Goal: Task Accomplishment & Management: Manage account settings

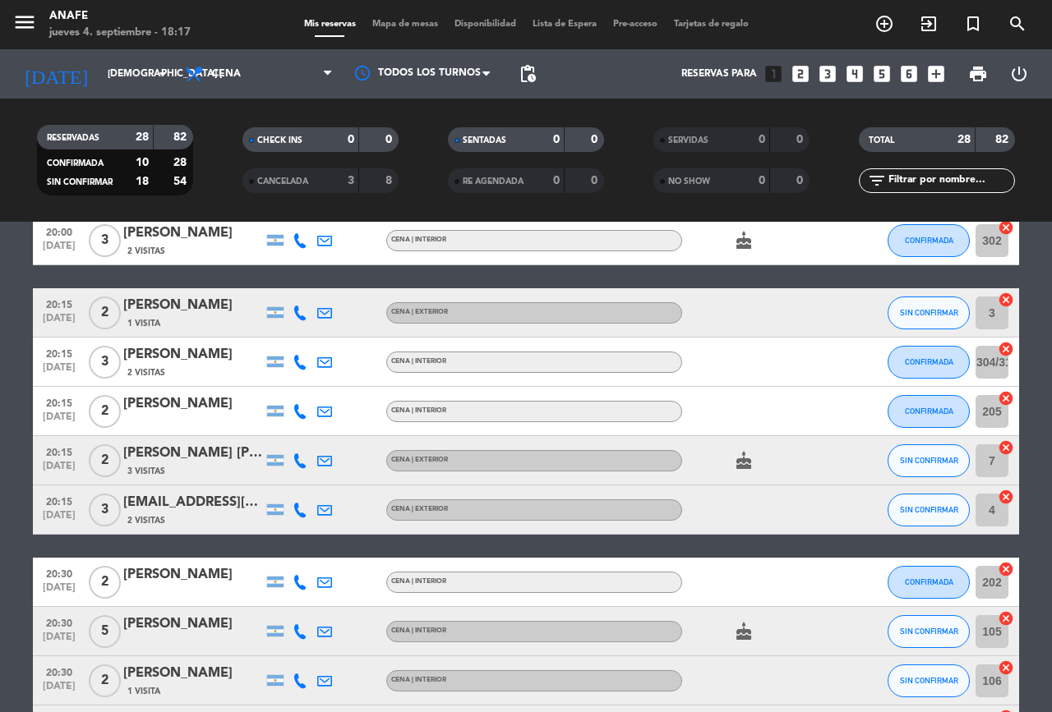
scroll to position [254, 0]
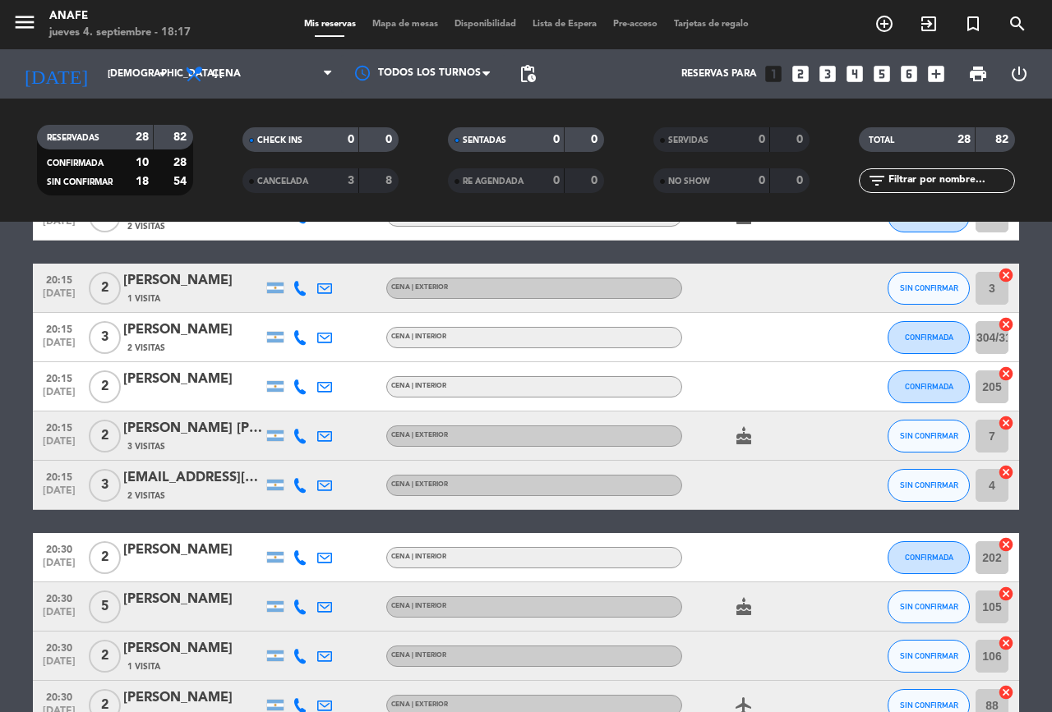
click at [302, 486] on icon at bounding box center [299, 485] width 15 height 15
click at [334, 456] on span at bounding box center [340, 458] width 13 height 13
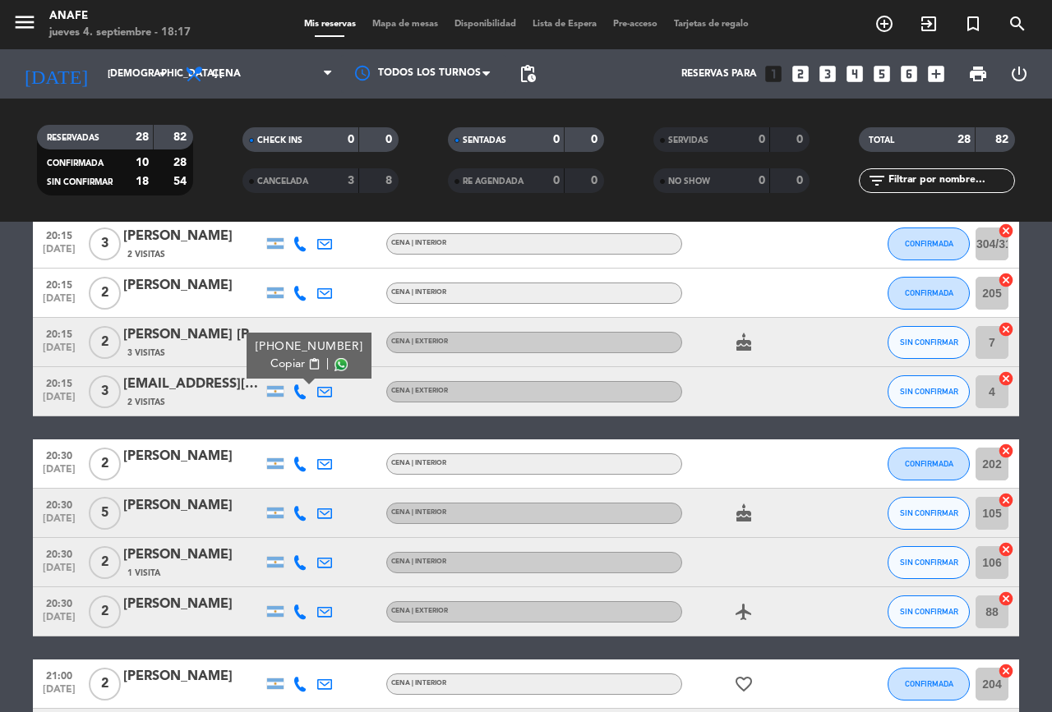
scroll to position [356, 0]
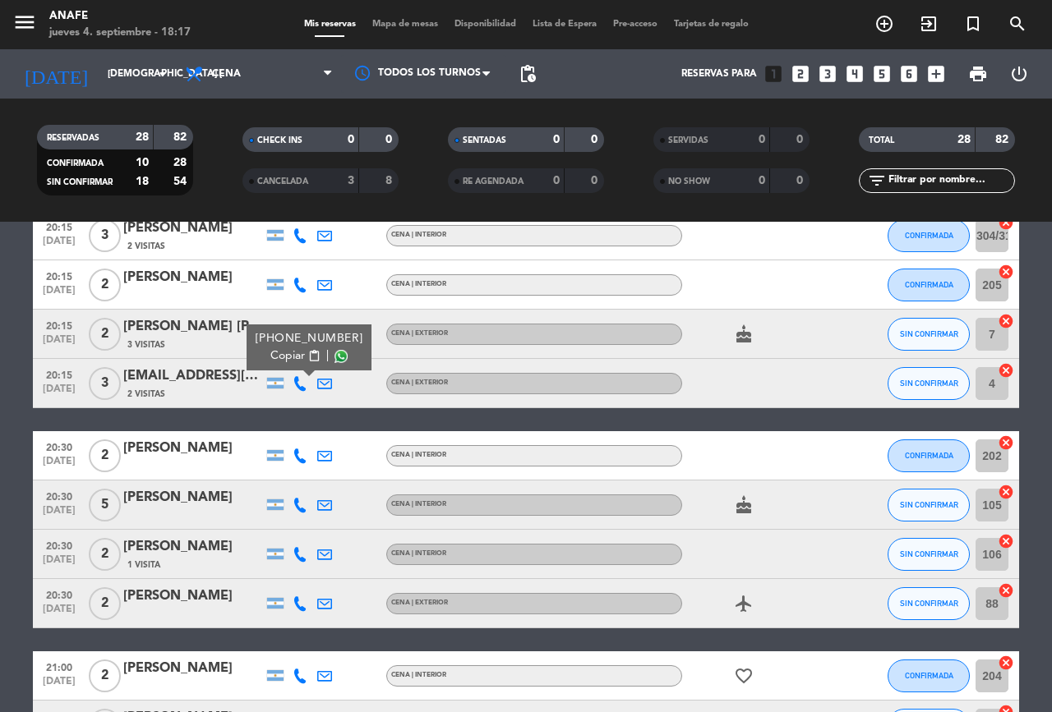
click at [295, 453] on icon at bounding box center [299, 456] width 15 height 15
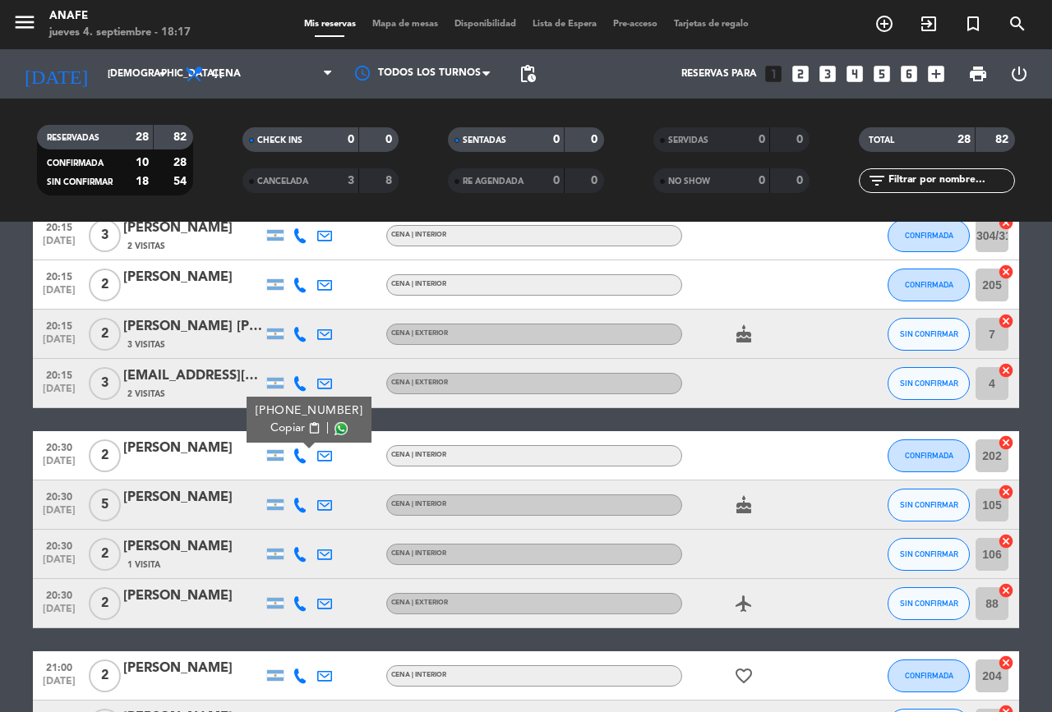
click at [334, 430] on span at bounding box center [340, 428] width 13 height 13
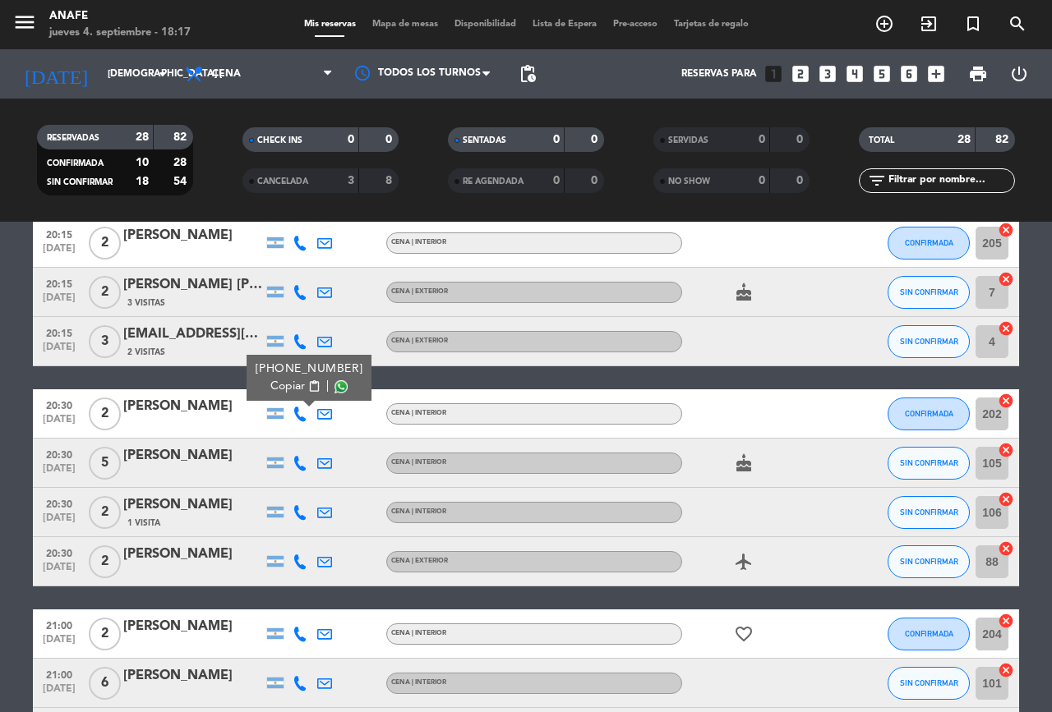
scroll to position [403, 0]
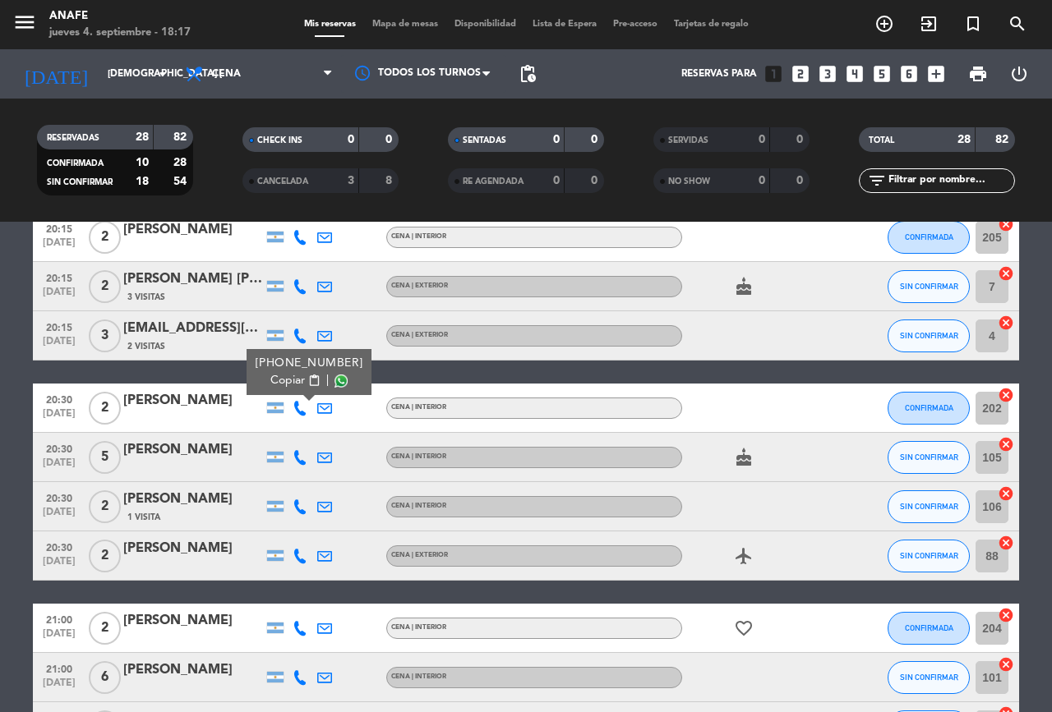
click at [300, 459] on icon at bounding box center [299, 457] width 15 height 15
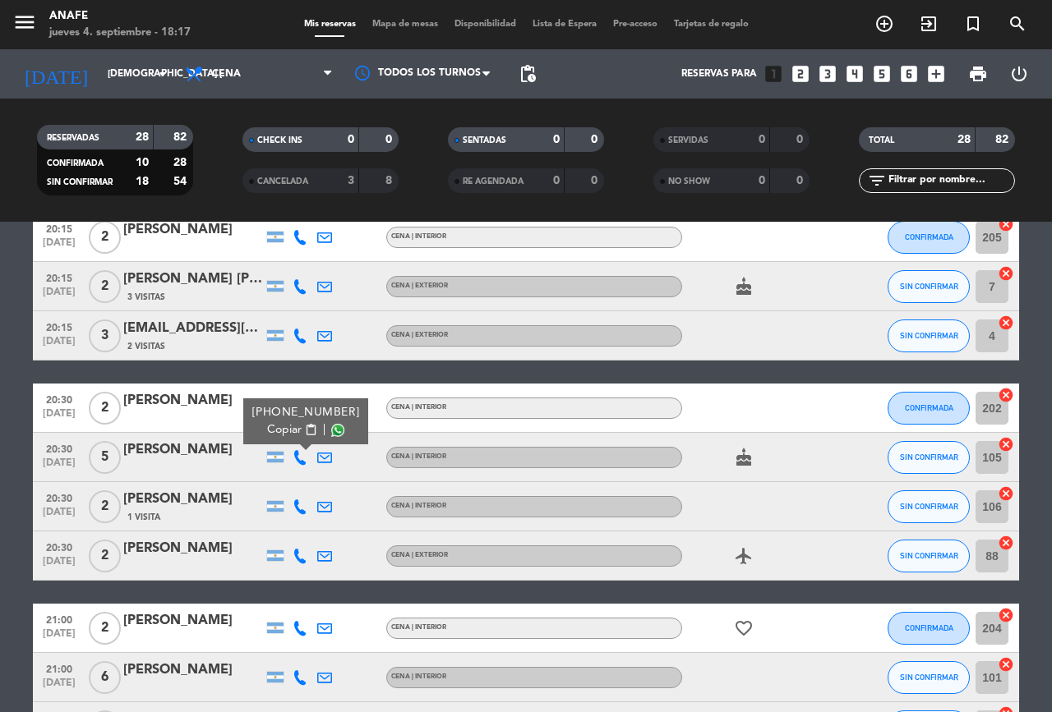
click at [335, 430] on span at bounding box center [337, 430] width 13 height 13
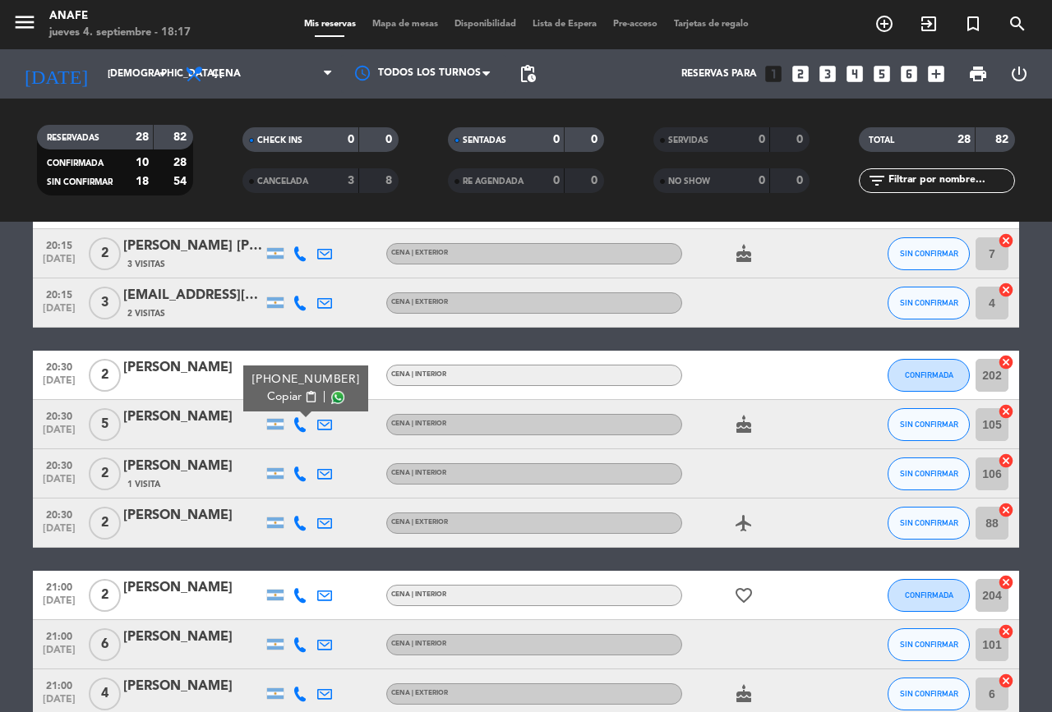
click at [303, 479] on icon at bounding box center [299, 474] width 15 height 15
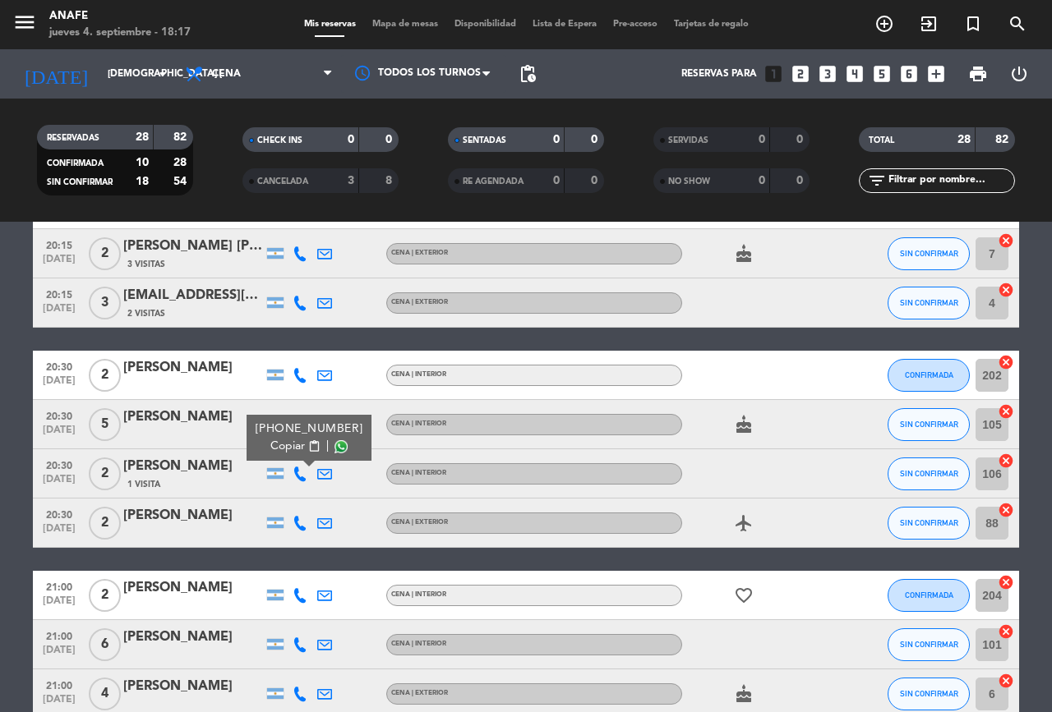
click at [334, 446] on span at bounding box center [340, 446] width 13 height 13
click at [855, 453] on div at bounding box center [852, 473] width 44 height 48
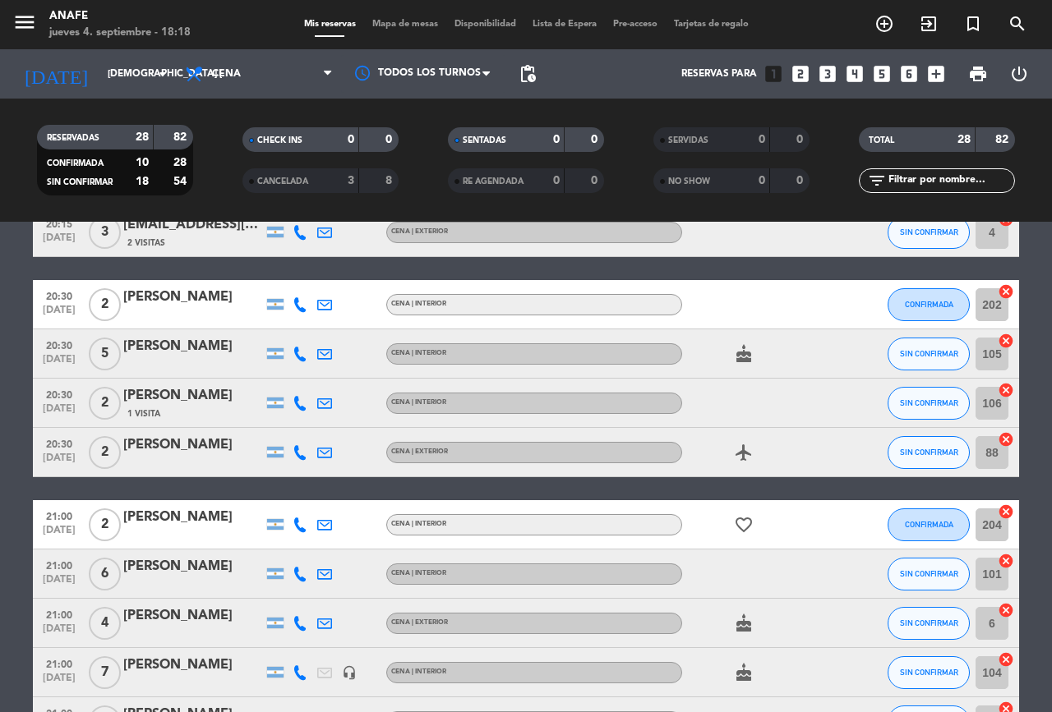
click at [300, 452] on icon at bounding box center [299, 452] width 15 height 15
click at [335, 425] on span at bounding box center [340, 425] width 13 height 13
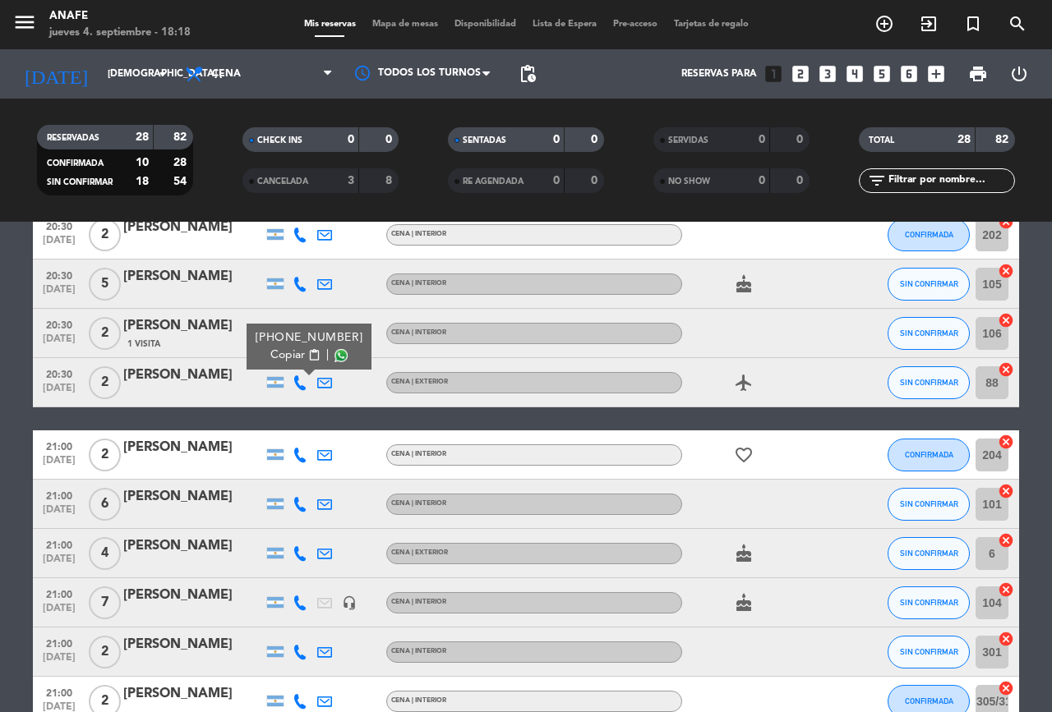
scroll to position [585, 0]
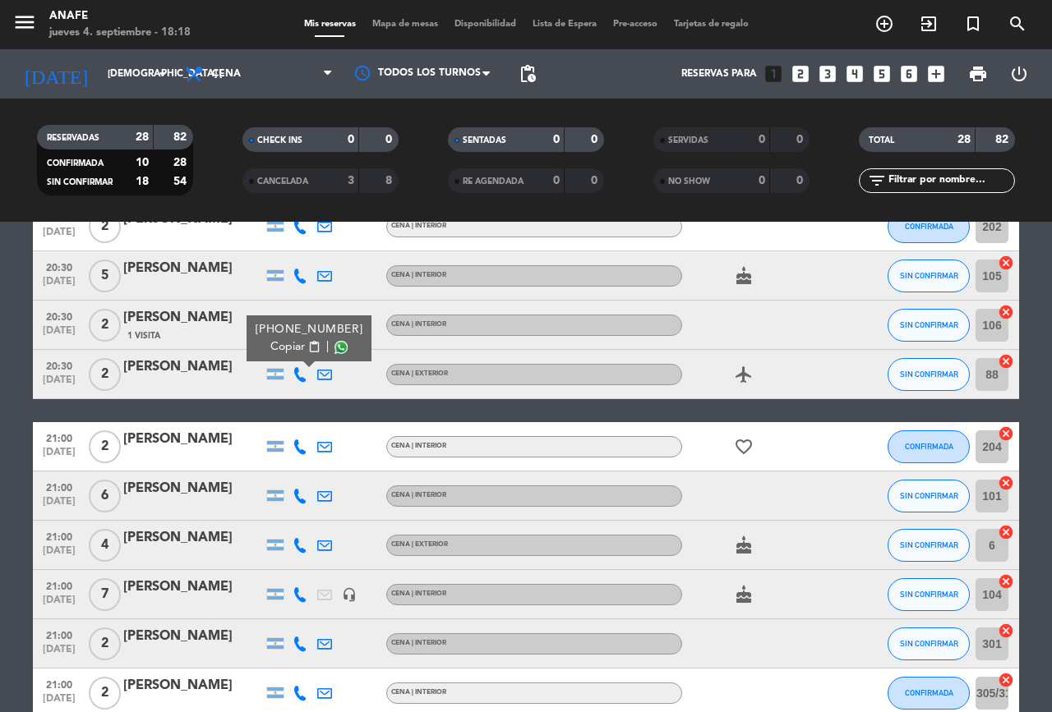
click at [300, 446] on icon at bounding box center [299, 447] width 15 height 15
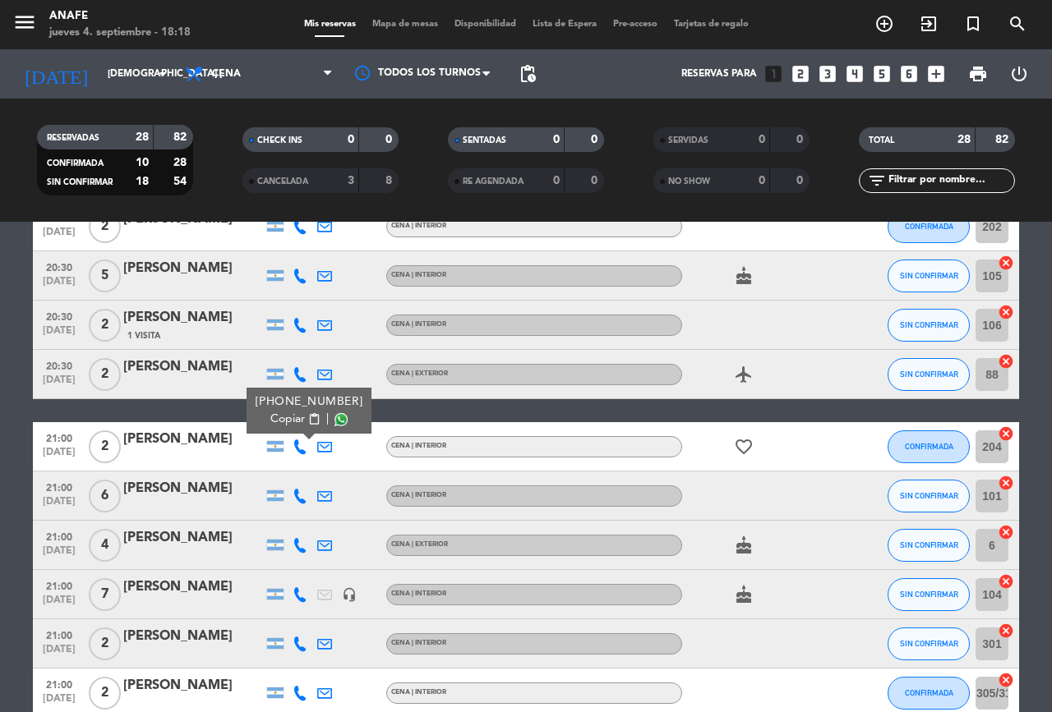
click at [334, 419] on span at bounding box center [340, 419] width 13 height 13
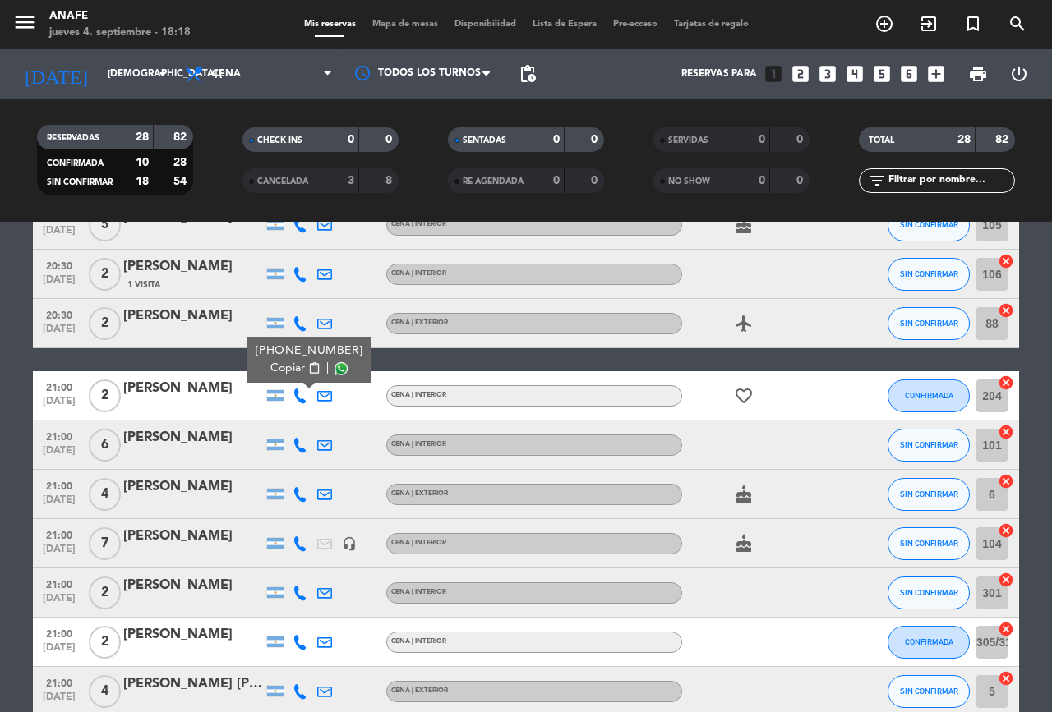
scroll to position [639, 0]
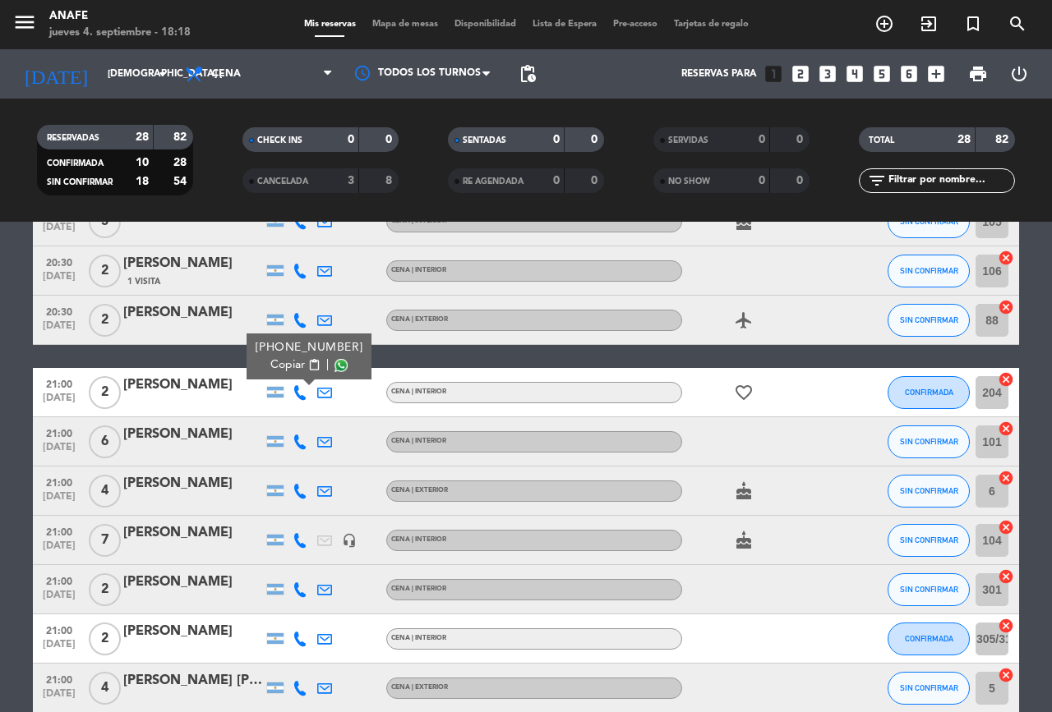
click at [300, 440] on icon at bounding box center [299, 442] width 15 height 15
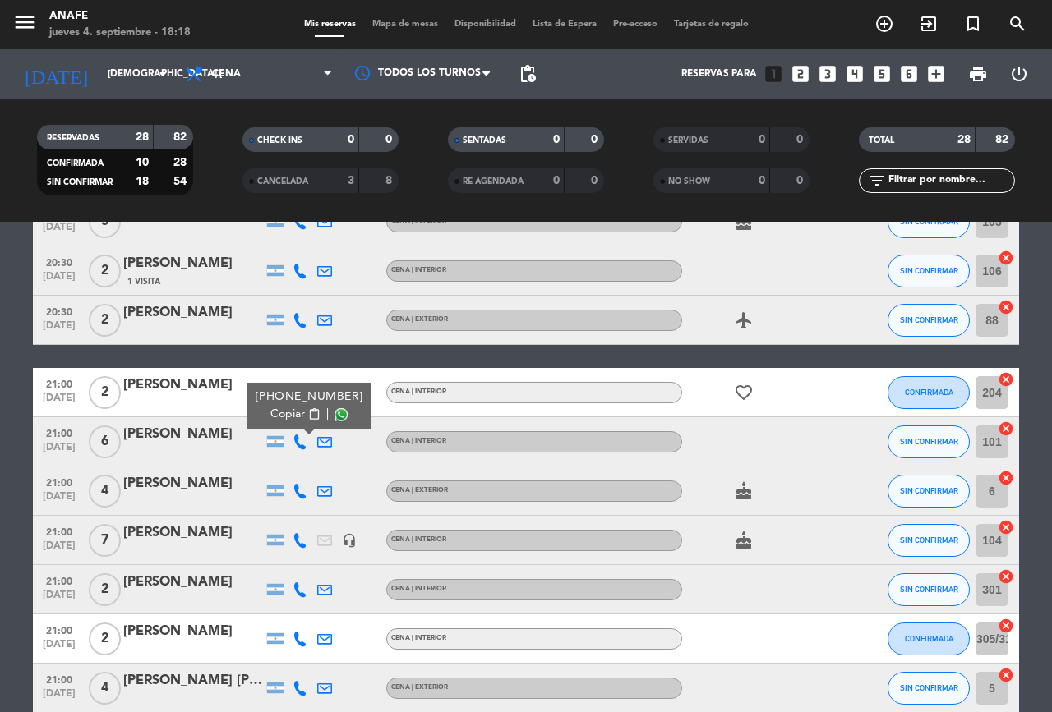
click at [334, 414] on span at bounding box center [340, 414] width 13 height 13
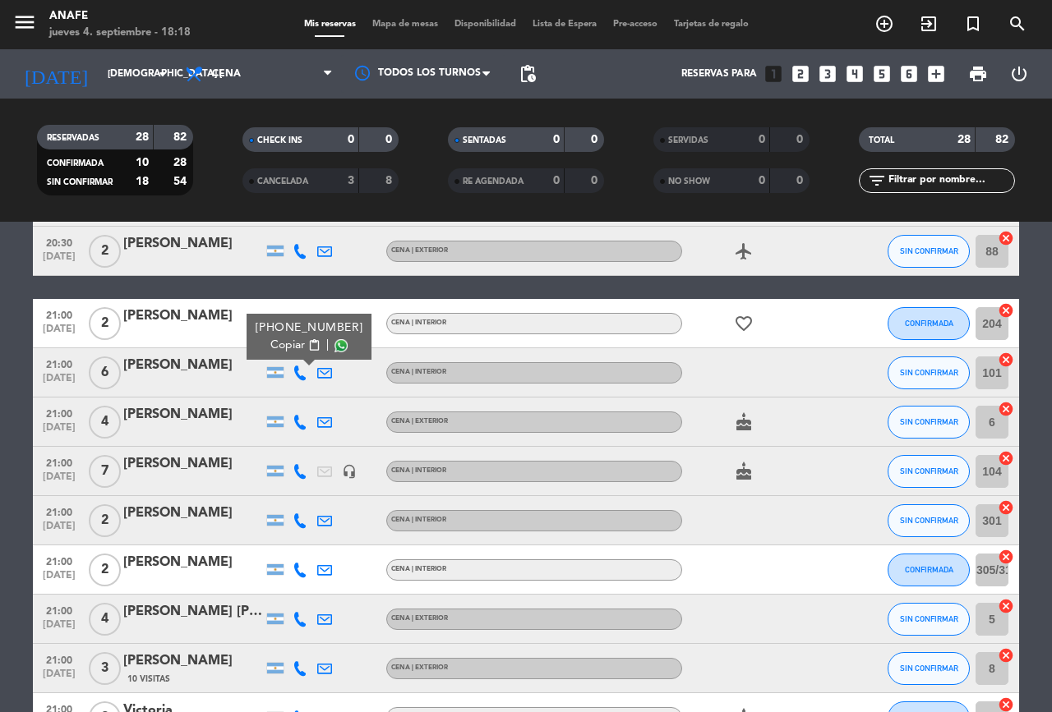
scroll to position [736, 0]
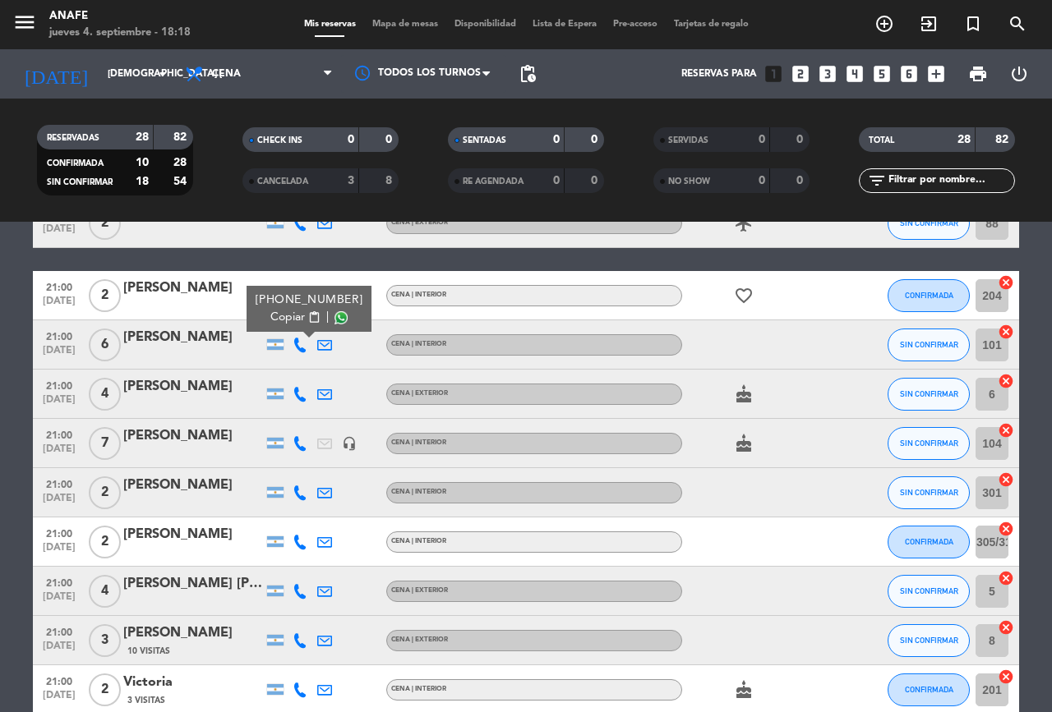
click at [300, 394] on icon at bounding box center [299, 394] width 15 height 15
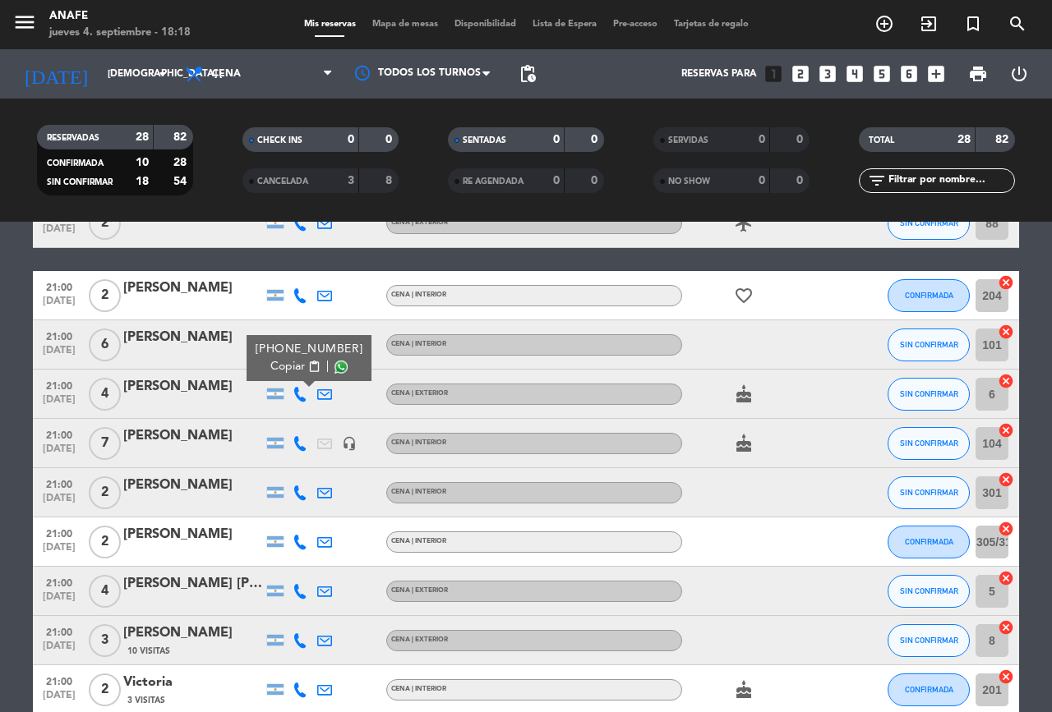
click at [334, 366] on span at bounding box center [340, 367] width 13 height 13
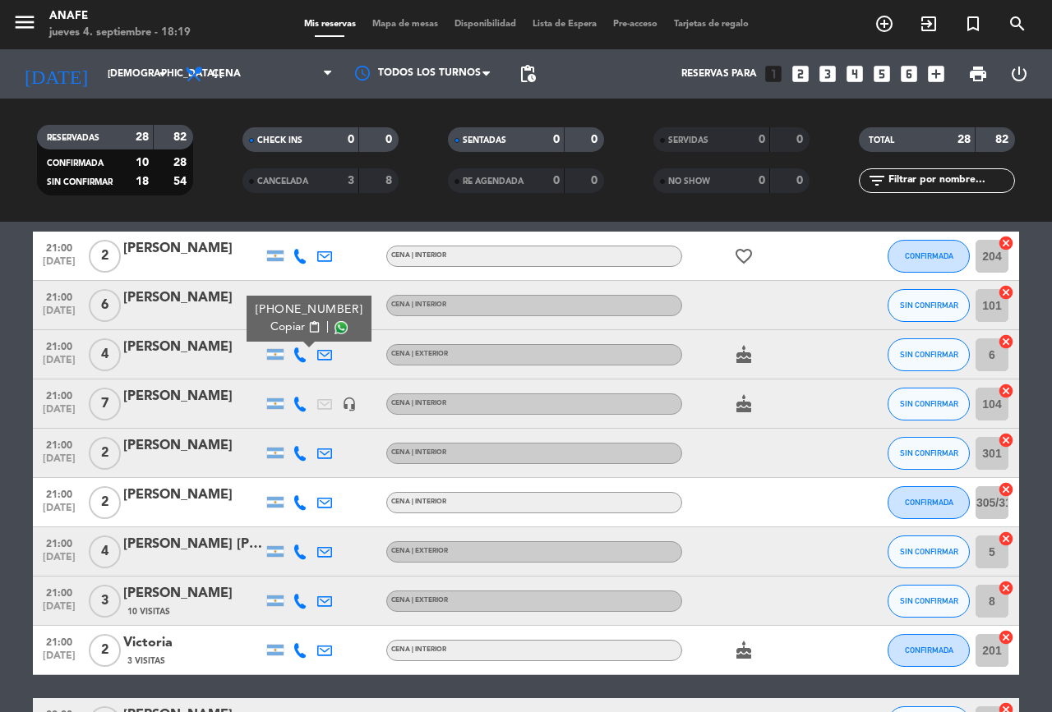
scroll to position [778, 0]
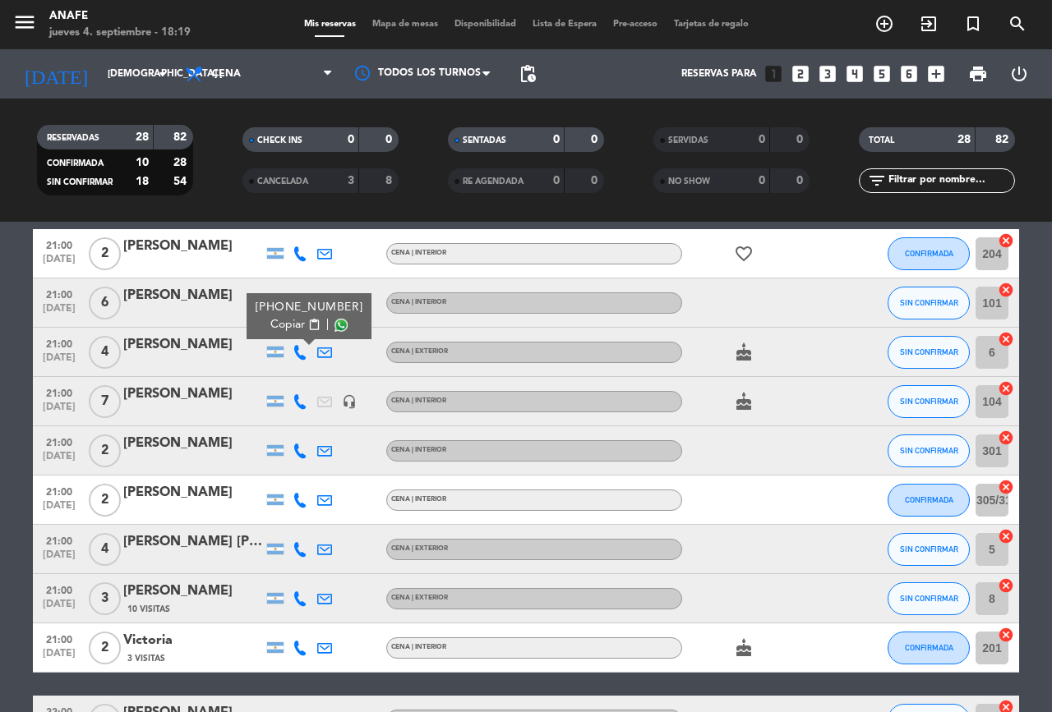
click at [300, 401] on icon at bounding box center [299, 401] width 15 height 15
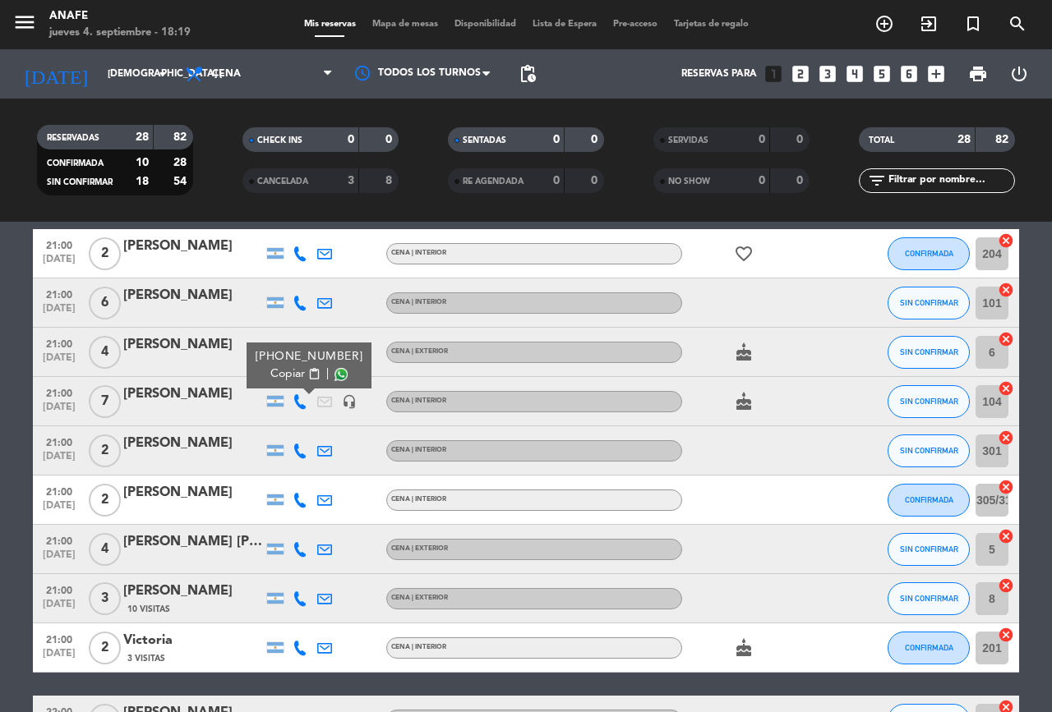
click at [338, 378] on span at bounding box center [340, 374] width 13 height 13
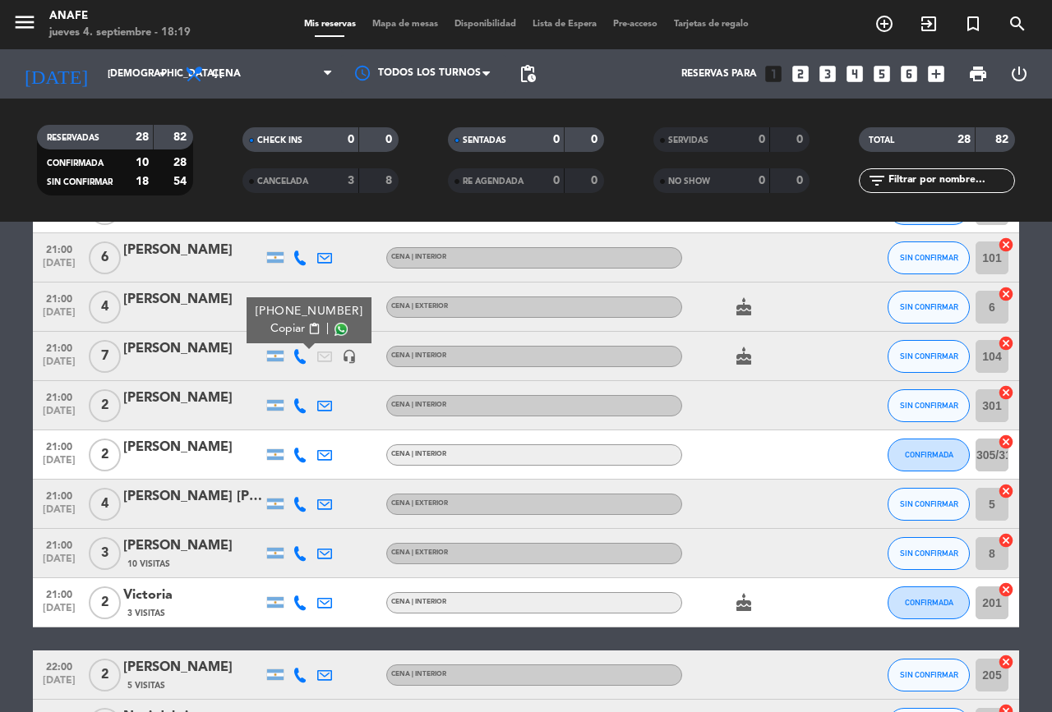
scroll to position [840, 0]
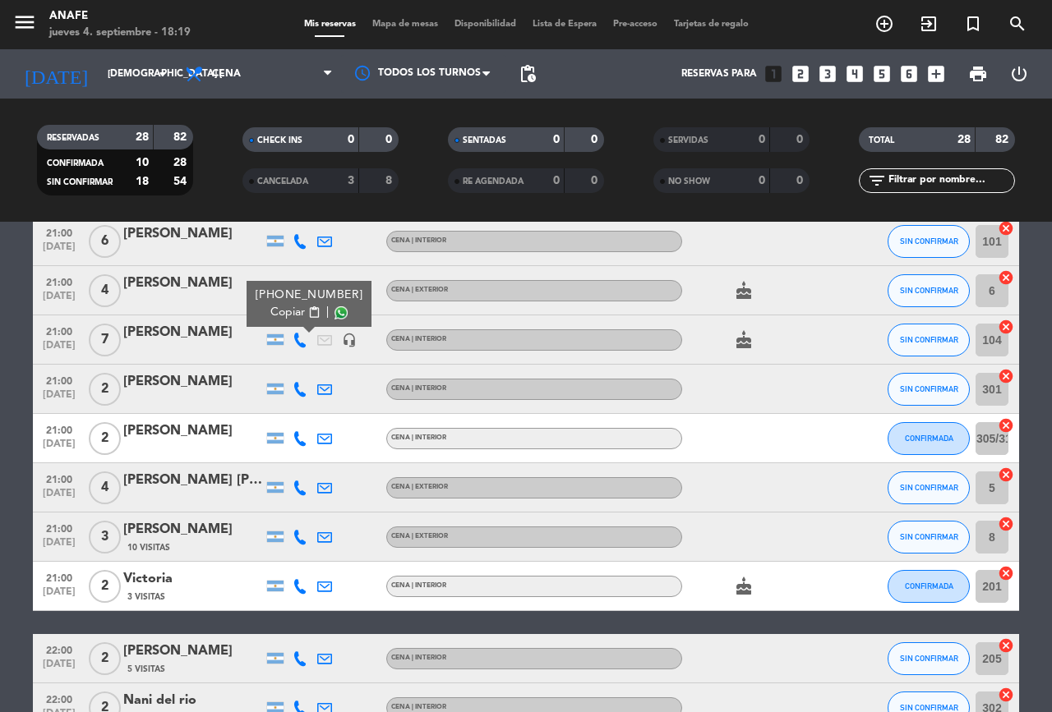
click at [300, 389] on icon at bounding box center [299, 389] width 15 height 15
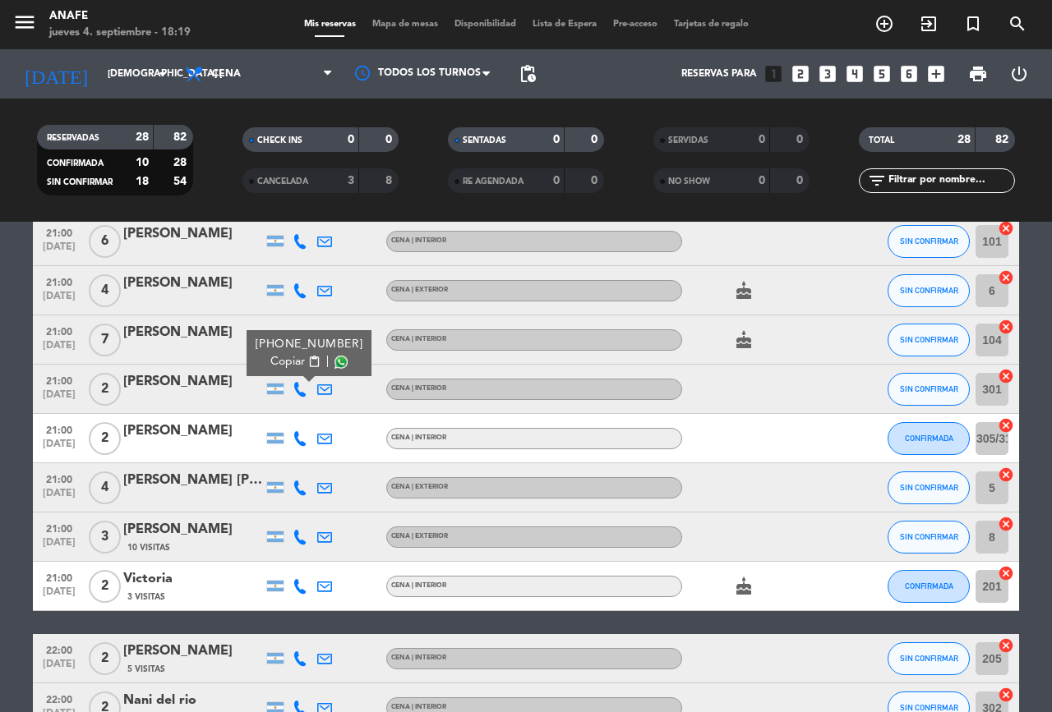
click at [337, 367] on span at bounding box center [340, 362] width 13 height 13
click at [338, 361] on span at bounding box center [340, 362] width 13 height 13
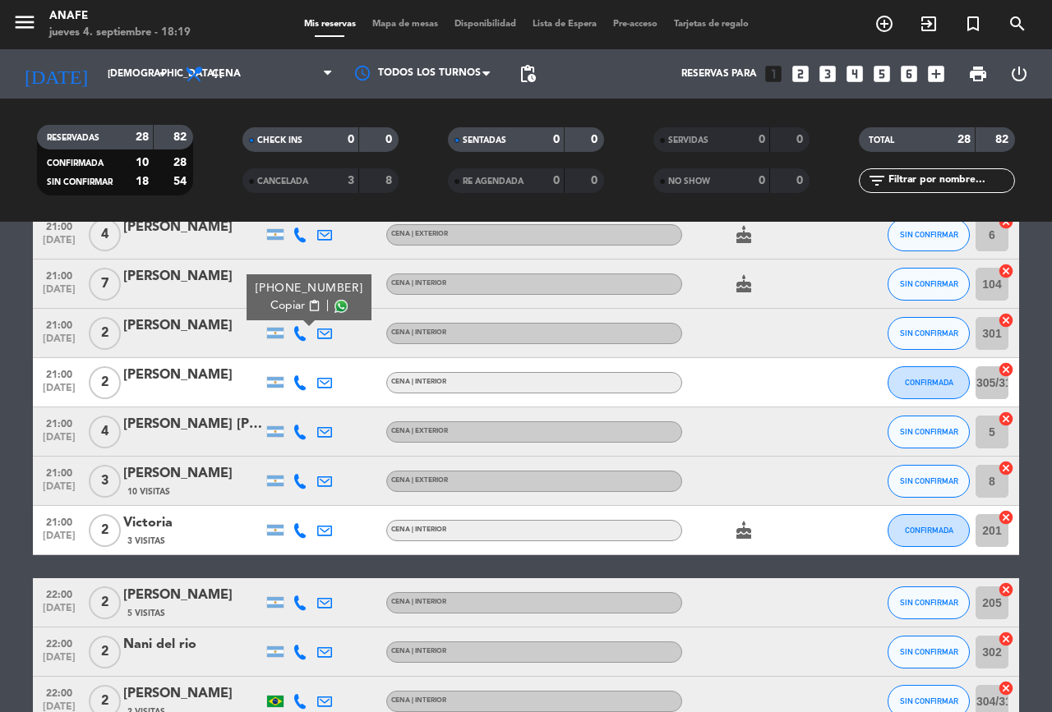
click at [297, 380] on icon at bounding box center [299, 382] width 15 height 15
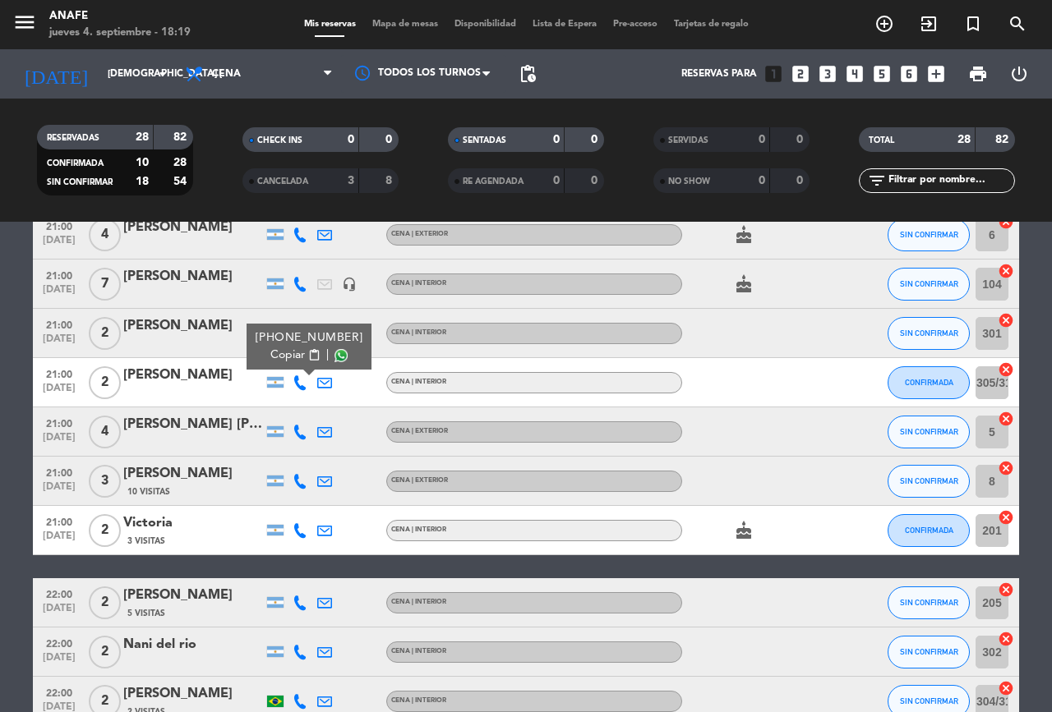
click at [334, 355] on span at bounding box center [340, 355] width 13 height 13
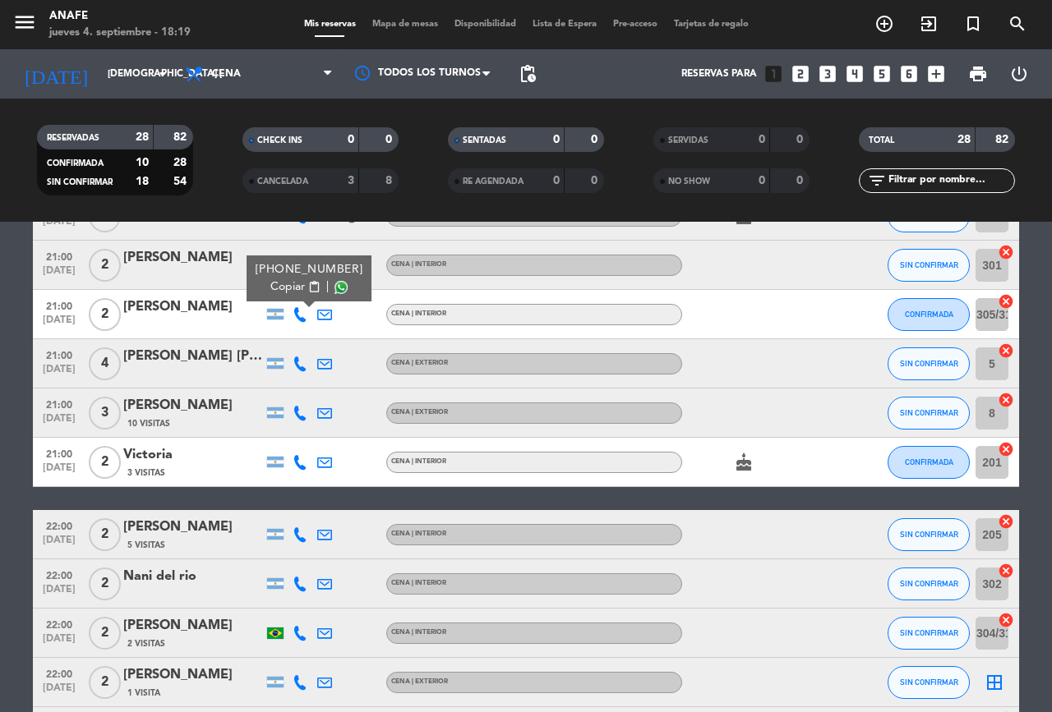
scroll to position [965, 0]
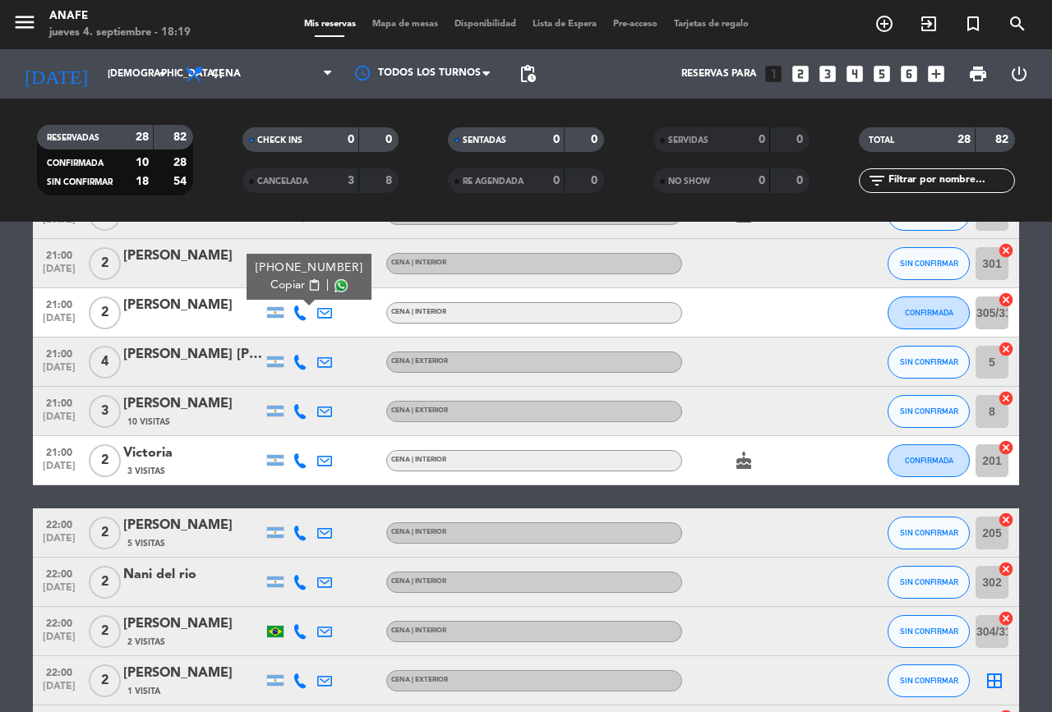
click at [306, 367] on icon at bounding box center [299, 362] width 15 height 15
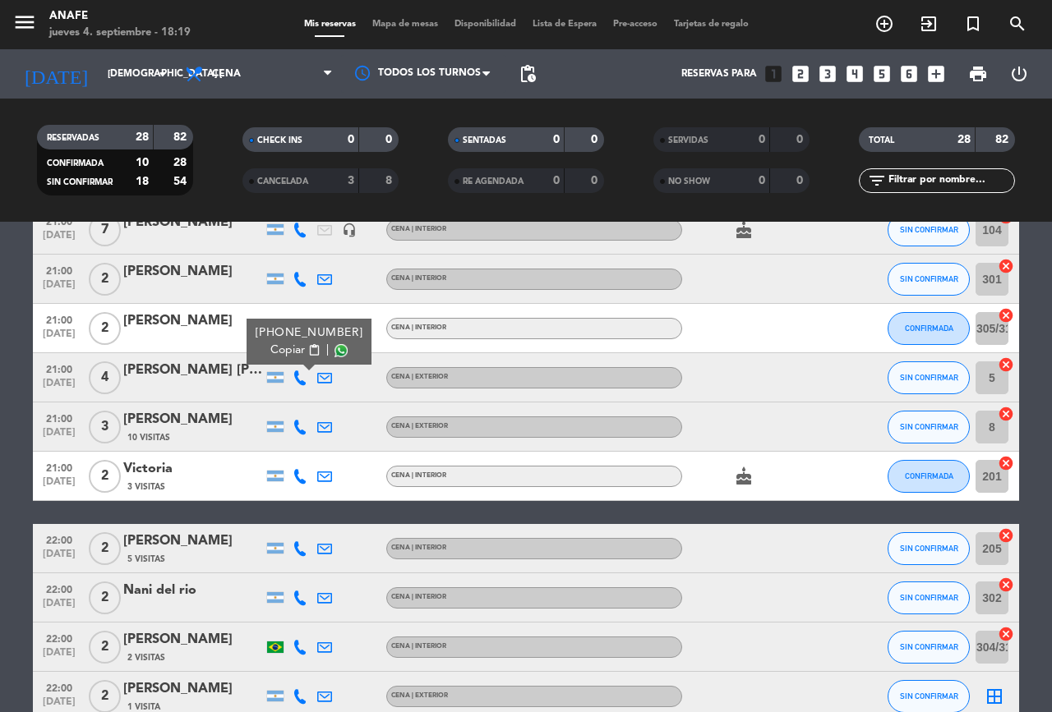
scroll to position [951, 0]
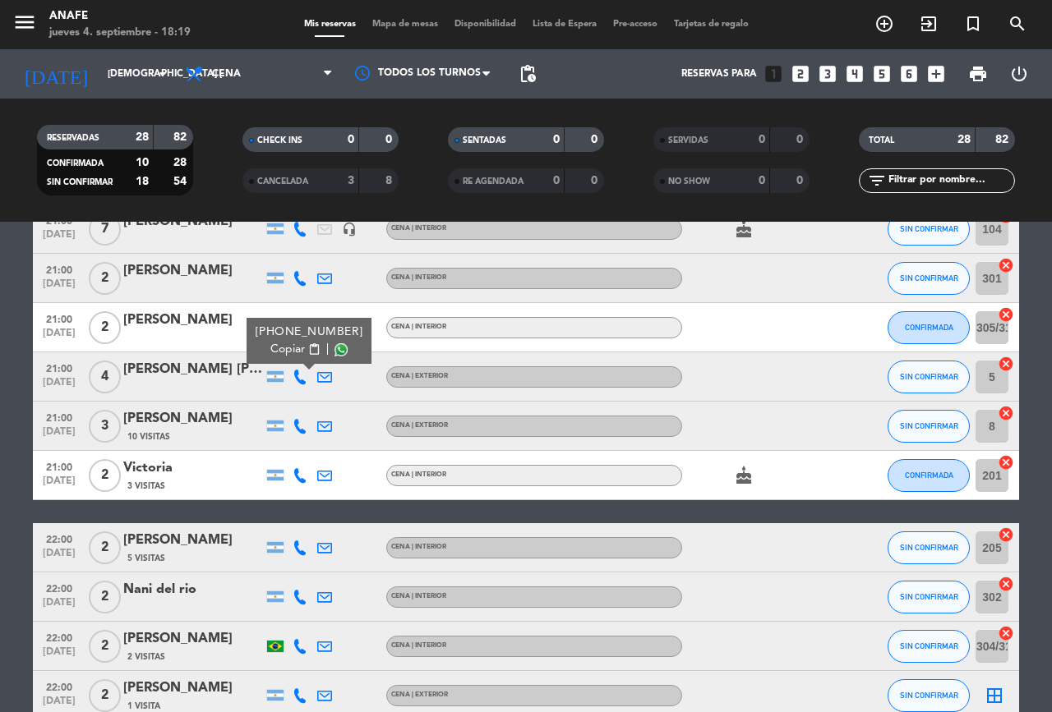
click at [334, 349] on span at bounding box center [340, 349] width 13 height 13
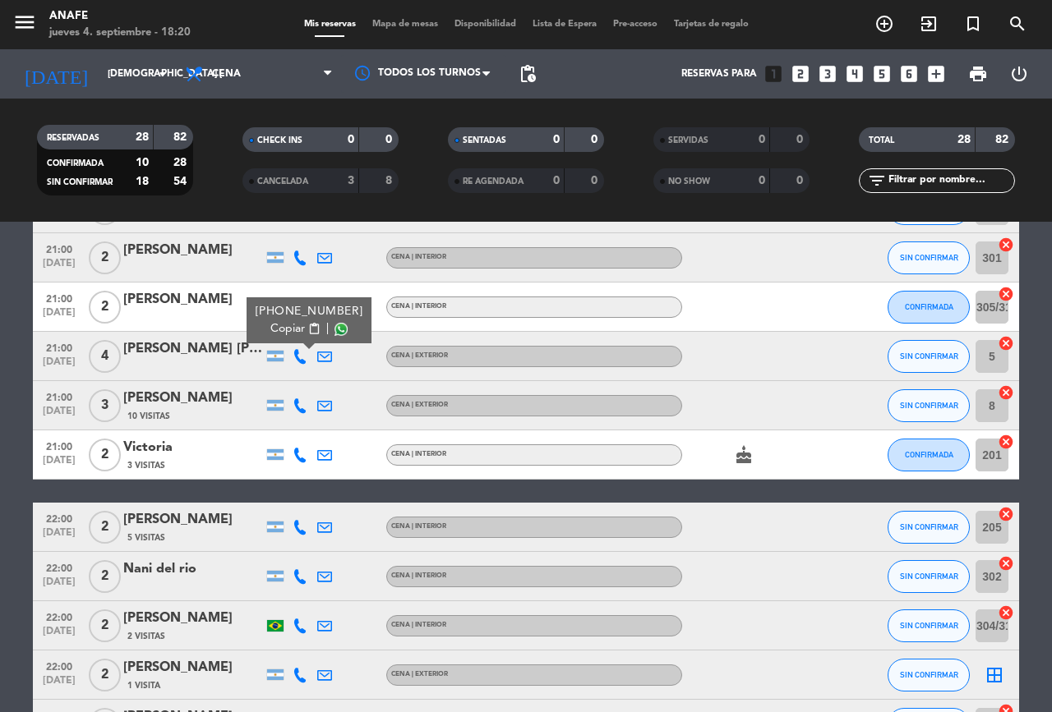
click at [300, 405] on icon at bounding box center [299, 405] width 15 height 15
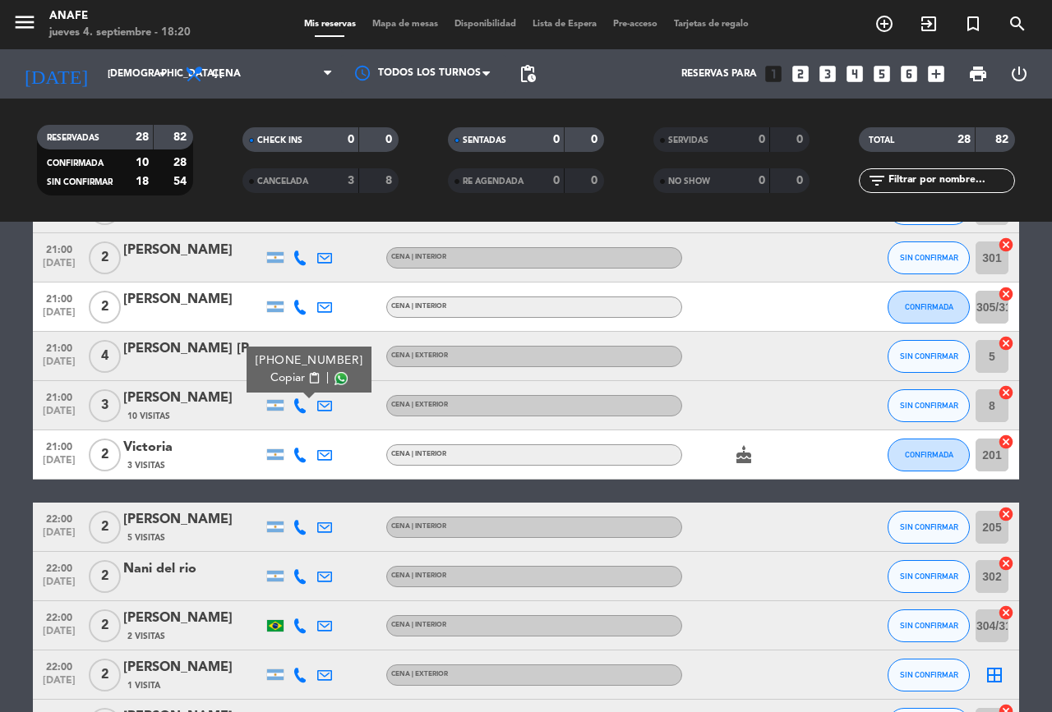
click at [334, 378] on span at bounding box center [340, 378] width 13 height 13
click at [299, 458] on icon at bounding box center [299, 455] width 15 height 15
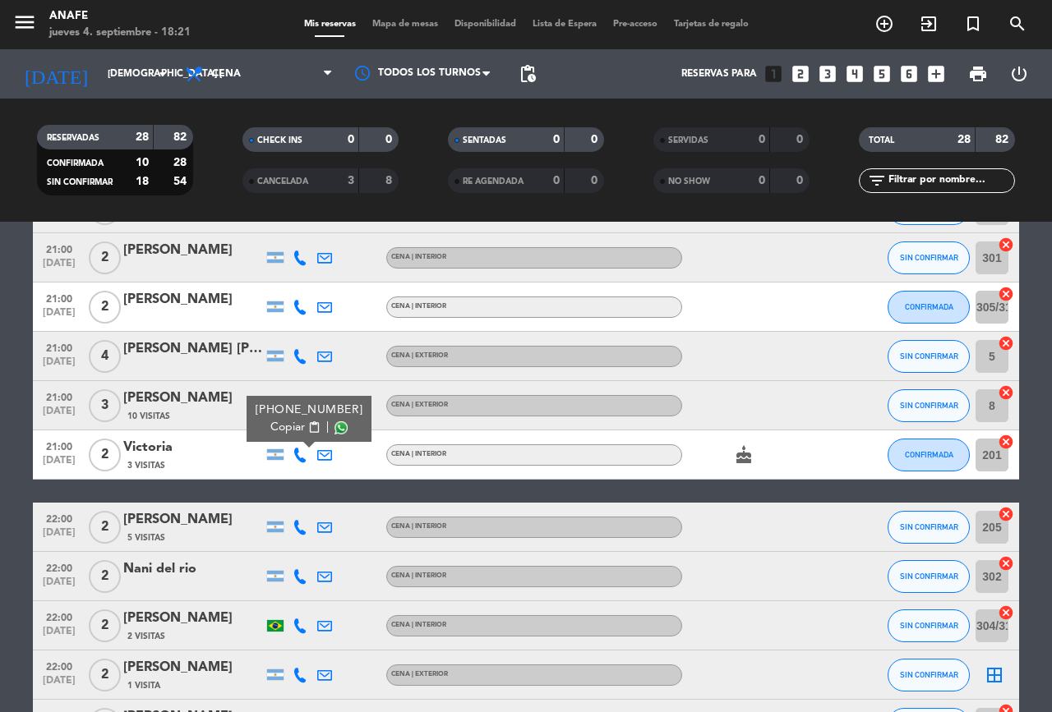
click at [337, 429] on span at bounding box center [340, 427] width 13 height 13
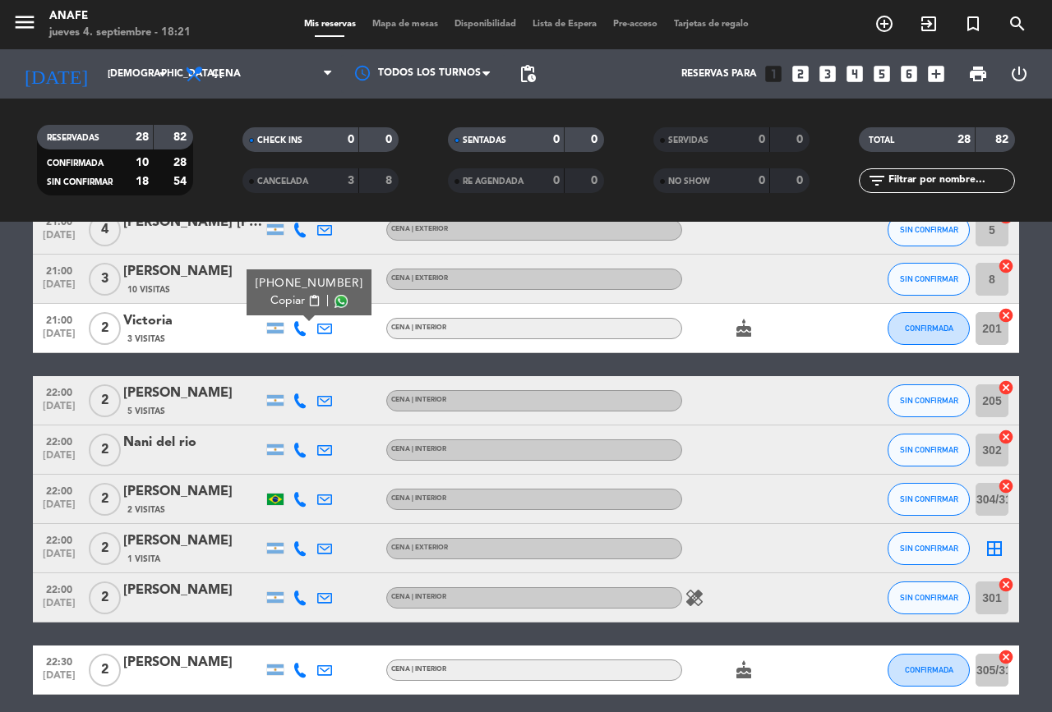
scroll to position [1120, 0]
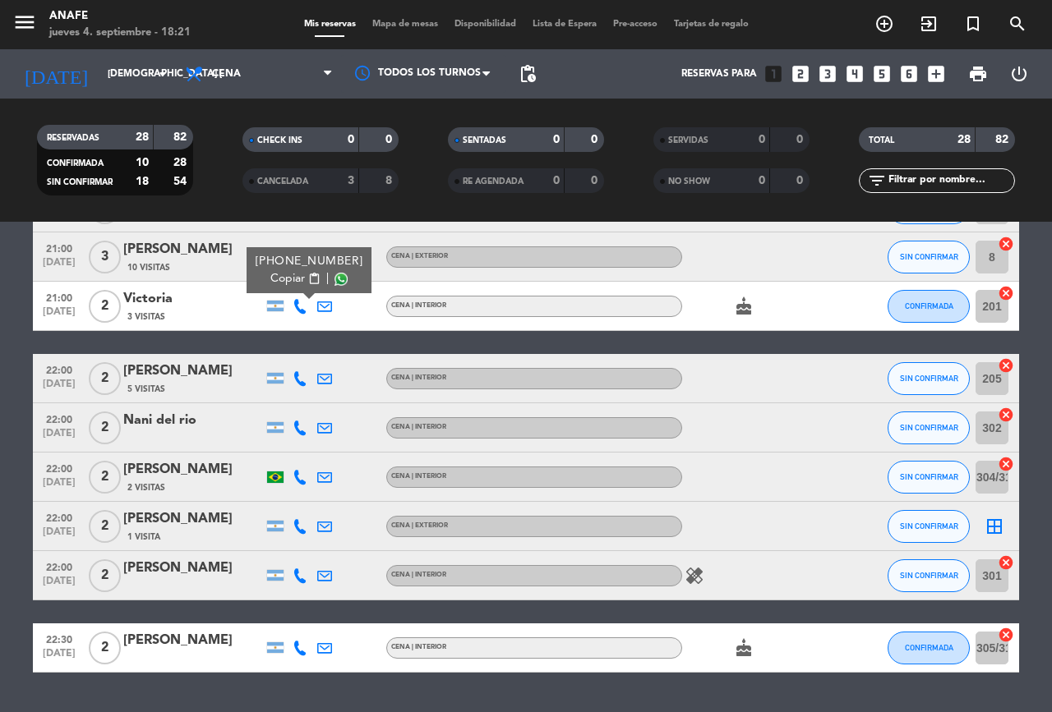
click at [305, 379] on icon at bounding box center [299, 378] width 15 height 15
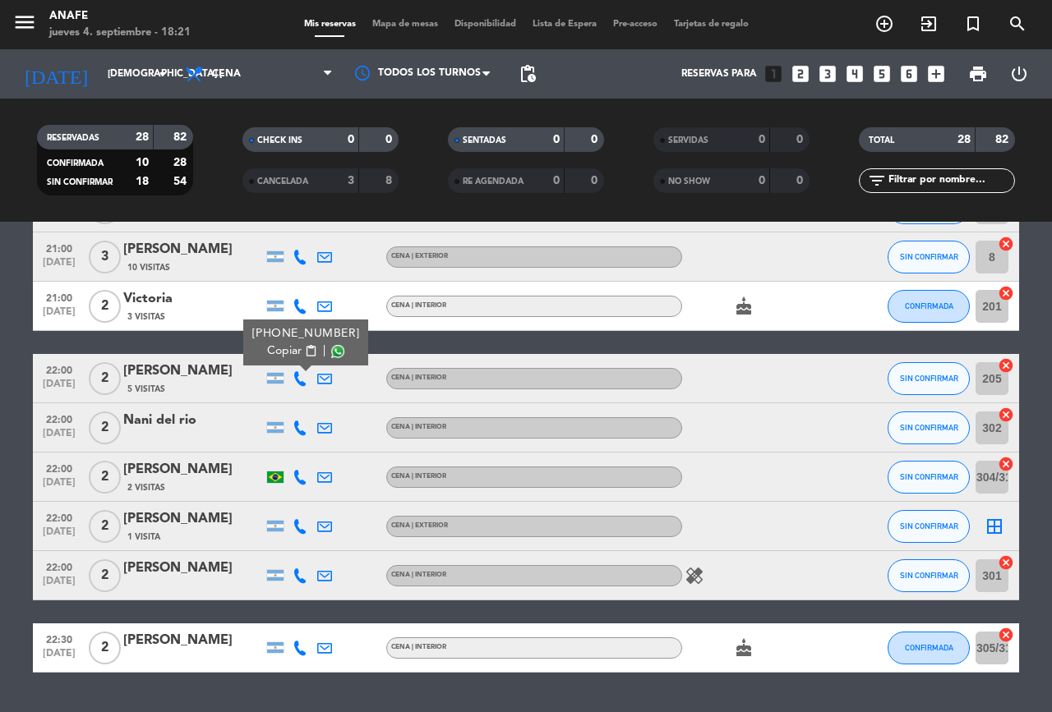
click at [334, 348] on span at bounding box center [337, 351] width 13 height 13
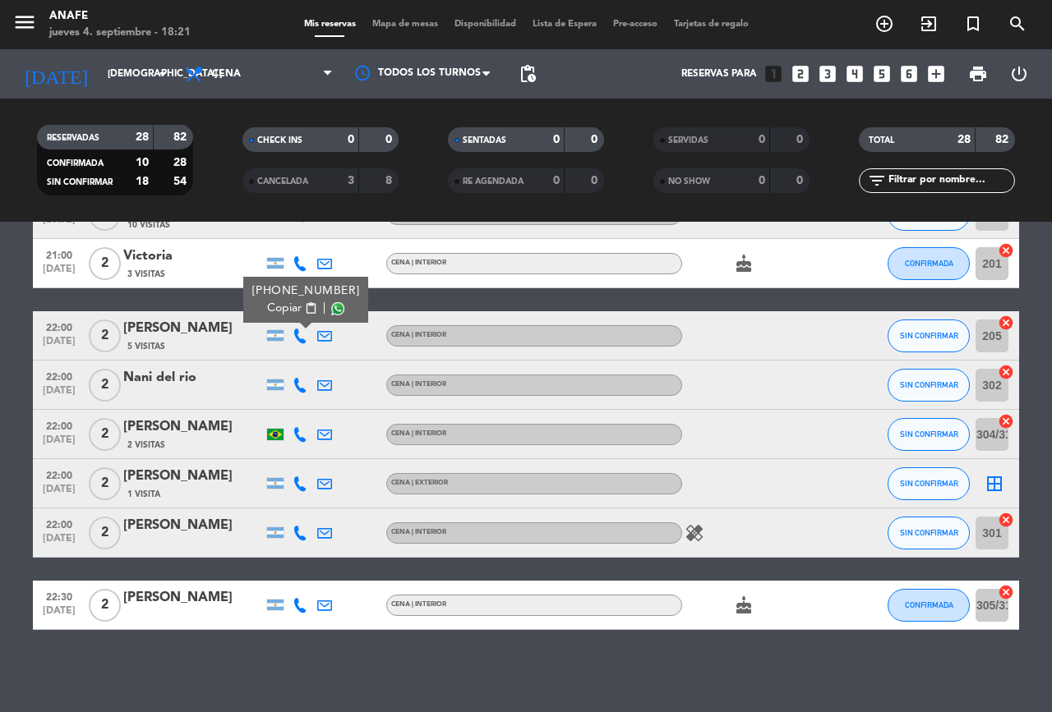
click at [306, 384] on icon at bounding box center [299, 385] width 15 height 15
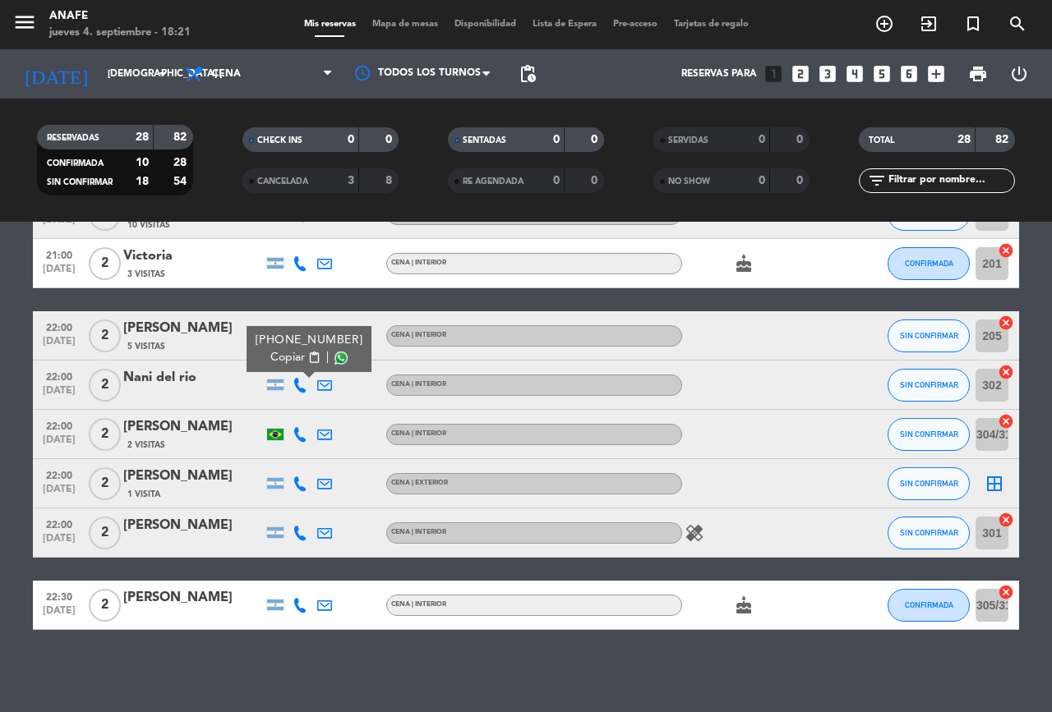
click at [334, 357] on span at bounding box center [340, 358] width 13 height 13
click at [302, 440] on icon at bounding box center [299, 434] width 15 height 15
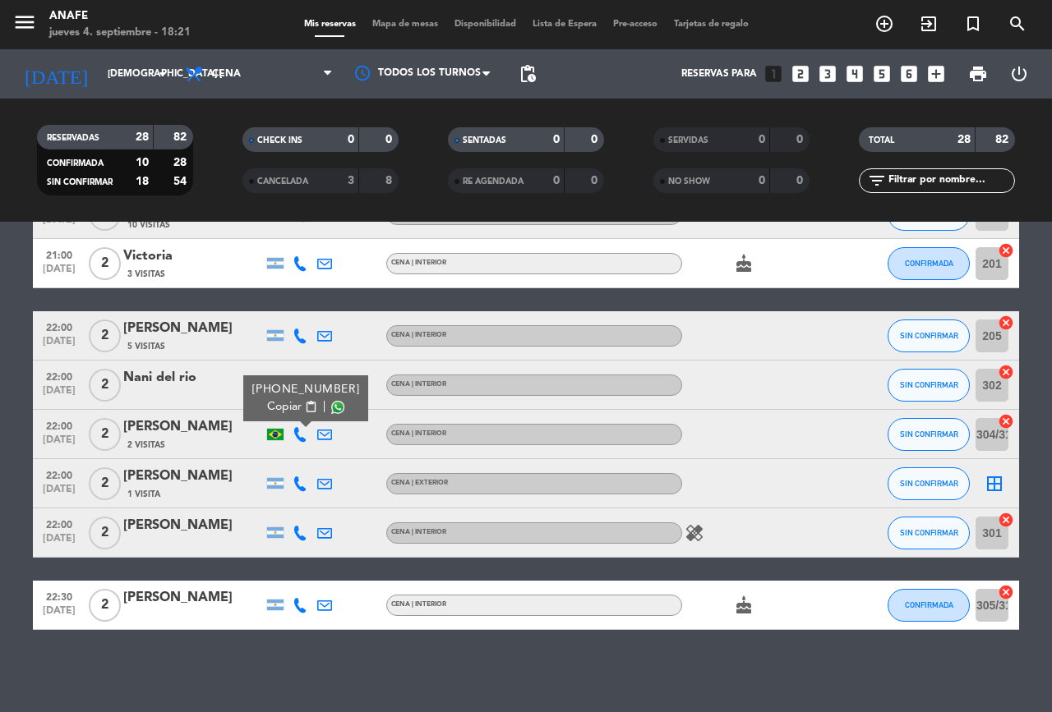
click at [335, 407] on span at bounding box center [337, 407] width 13 height 13
click at [924, 431] on span "SIN CONFIRMAR" at bounding box center [929, 434] width 58 height 9
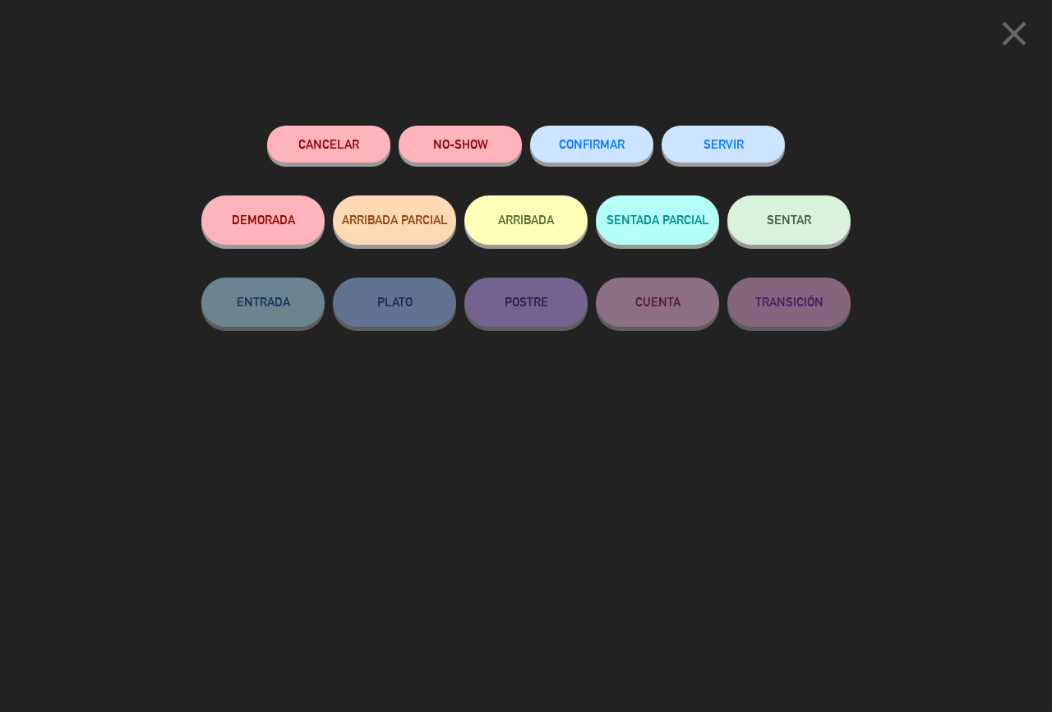
click at [277, 222] on button "DEMORADA" at bounding box center [262, 220] width 123 height 49
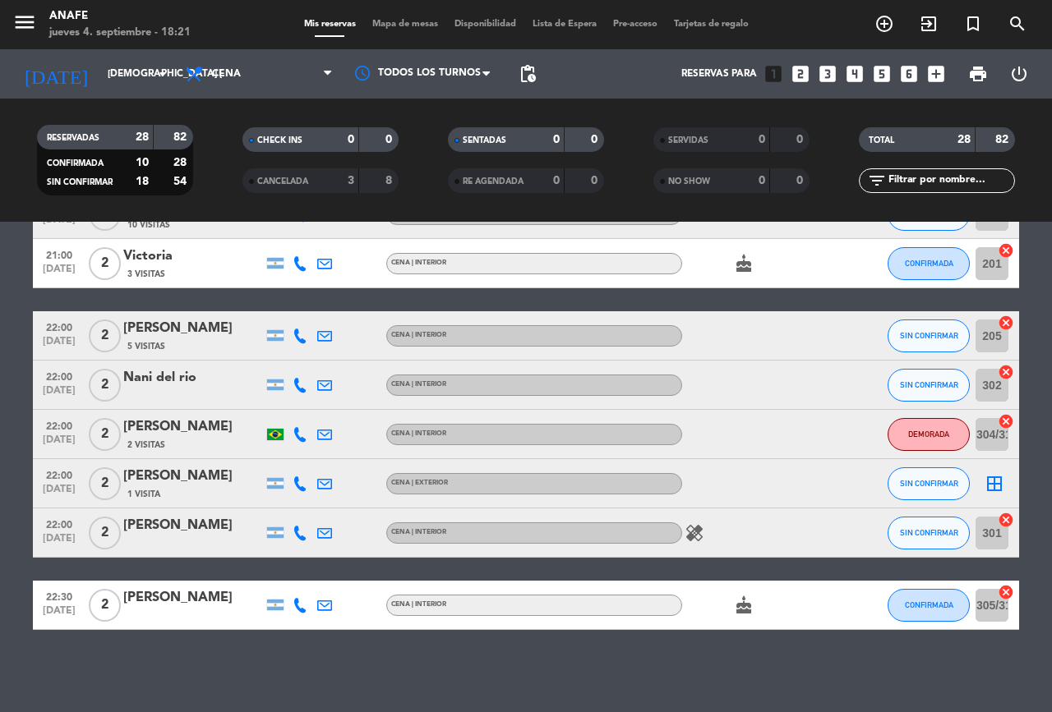
click at [303, 486] on icon at bounding box center [299, 483] width 15 height 15
click at [334, 456] on span at bounding box center [337, 456] width 13 height 13
click at [302, 538] on icon at bounding box center [299, 533] width 15 height 15
click at [334, 505] on span at bounding box center [340, 506] width 13 height 13
click at [300, 610] on icon at bounding box center [299, 605] width 15 height 15
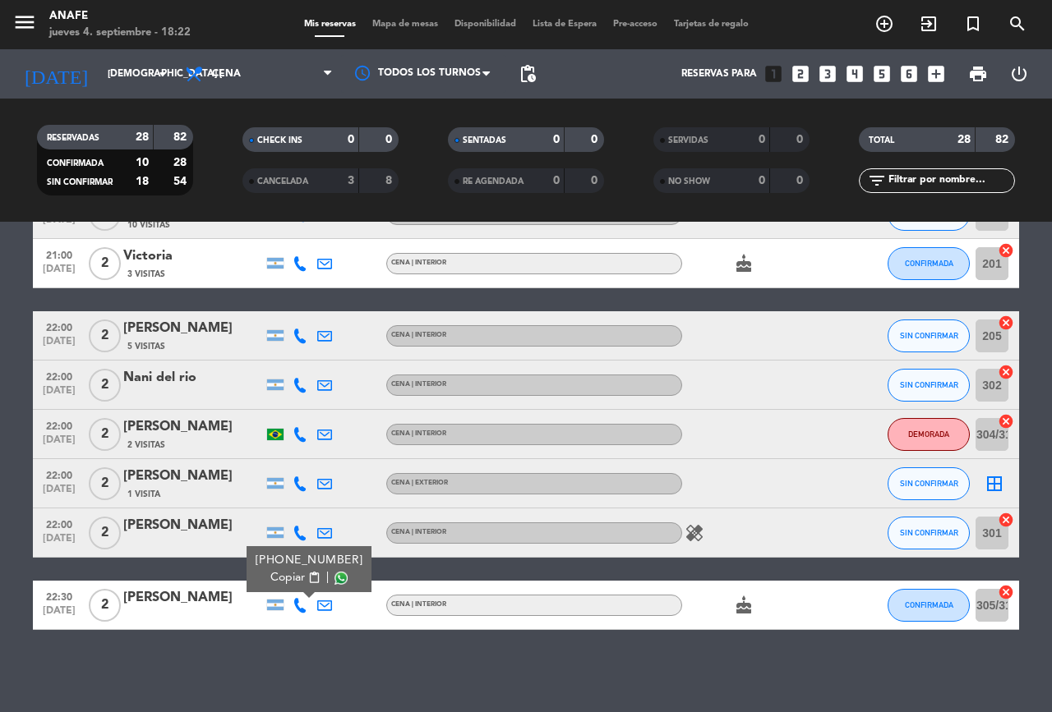
click at [338, 574] on span at bounding box center [340, 578] width 13 height 13
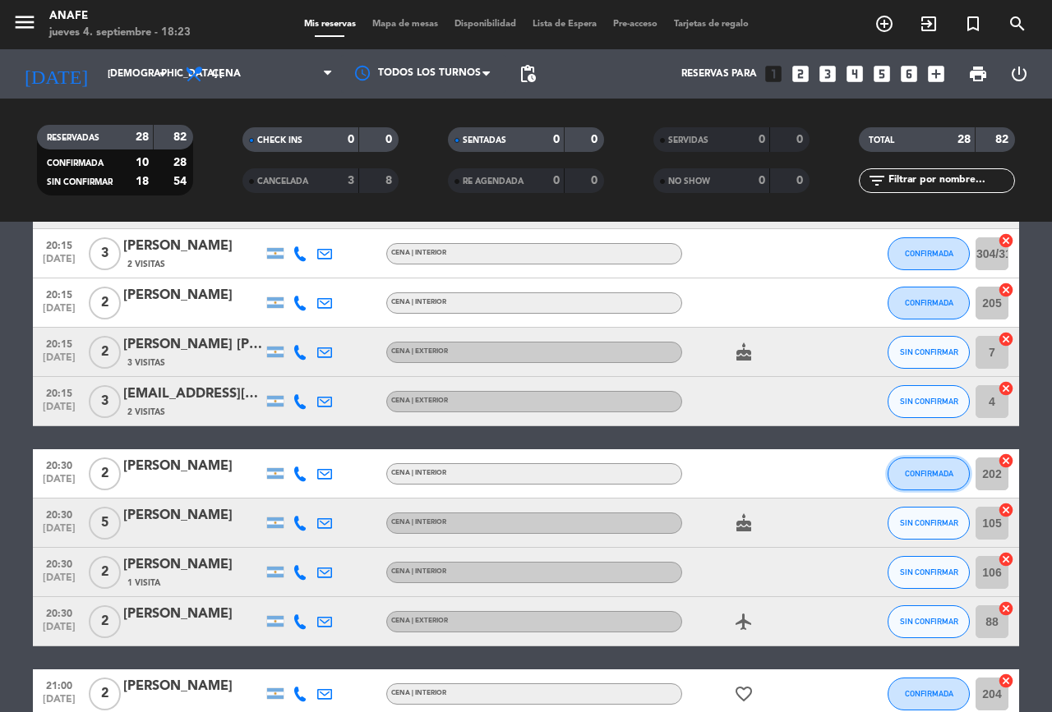
click at [932, 473] on span "CONFIRMADA" at bounding box center [929, 473] width 48 height 9
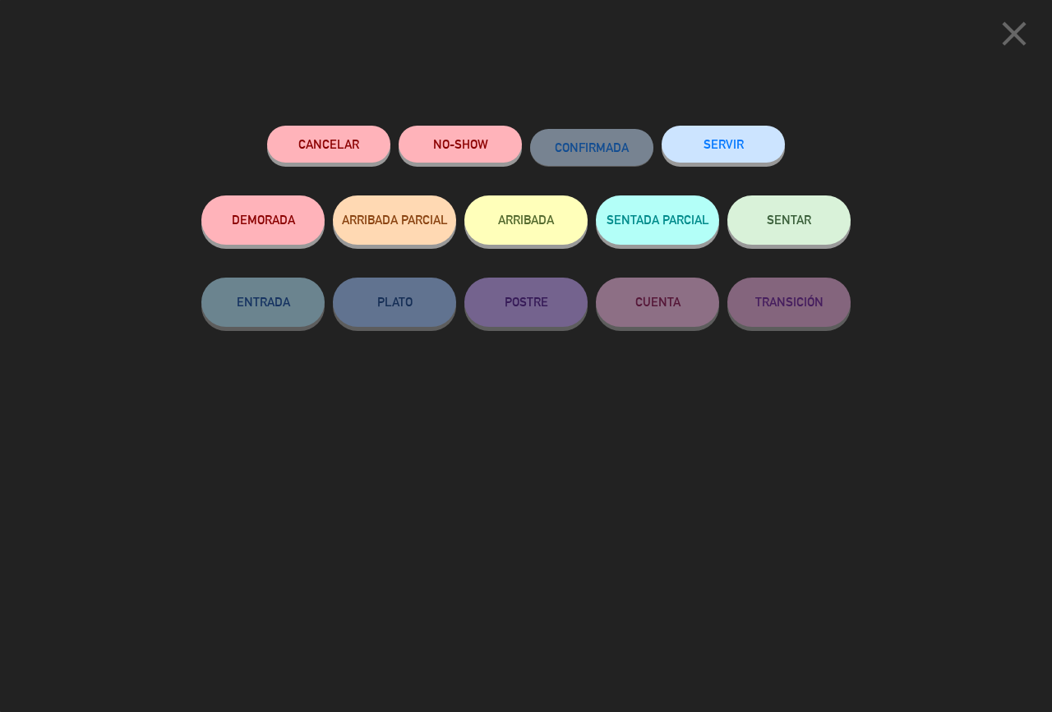
click at [1003, 30] on icon "close" at bounding box center [1013, 33] width 41 height 41
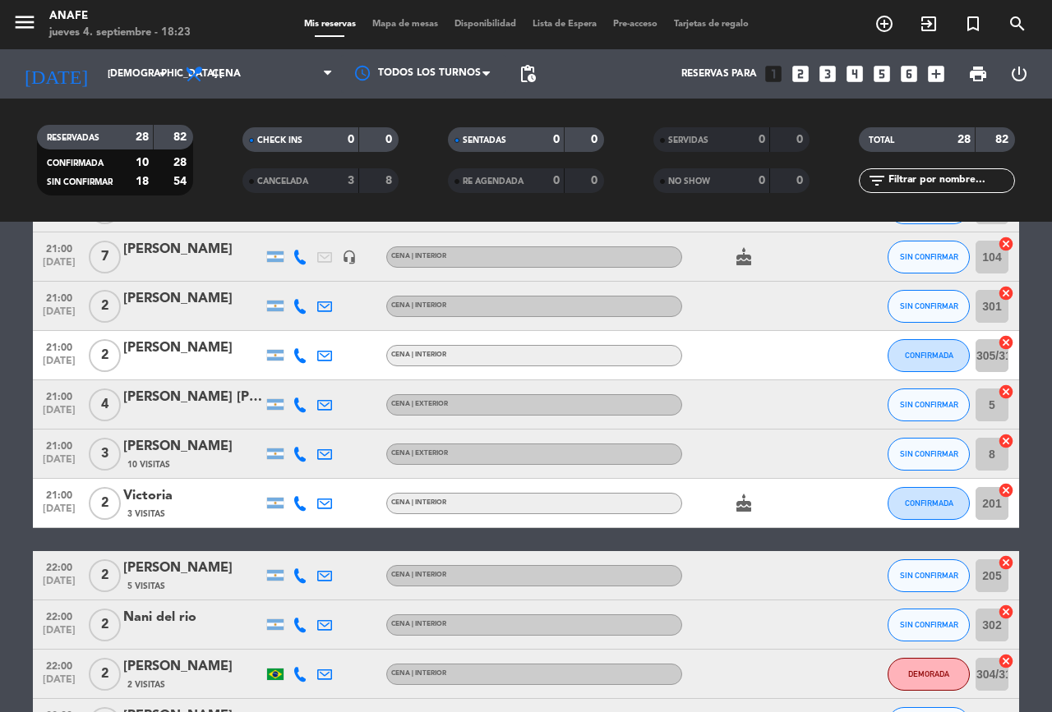
scroll to position [1162, 0]
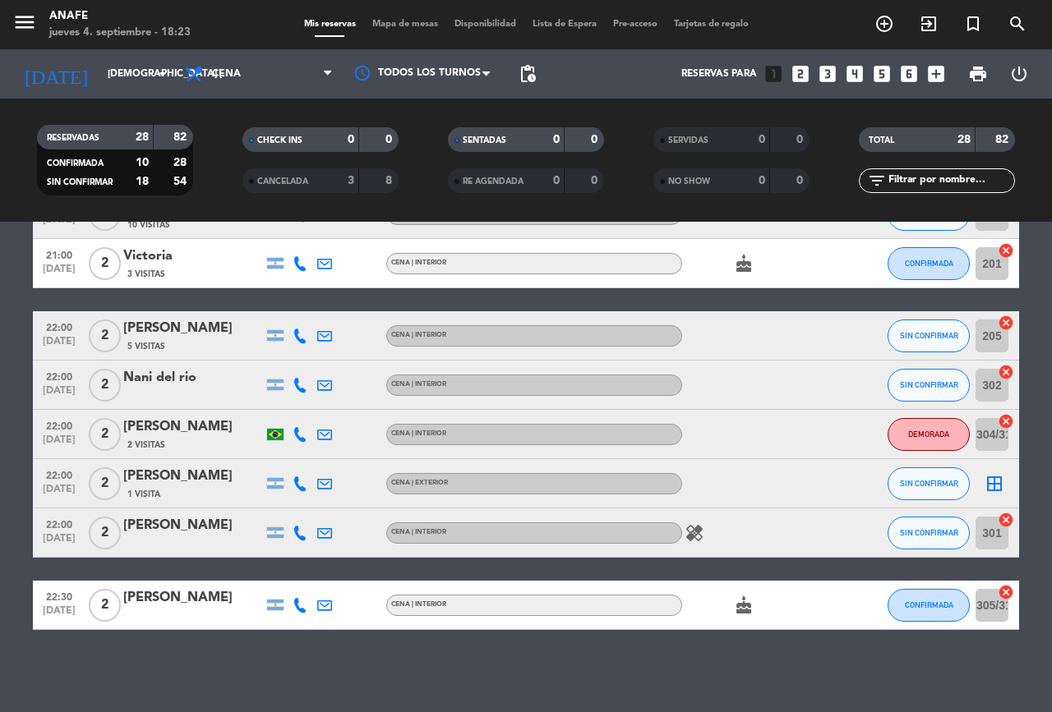
click at [302, 392] on icon at bounding box center [299, 385] width 15 height 15
click at [305, 392] on icon at bounding box center [299, 385] width 15 height 15
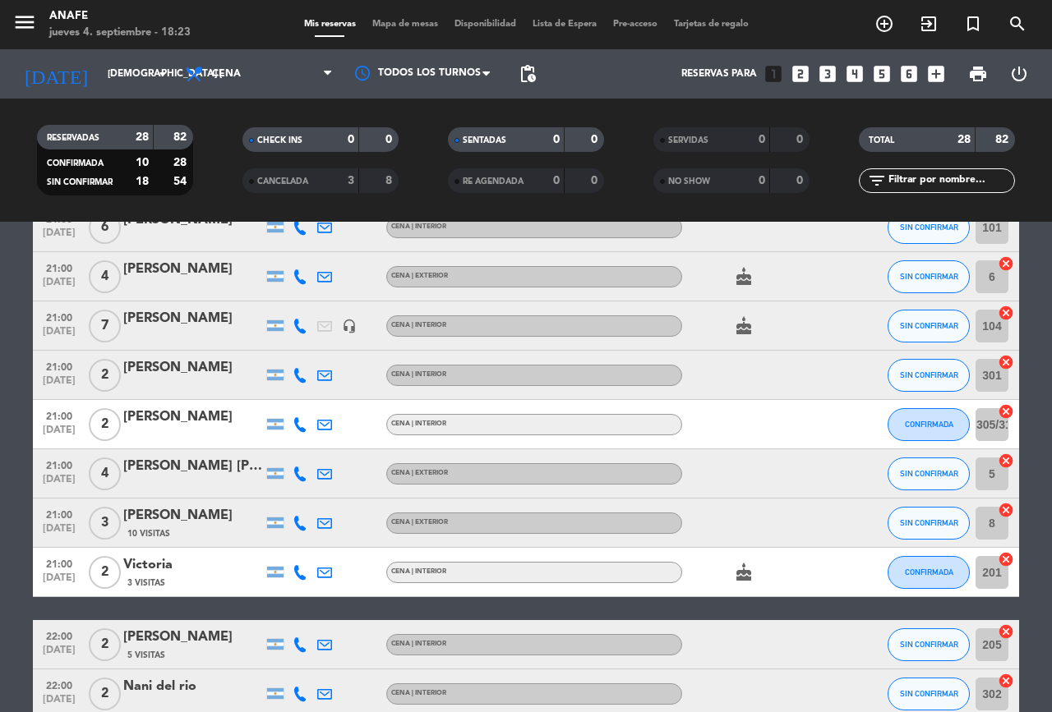
scroll to position [435, 0]
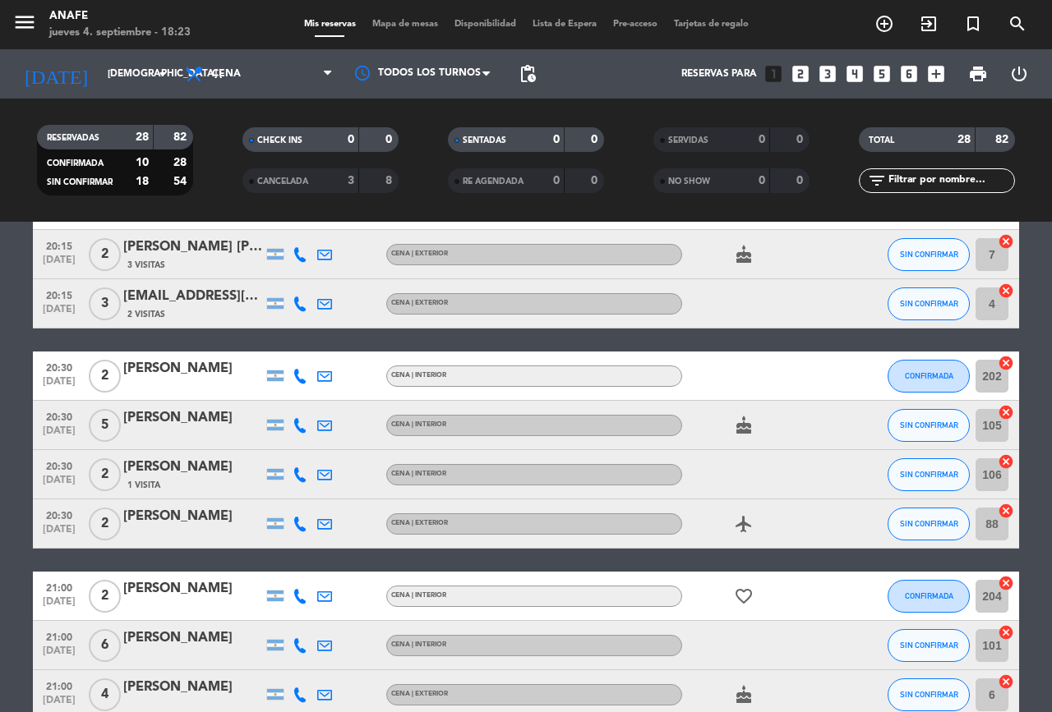
click at [301, 474] on icon at bounding box center [299, 474] width 15 height 15
click at [920, 470] on span "SIN CONFIRMAR" at bounding box center [929, 474] width 58 height 9
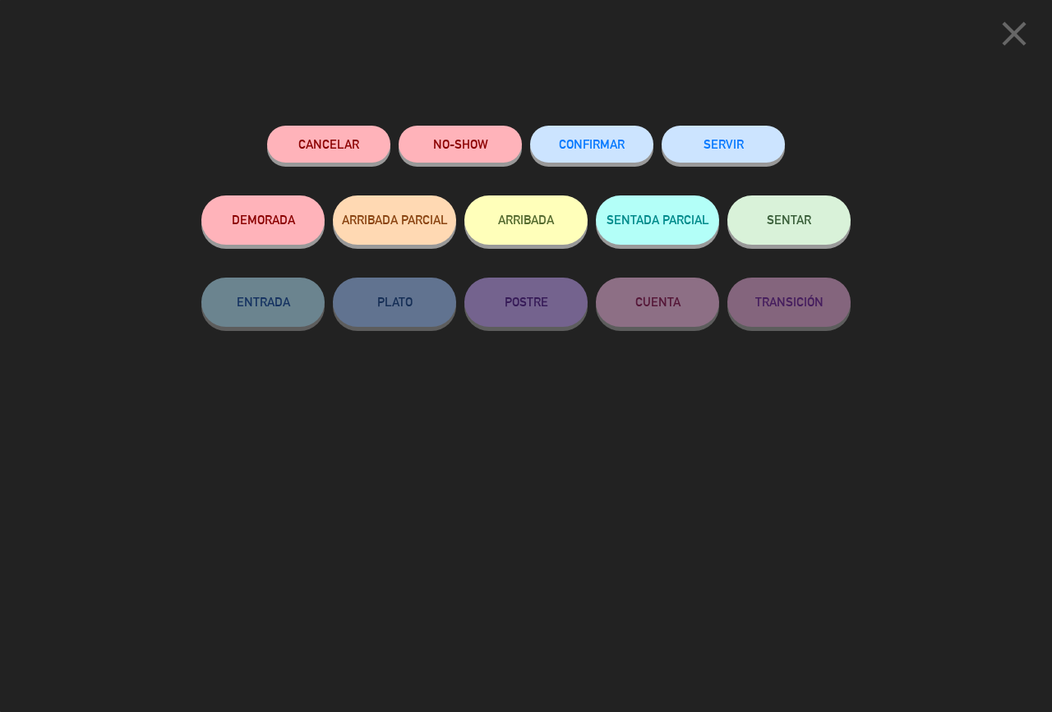
click at [596, 144] on span "CONFIRMAR" at bounding box center [592, 144] width 66 height 14
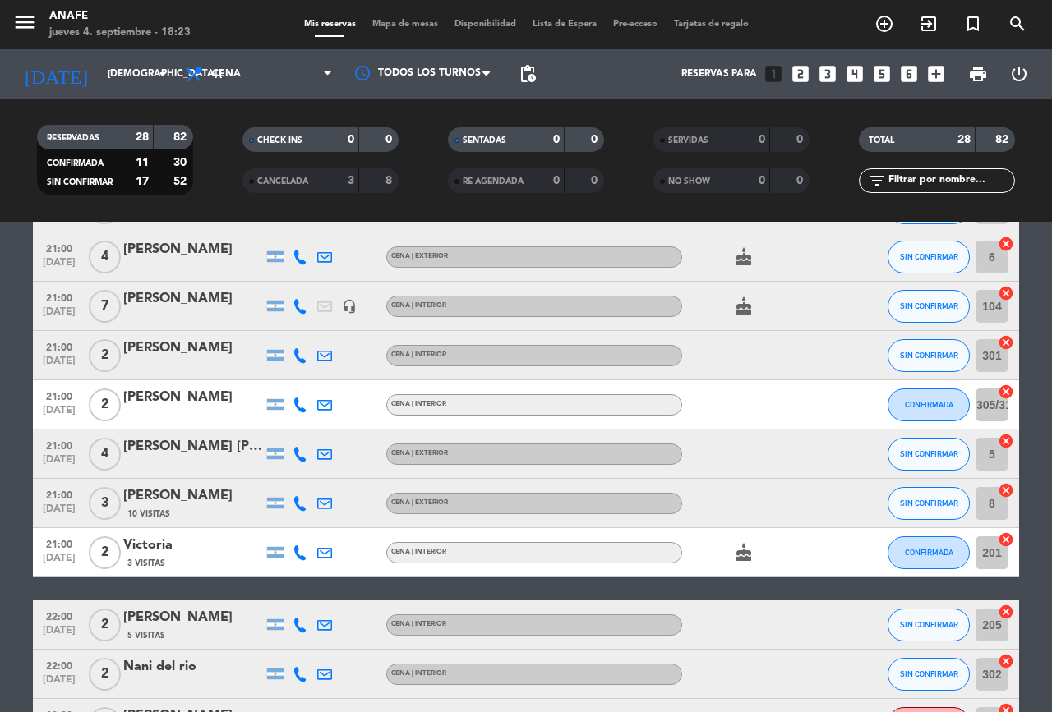
scroll to position [1162, 0]
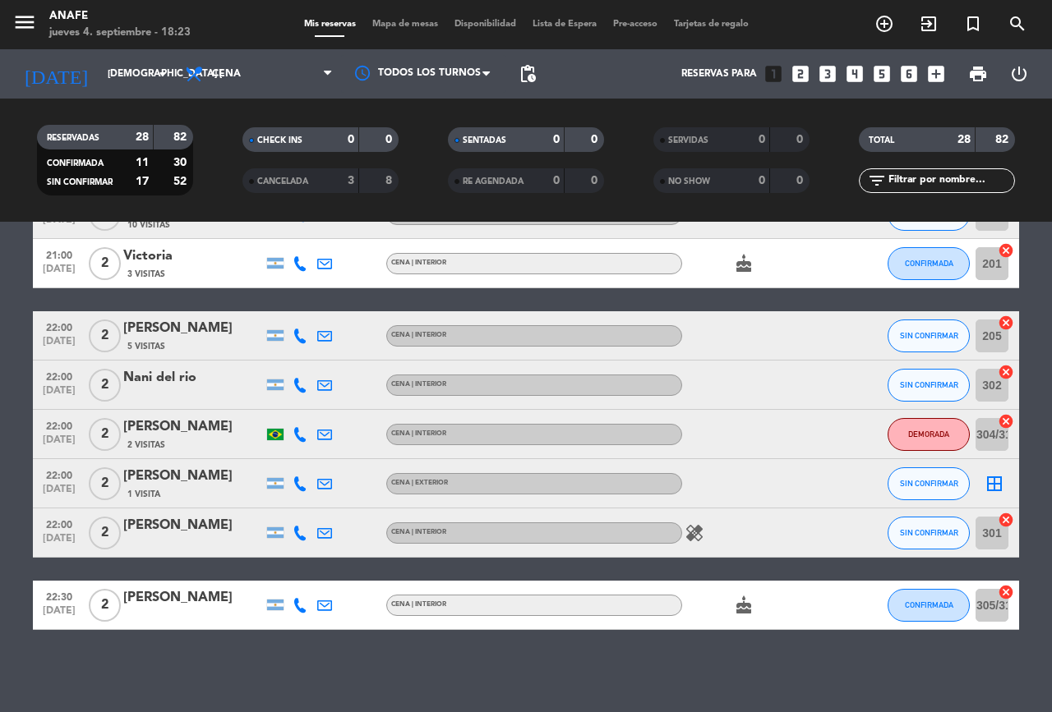
click at [941, 532] on span "SIN CONFIRMAR" at bounding box center [929, 532] width 58 height 9
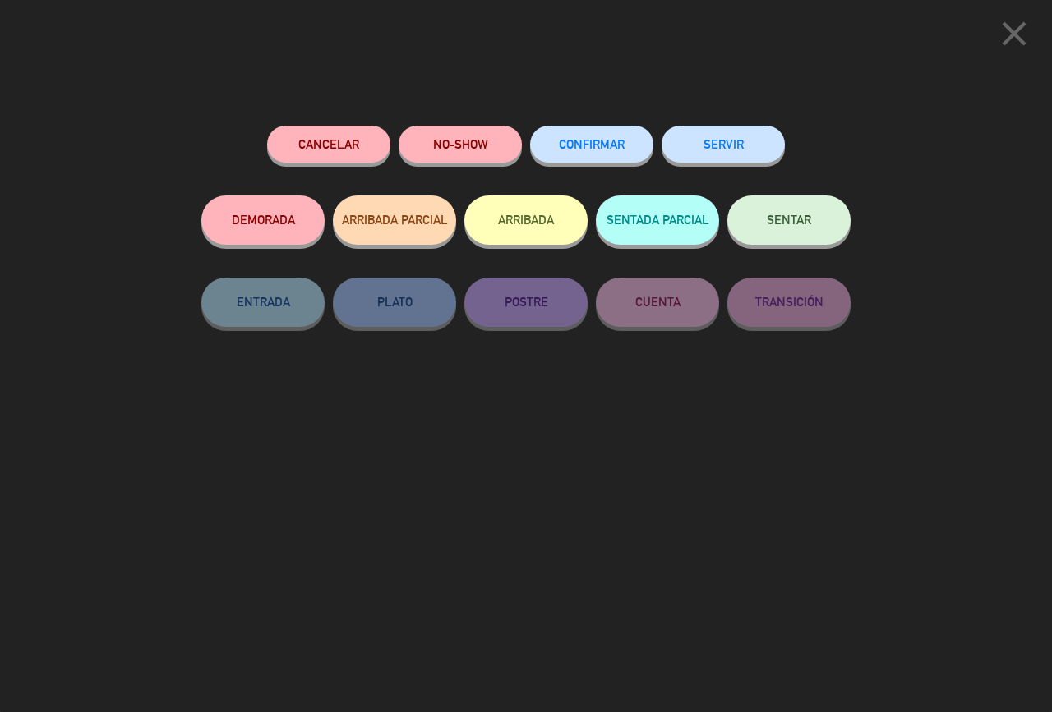
click at [593, 140] on span "CONFIRMAR" at bounding box center [592, 144] width 66 height 14
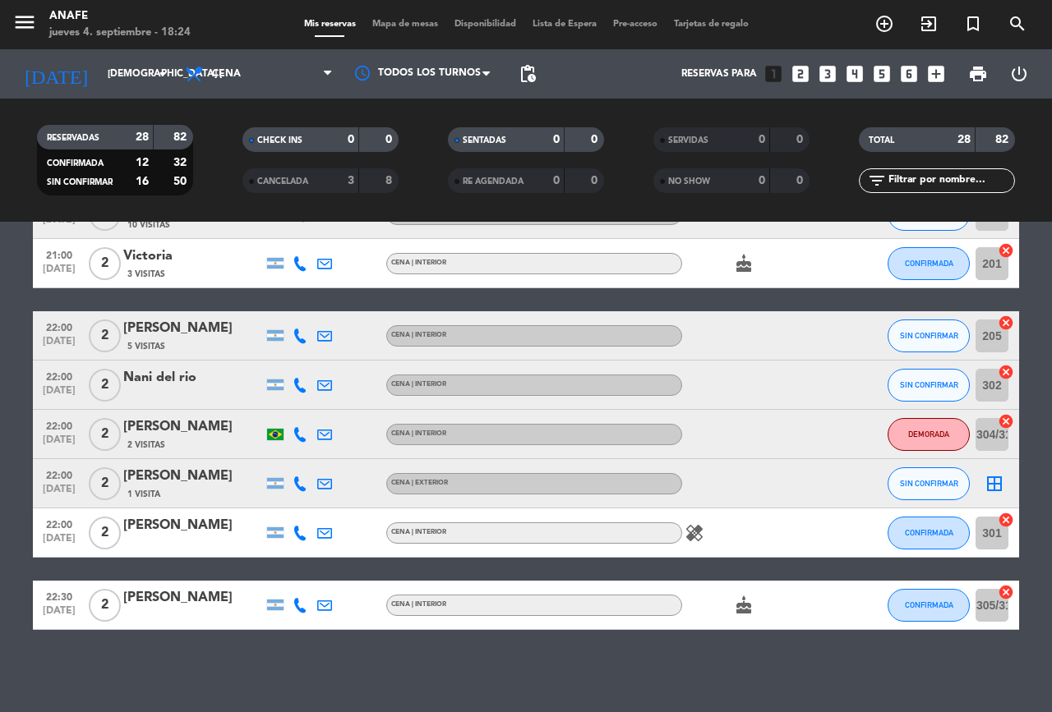
scroll to position [215, 0]
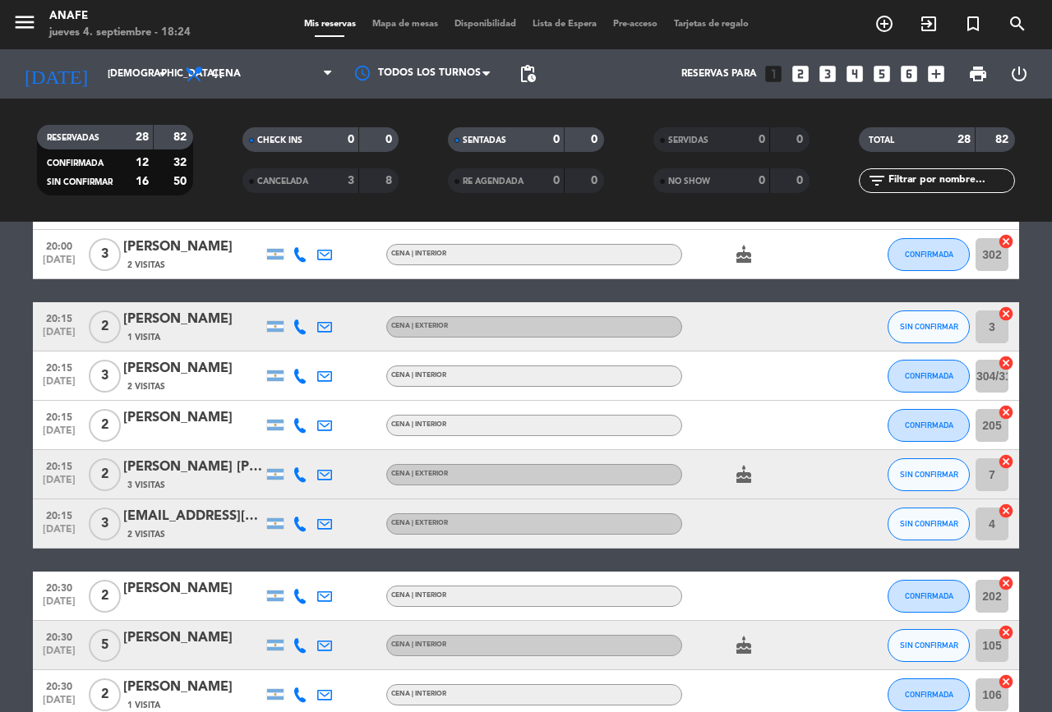
click at [934, 645] on span "SIN CONFIRMAR" at bounding box center [929, 645] width 58 height 9
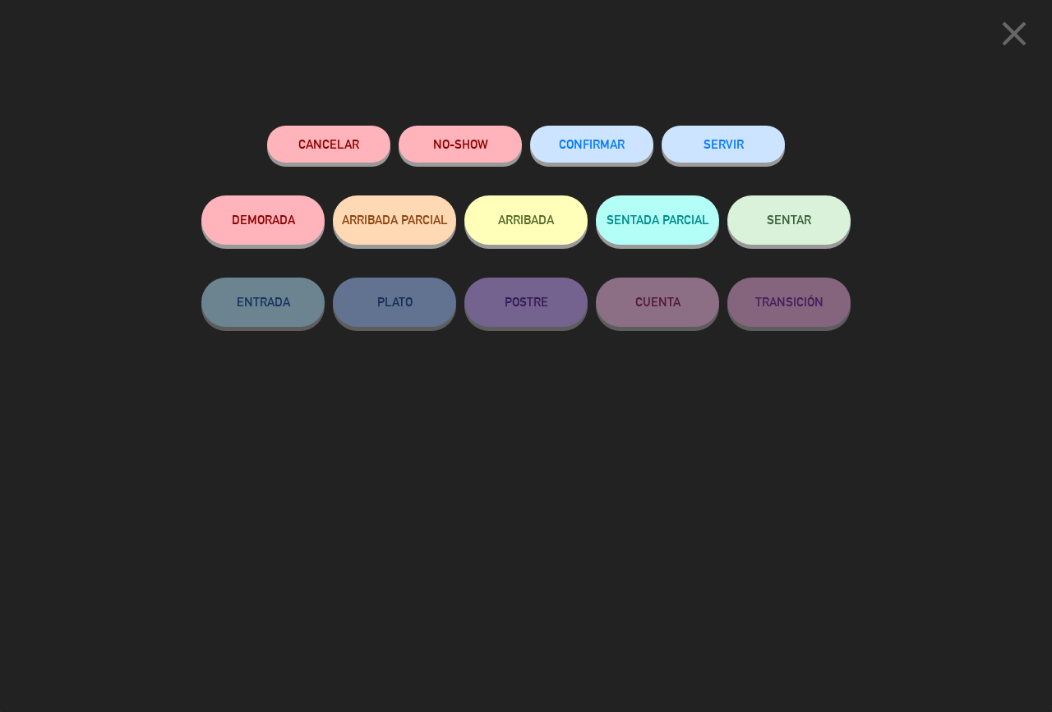
click at [593, 150] on span "CONFIRMAR" at bounding box center [592, 144] width 66 height 14
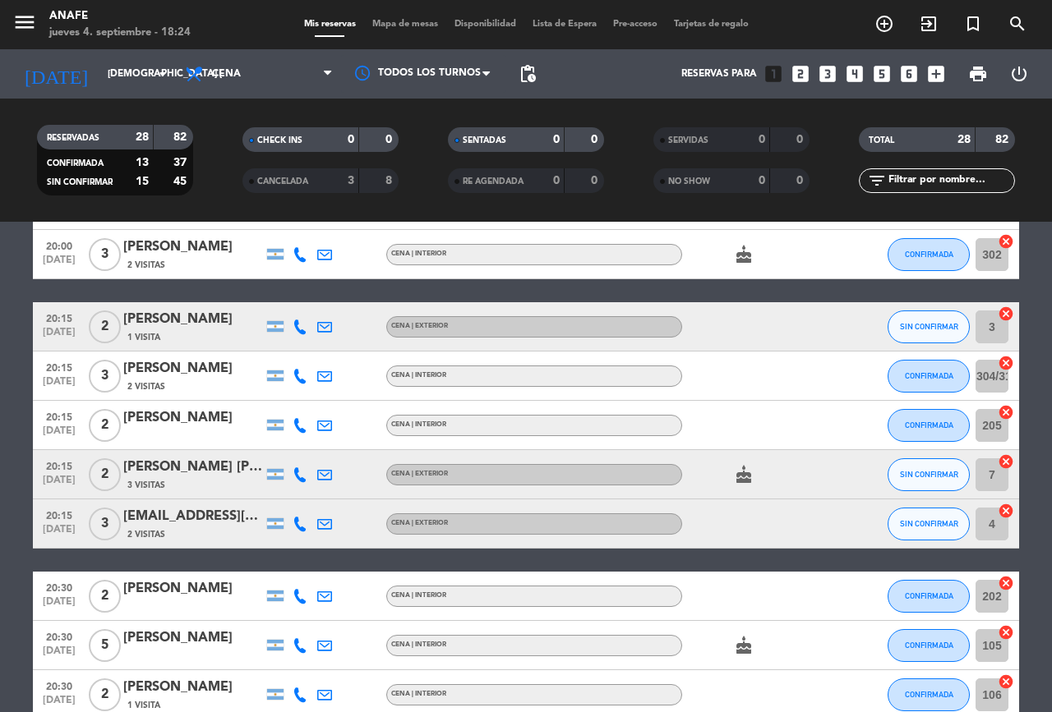
scroll to position [1024, 0]
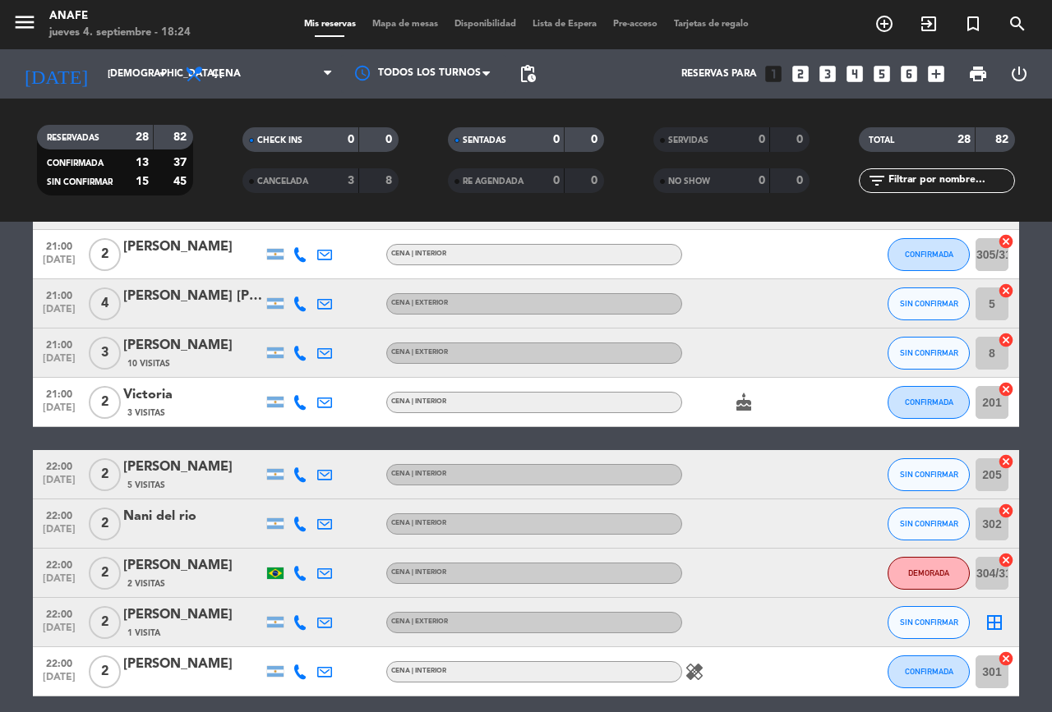
click at [937, 472] on span "SIN CONFIRMAR" at bounding box center [929, 474] width 58 height 9
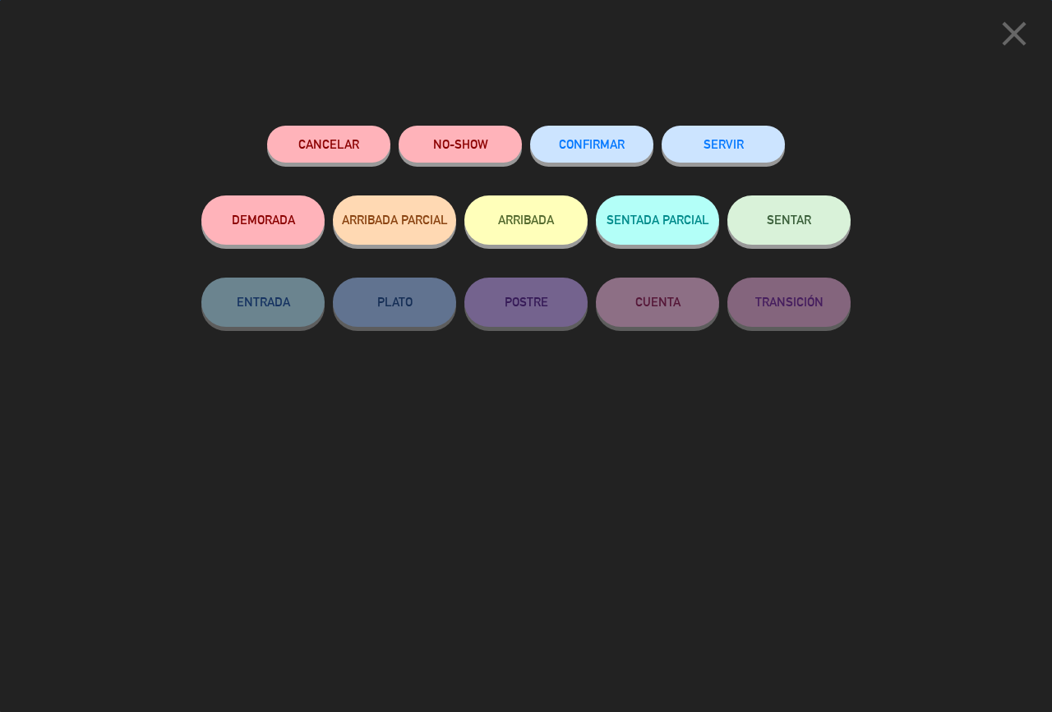
click at [580, 144] on span "CONFIRMAR" at bounding box center [592, 144] width 66 height 14
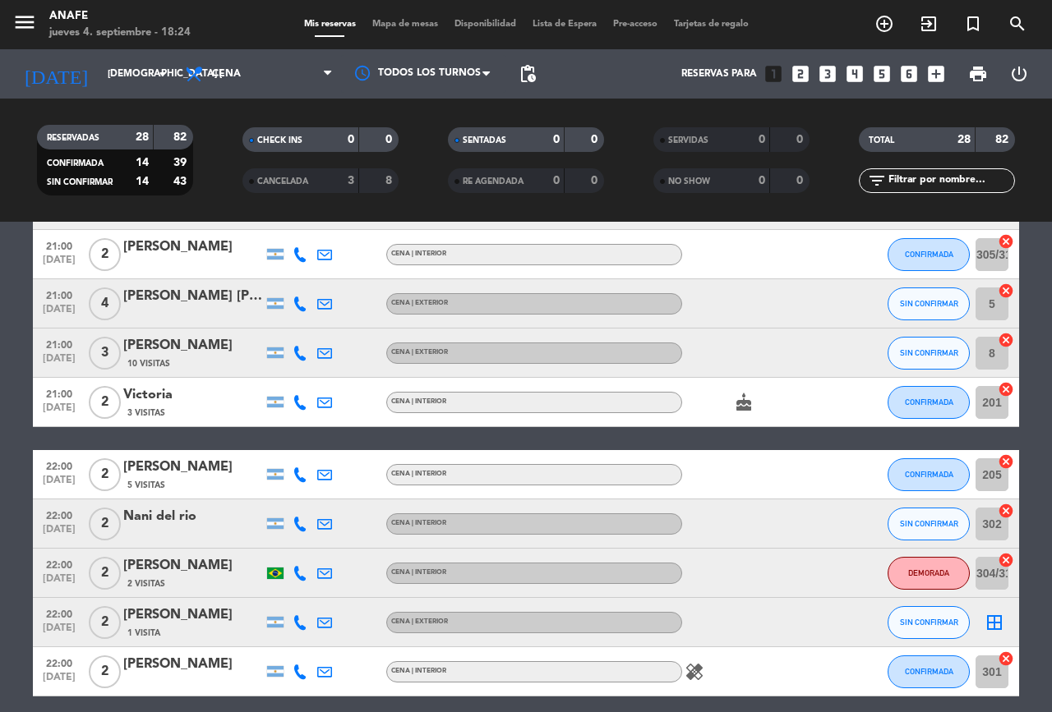
scroll to position [435, 0]
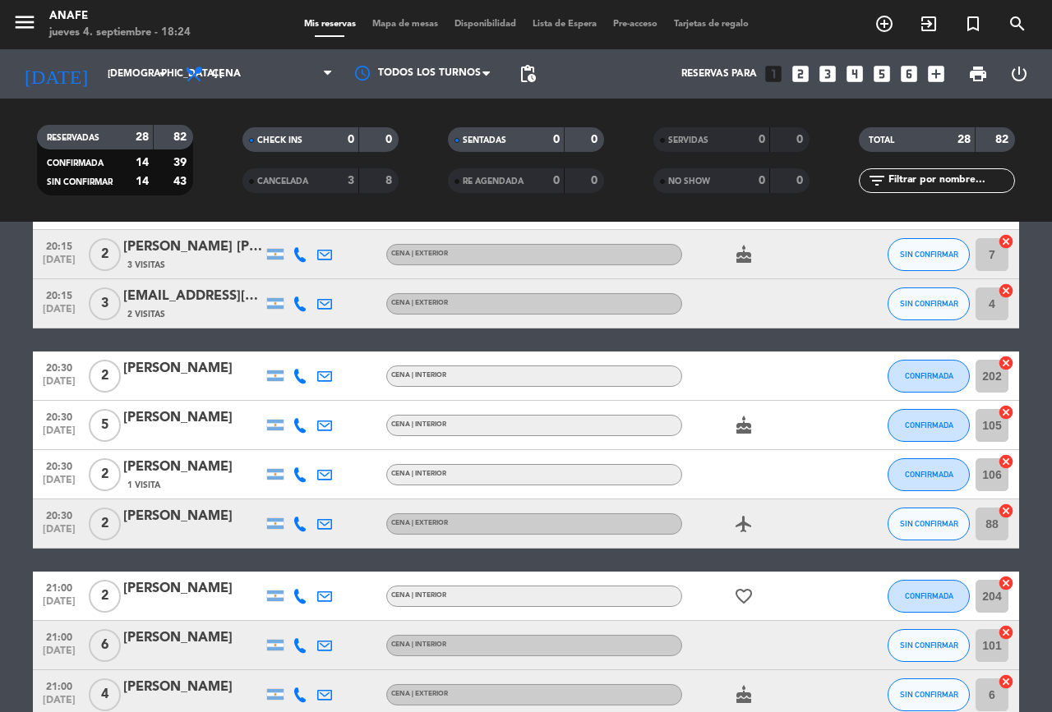
click at [301, 480] on icon at bounding box center [299, 474] width 15 height 15
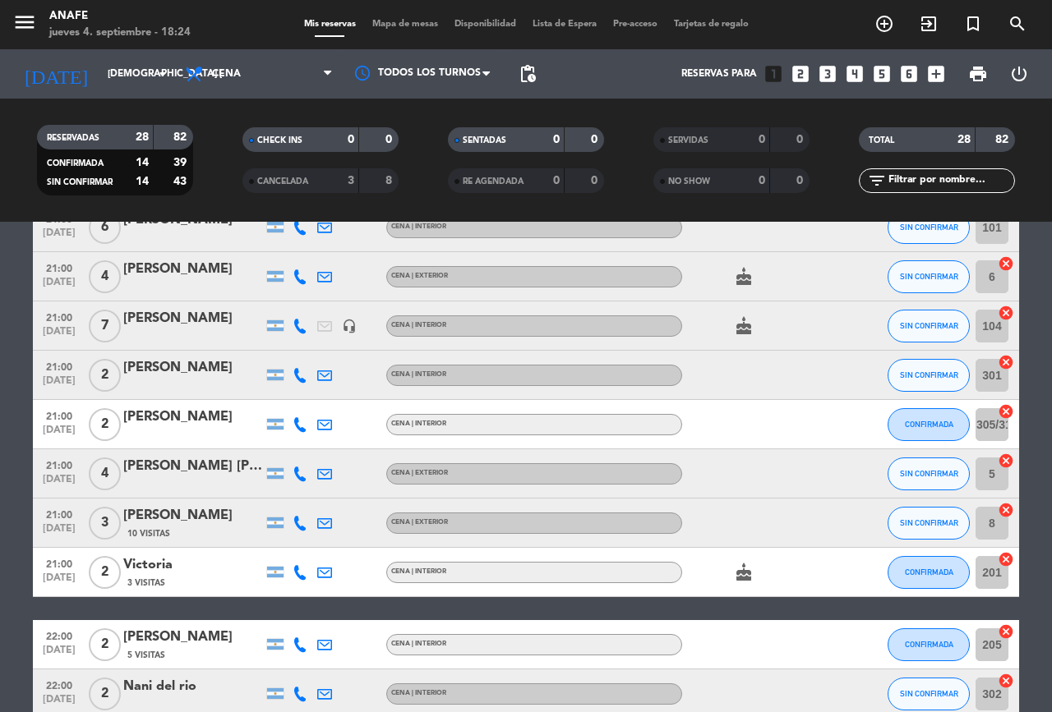
click at [302, 475] on icon at bounding box center [299, 474] width 15 height 15
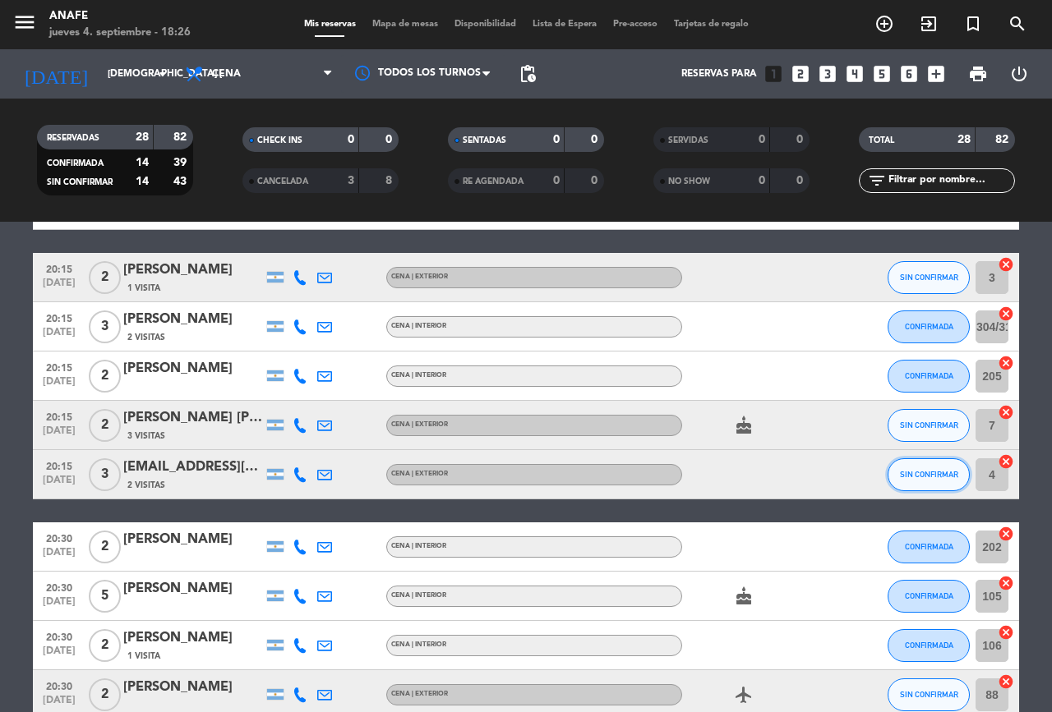
click at [935, 473] on span "SIN CONFIRMAR" at bounding box center [929, 474] width 58 height 9
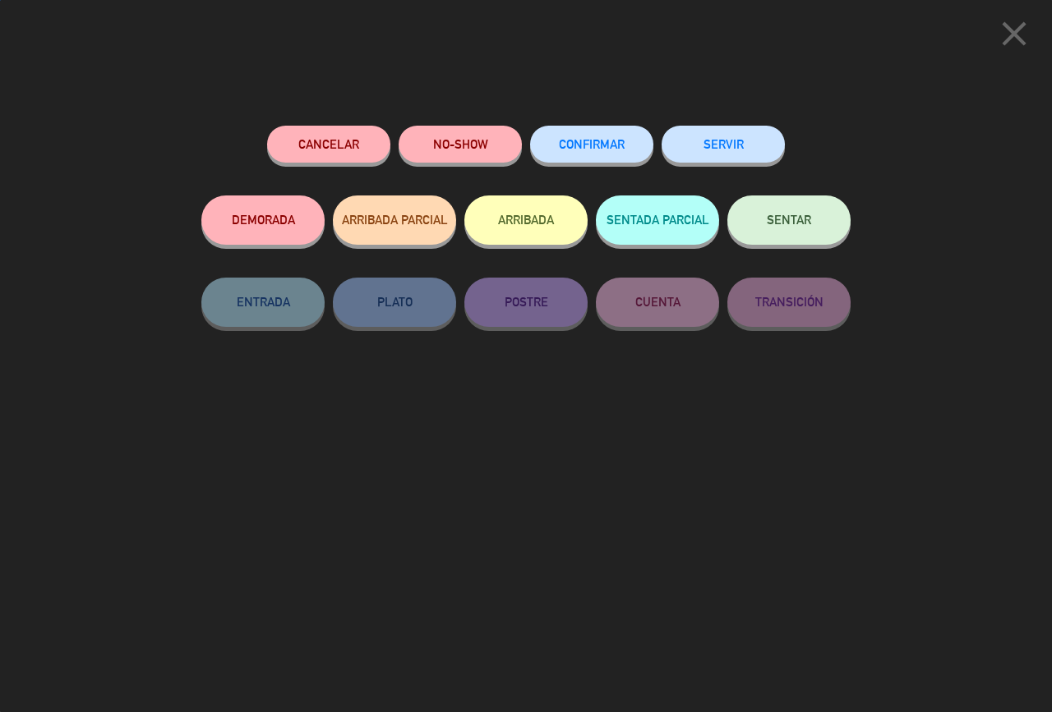
click at [598, 144] on span "CONFIRMAR" at bounding box center [592, 144] width 66 height 14
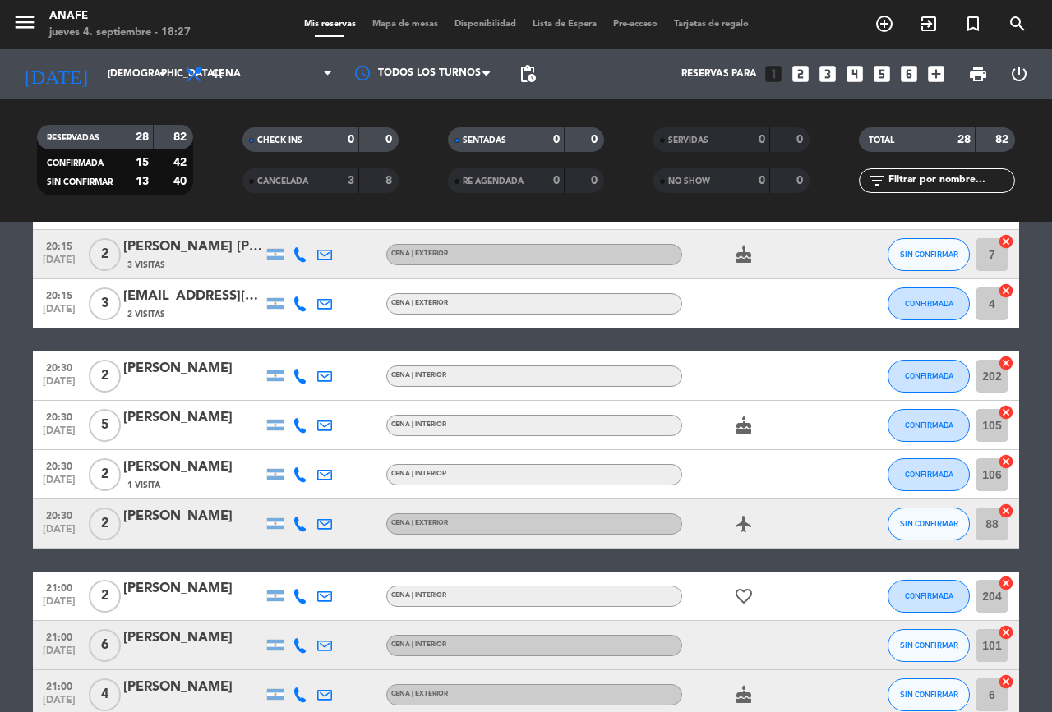
scroll to position [854, 0]
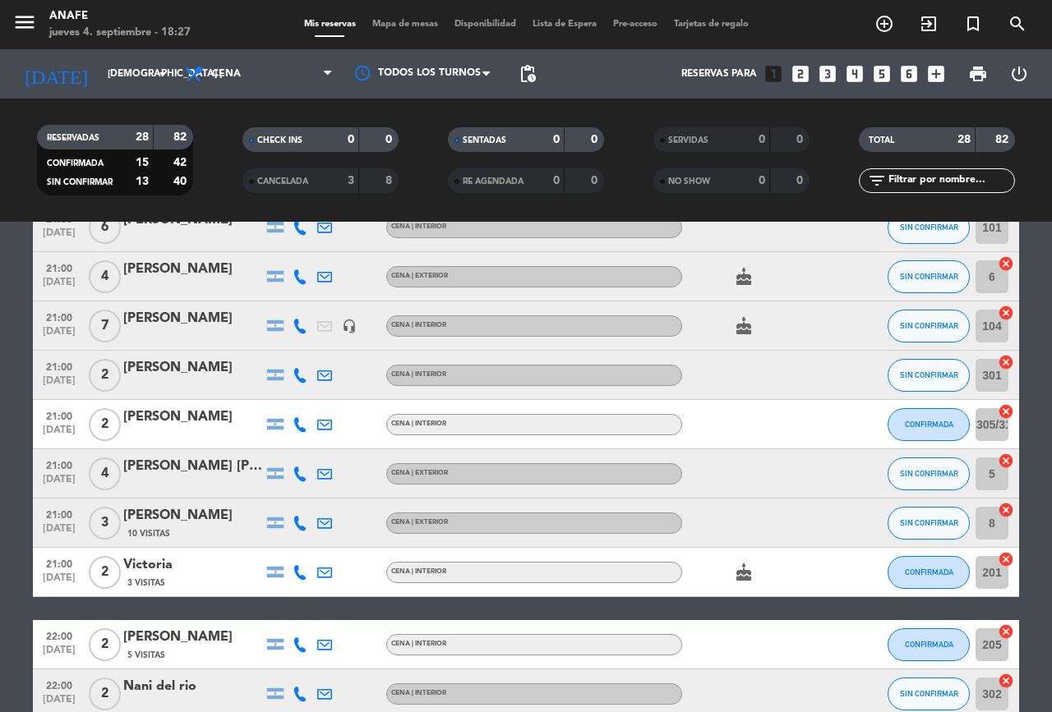
click at [302, 467] on icon at bounding box center [299, 474] width 15 height 15
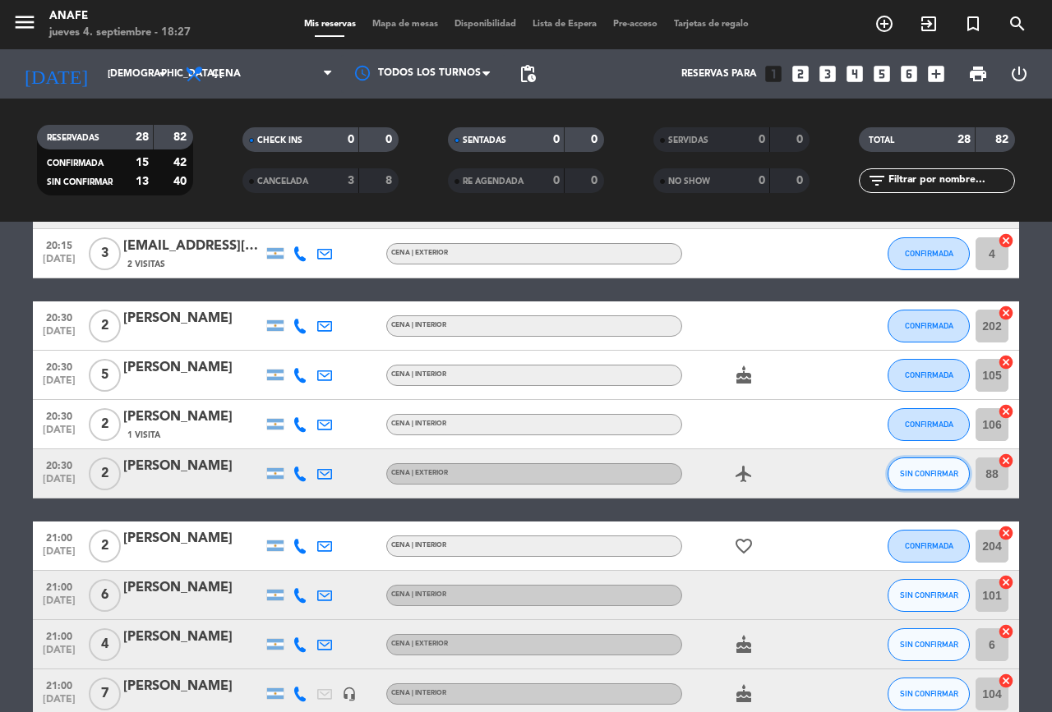
click at [926, 473] on span "SIN CONFIRMAR" at bounding box center [929, 473] width 58 height 9
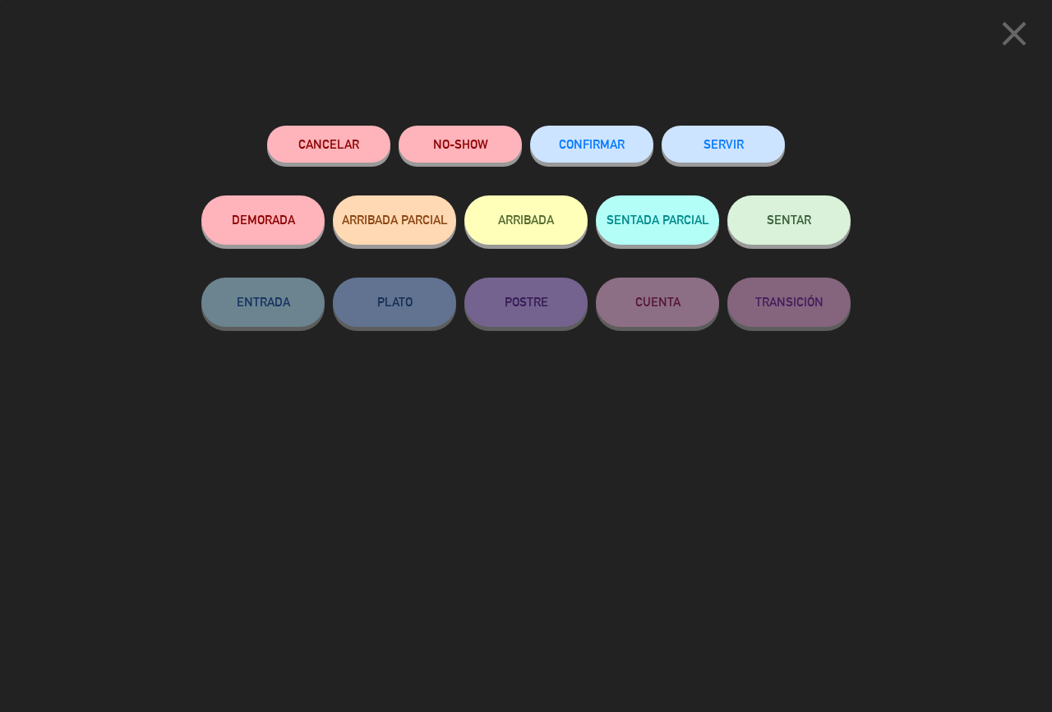
click at [597, 140] on span "CONFIRMAR" at bounding box center [592, 144] width 66 height 14
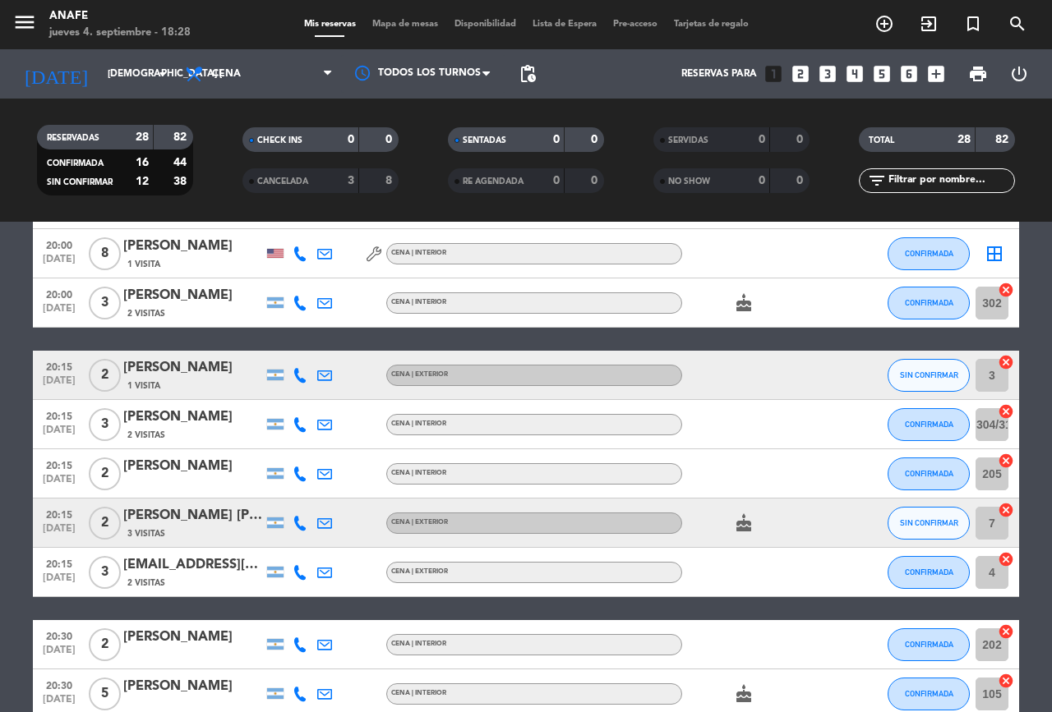
scroll to position [607, 0]
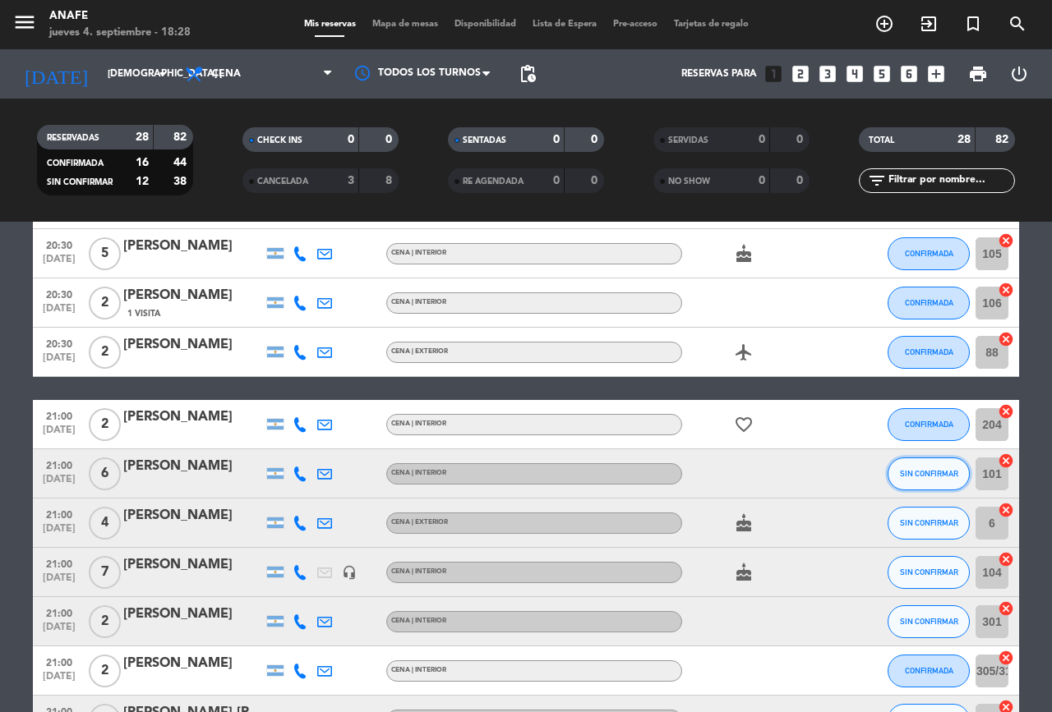
click at [919, 473] on span "SIN CONFIRMAR" at bounding box center [929, 473] width 58 height 9
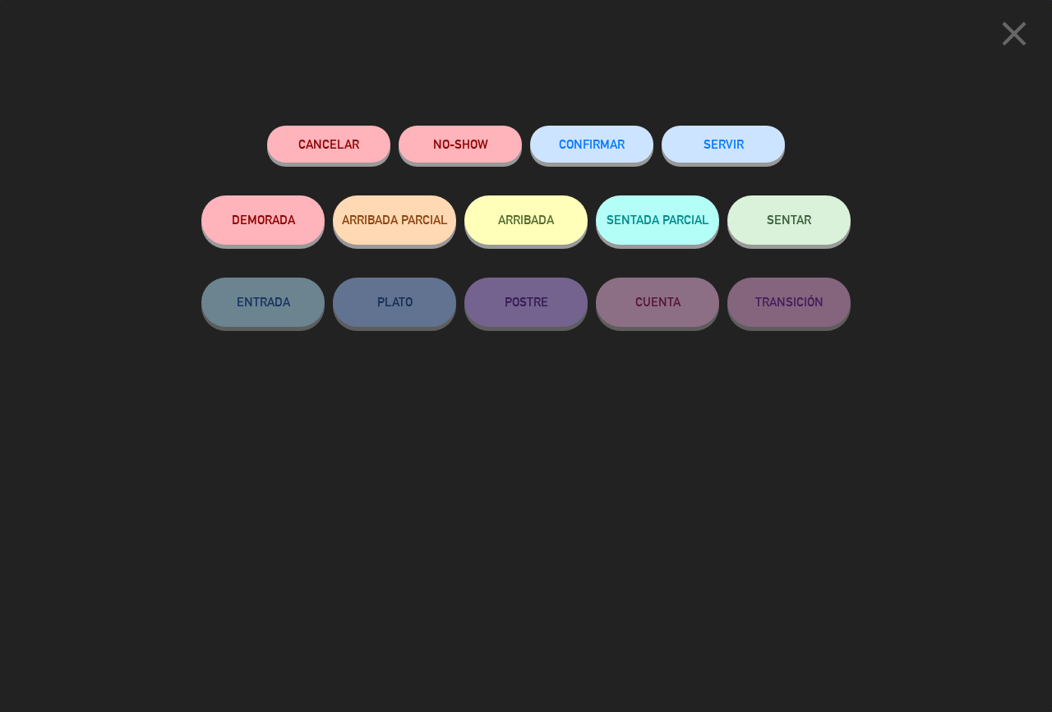
click at [592, 149] on span "CONFIRMAR" at bounding box center [592, 144] width 66 height 14
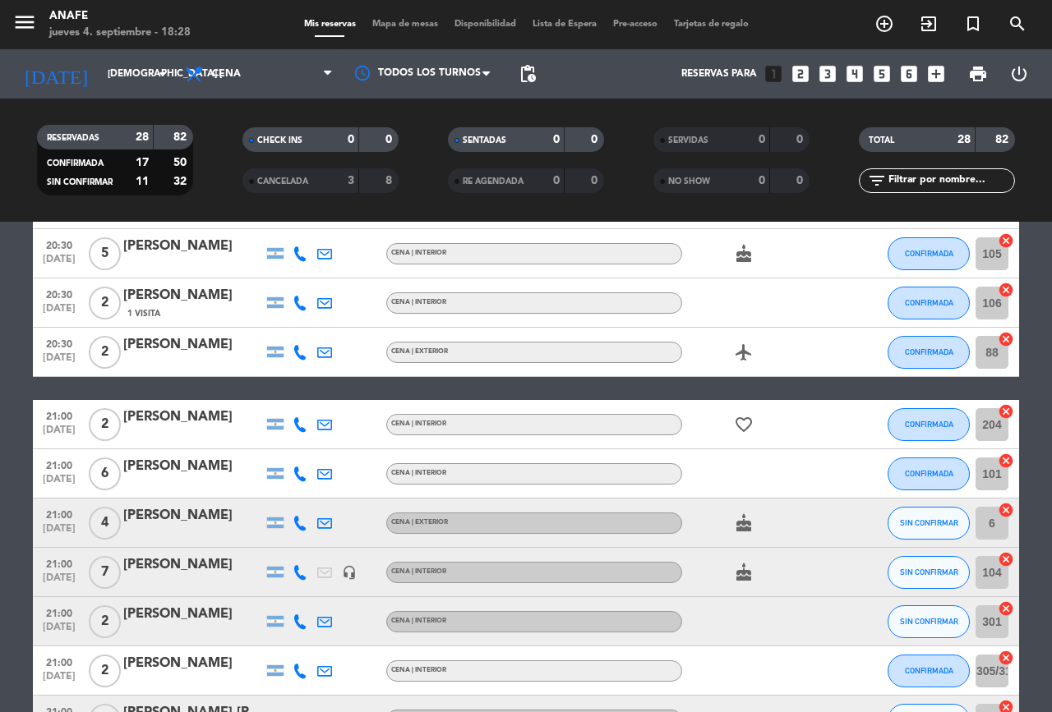
scroll to position [0, 0]
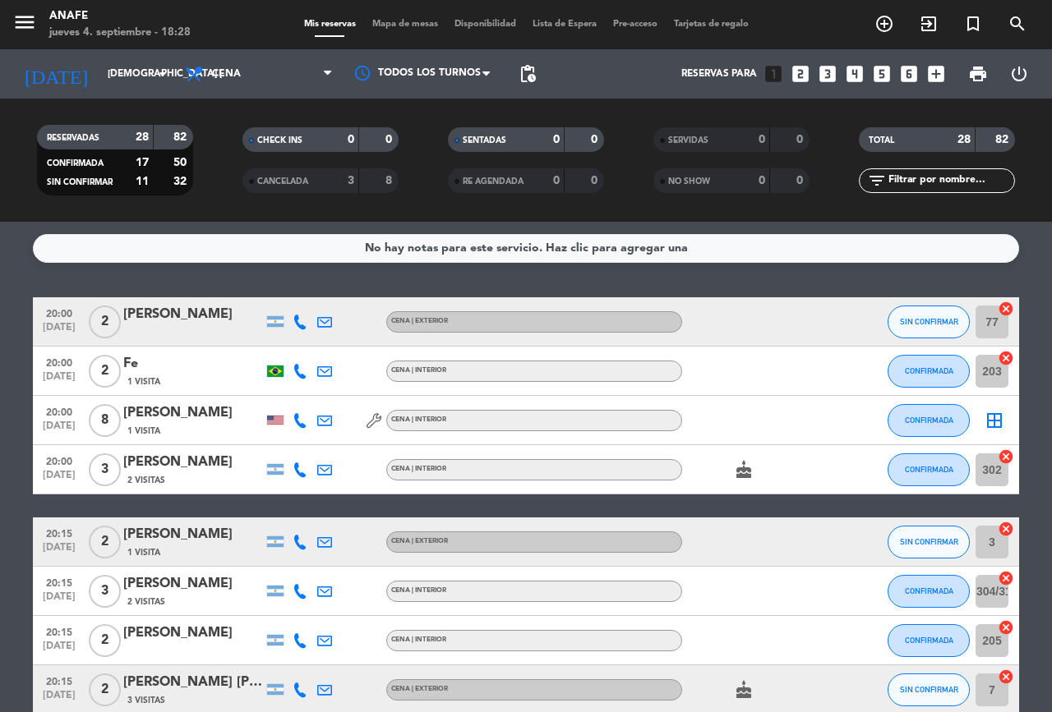
click at [297, 597] on icon at bounding box center [299, 591] width 15 height 15
click at [305, 319] on icon at bounding box center [299, 322] width 15 height 15
click at [297, 544] on icon at bounding box center [299, 542] width 15 height 15
click at [298, 586] on icon at bounding box center [299, 591] width 15 height 15
click at [299, 316] on icon at bounding box center [299, 322] width 15 height 15
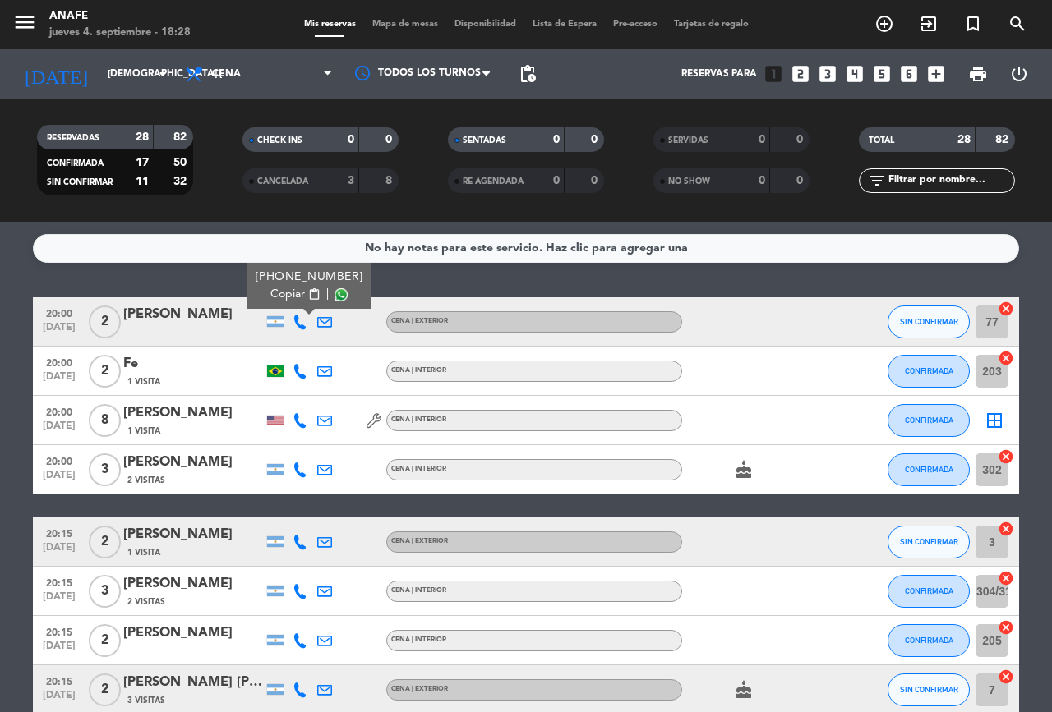
click at [297, 597] on icon at bounding box center [299, 591] width 15 height 15
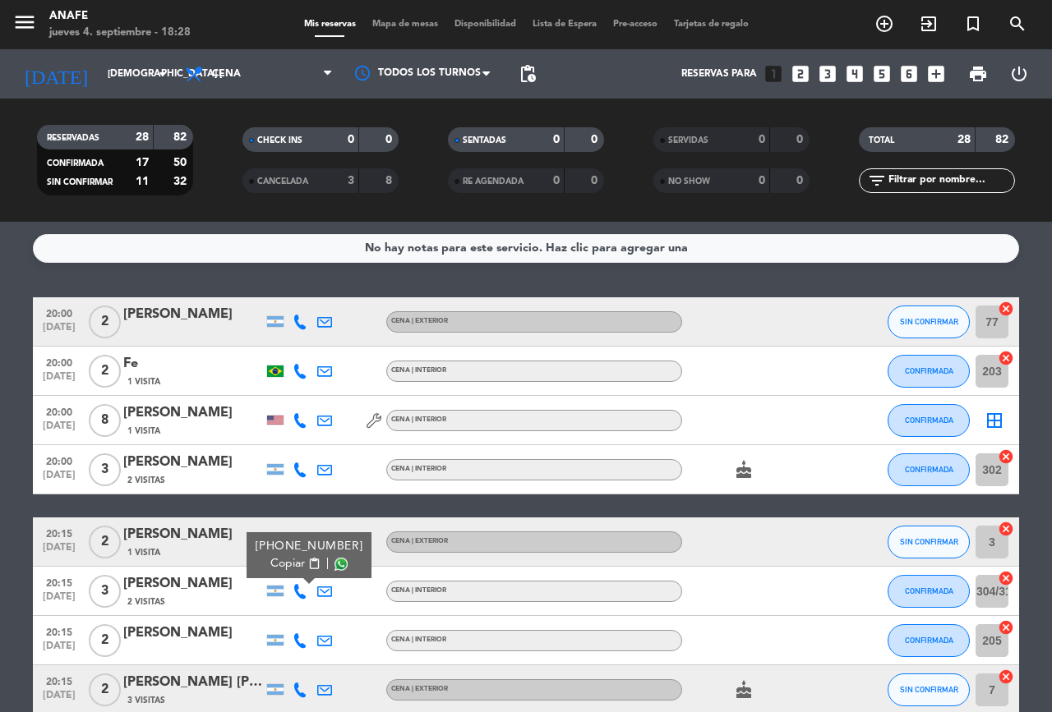
click at [300, 321] on icon at bounding box center [299, 322] width 15 height 15
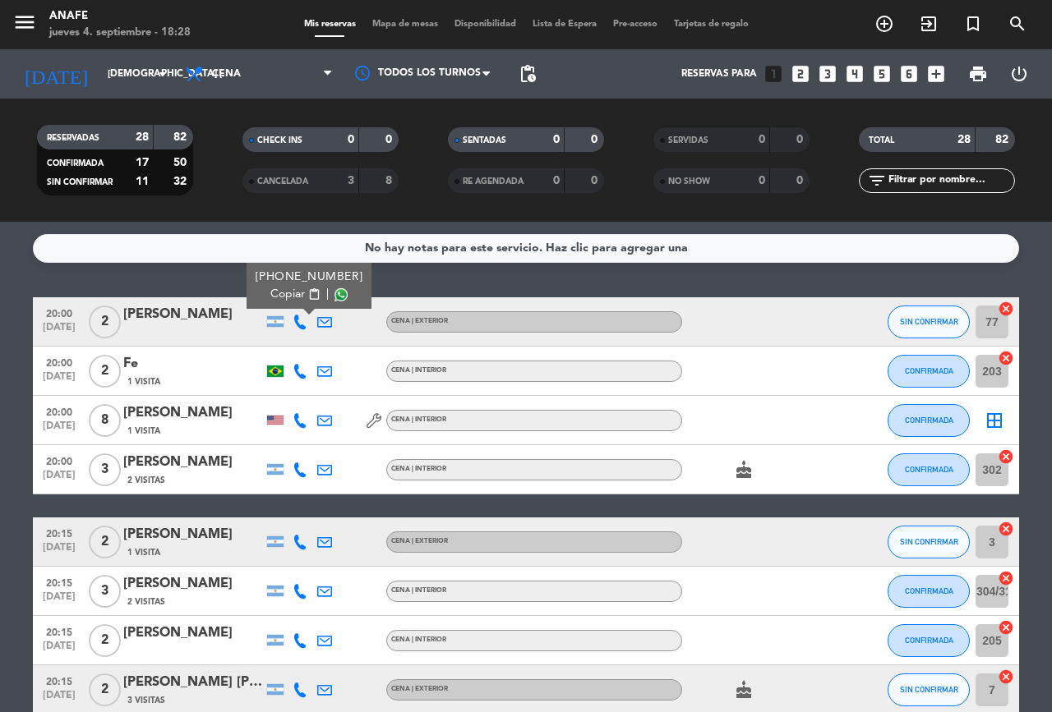
click at [296, 594] on icon at bounding box center [299, 591] width 15 height 15
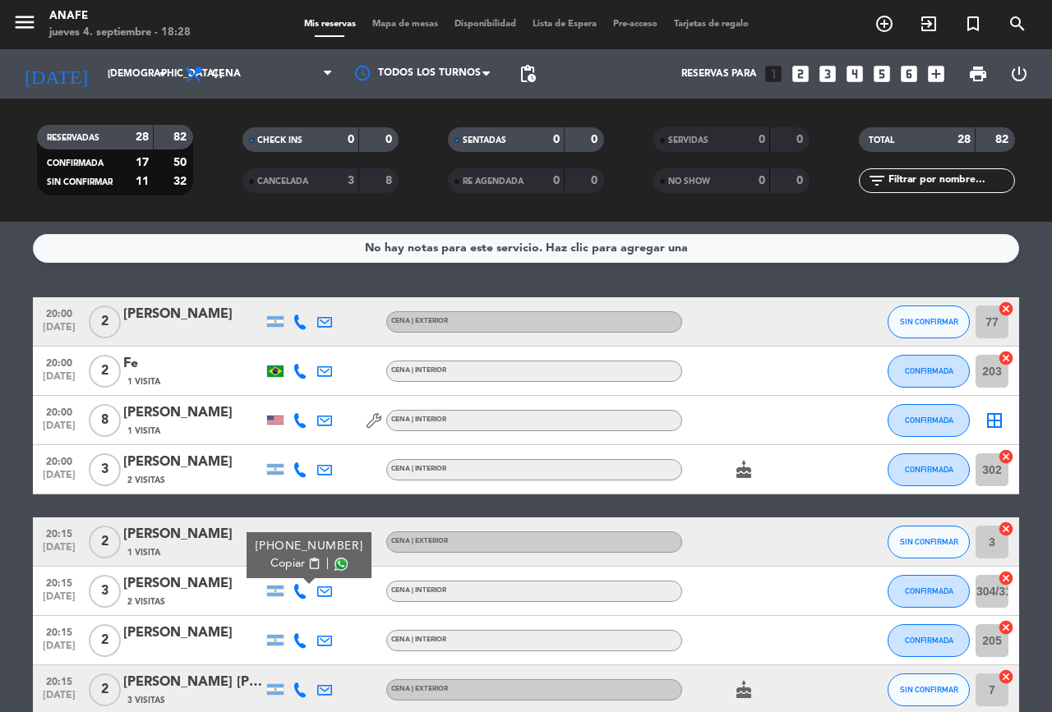
click at [297, 324] on icon at bounding box center [299, 322] width 15 height 15
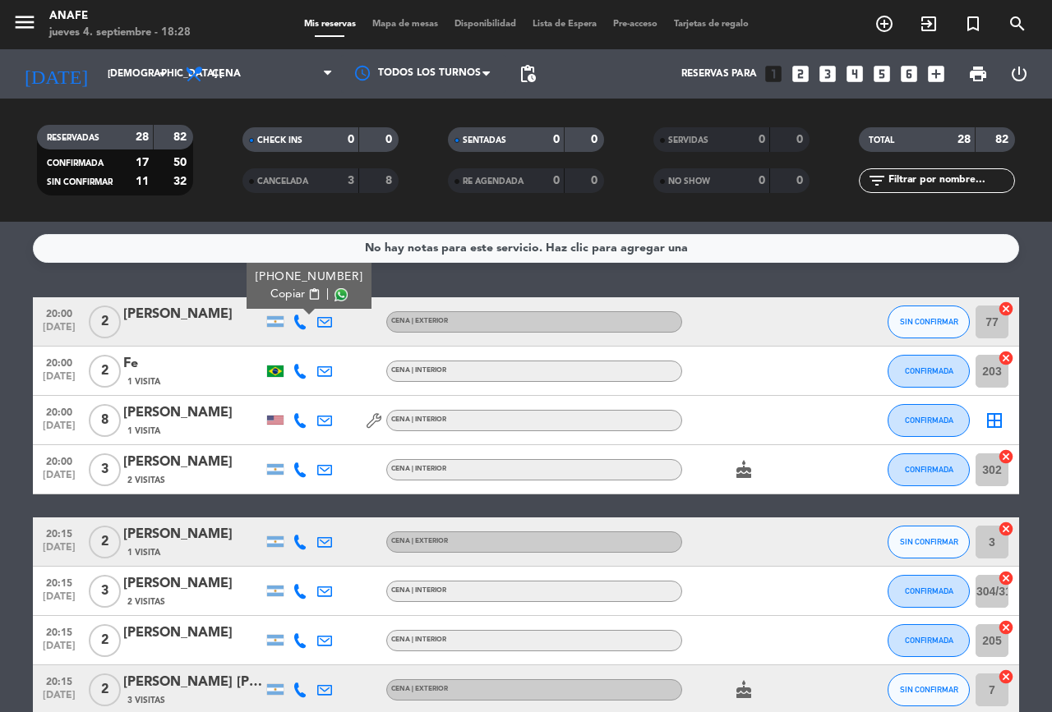
click at [302, 536] on icon at bounding box center [299, 542] width 15 height 15
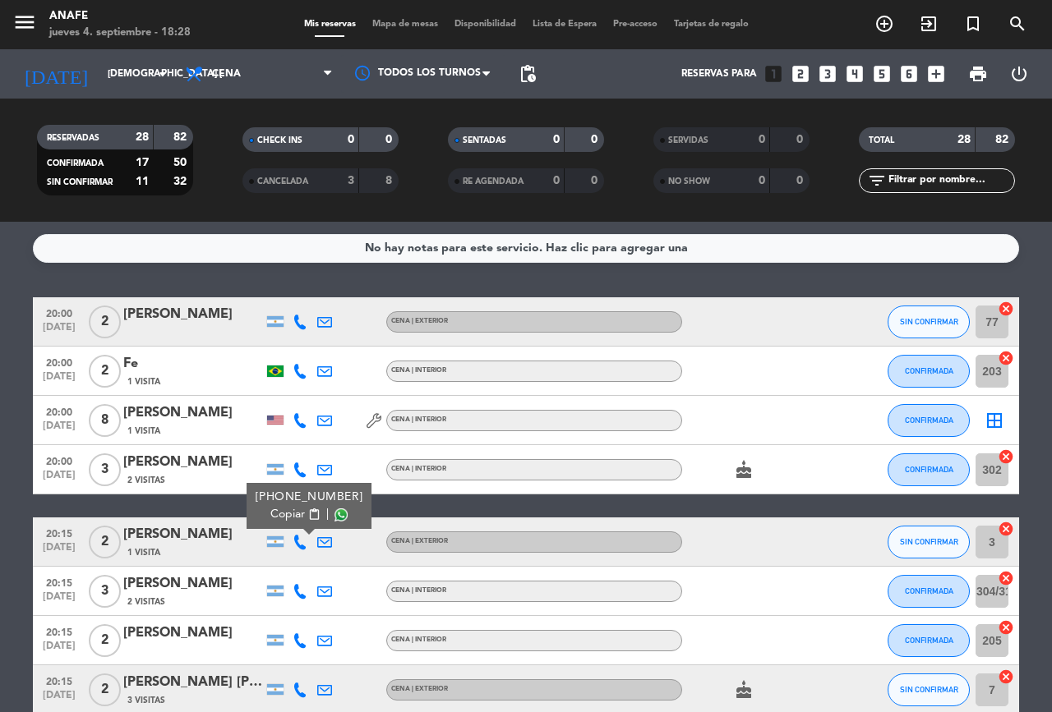
click at [300, 591] on icon at bounding box center [299, 591] width 15 height 15
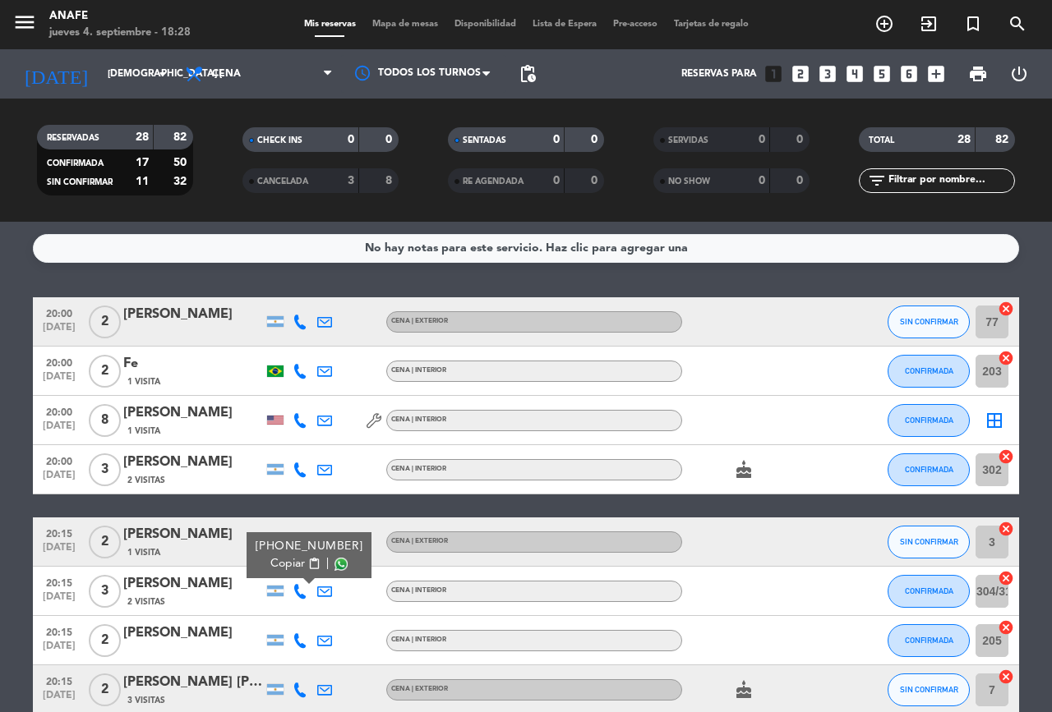
click at [297, 321] on icon at bounding box center [299, 322] width 15 height 15
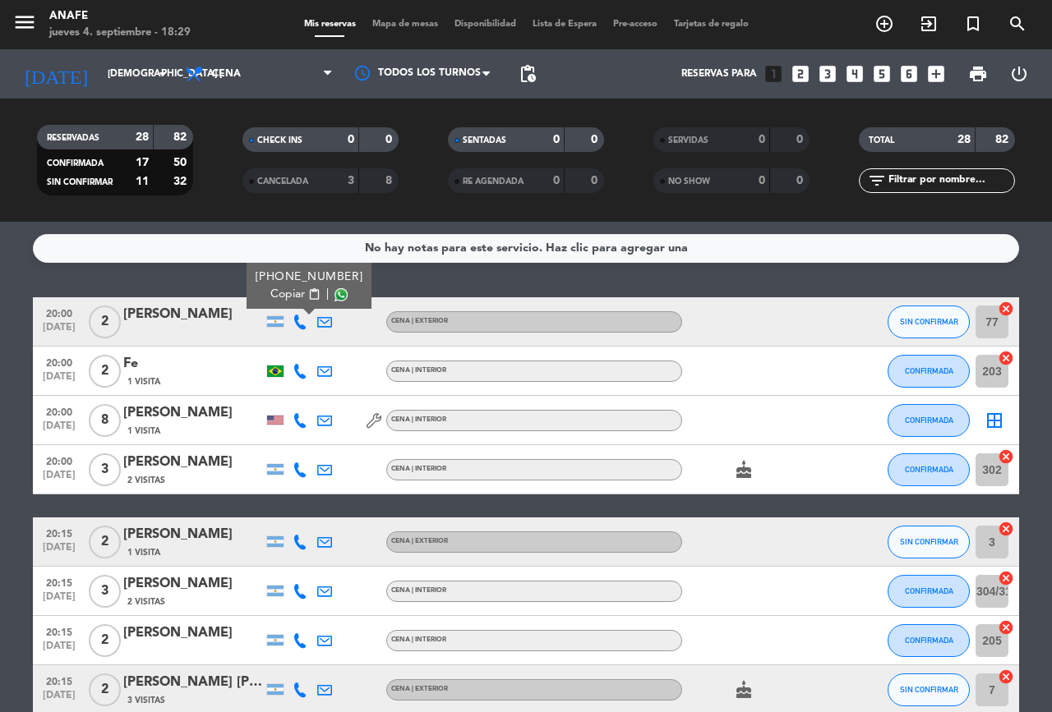
click at [302, 592] on icon at bounding box center [299, 591] width 15 height 15
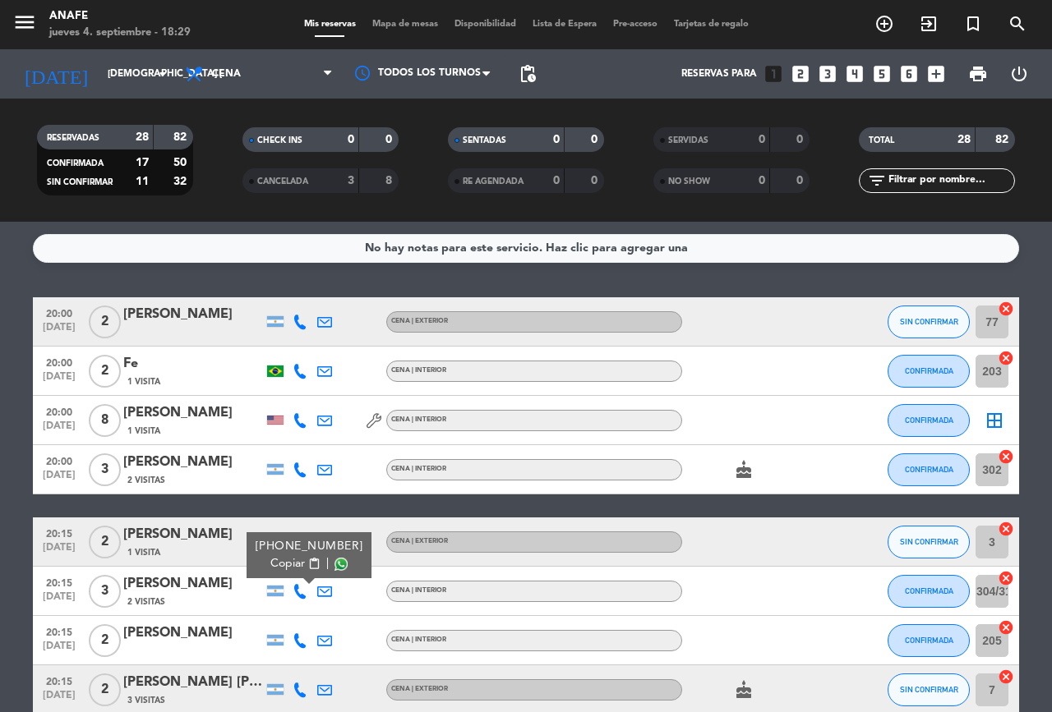
click at [300, 592] on icon at bounding box center [299, 591] width 15 height 15
click at [300, 321] on icon at bounding box center [299, 322] width 15 height 15
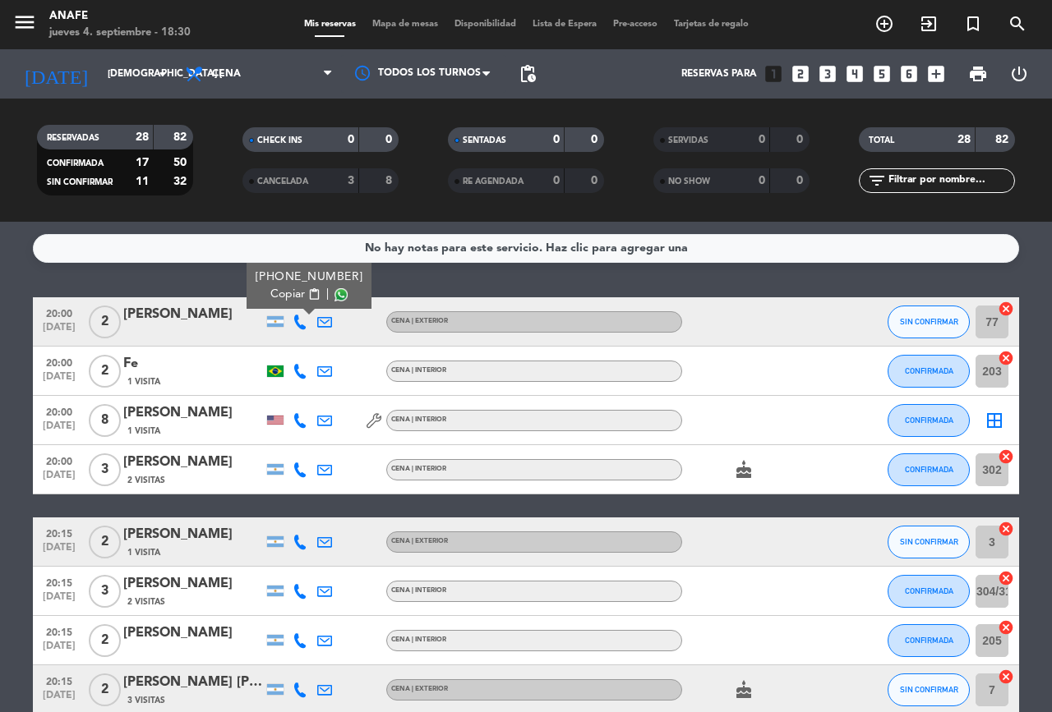
click at [927, 318] on span "SIN CONFIRMAR" at bounding box center [929, 321] width 58 height 9
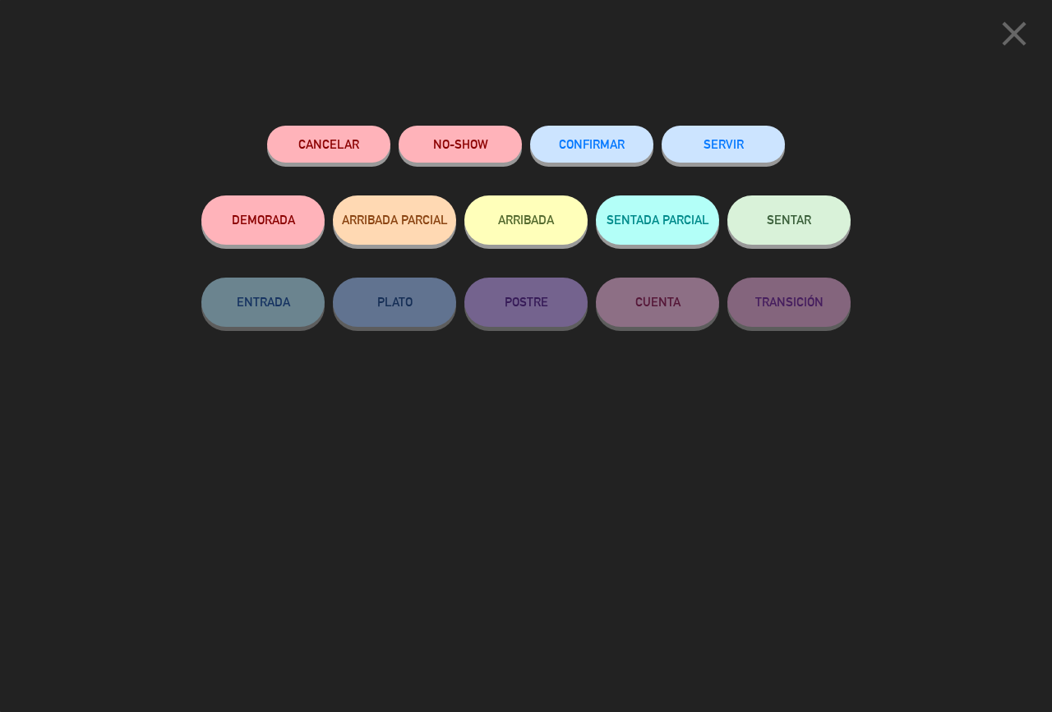
click at [338, 141] on button "Cancelar" at bounding box center [328, 144] width 123 height 37
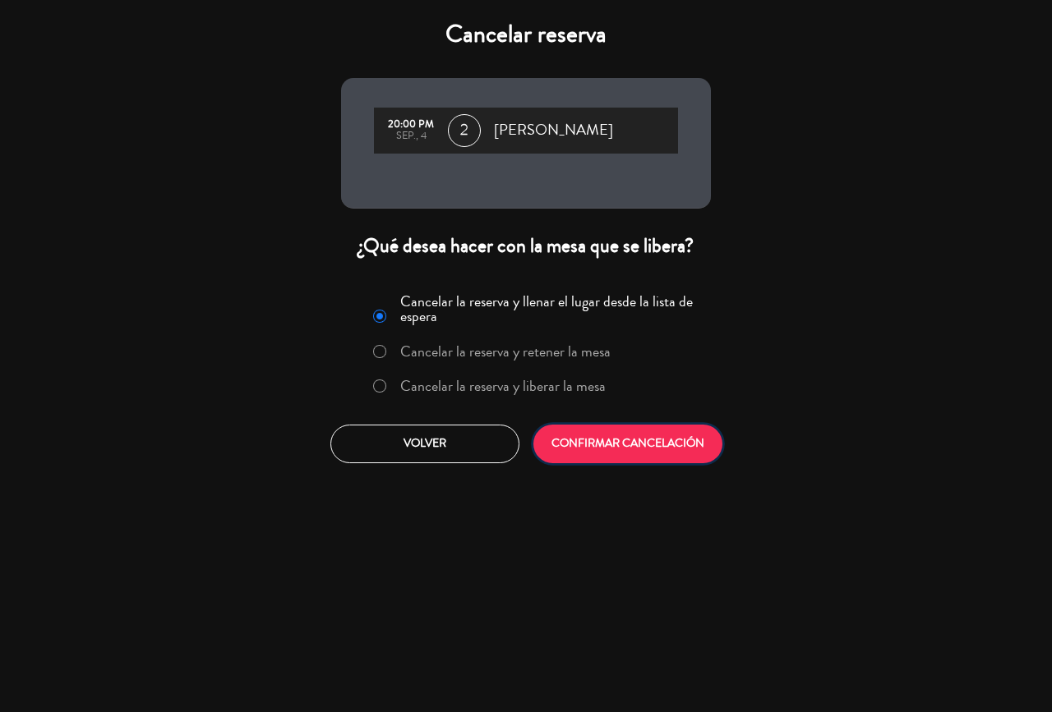
click at [597, 440] on button "CONFIRMAR CANCELACIÓN" at bounding box center [627, 444] width 189 height 39
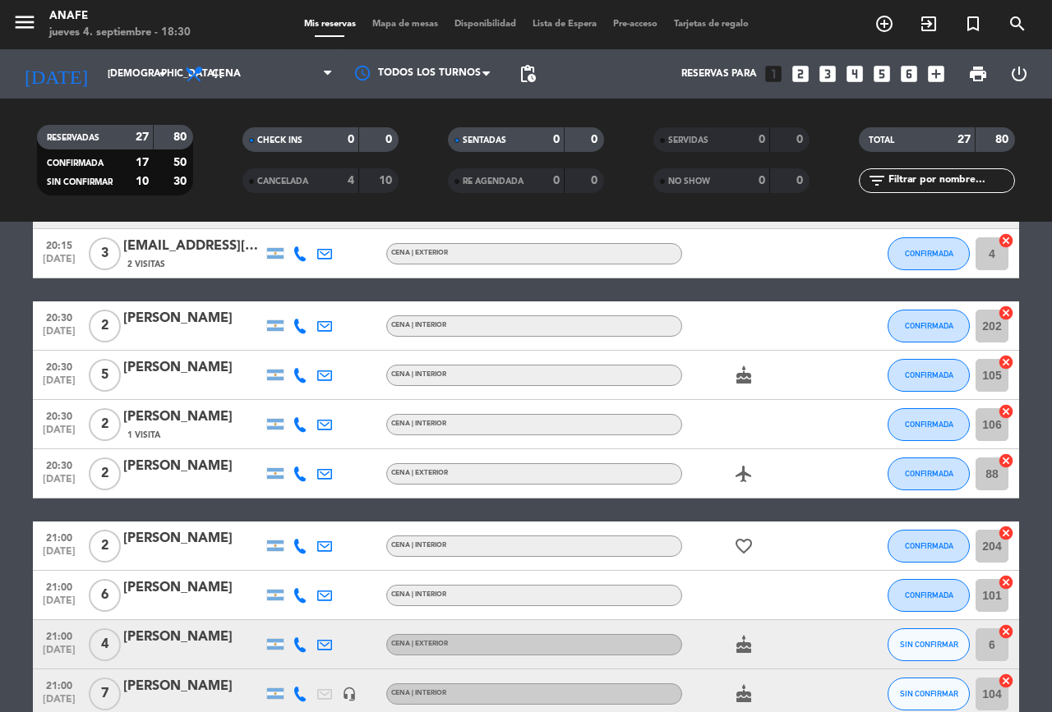
scroll to position [706, 0]
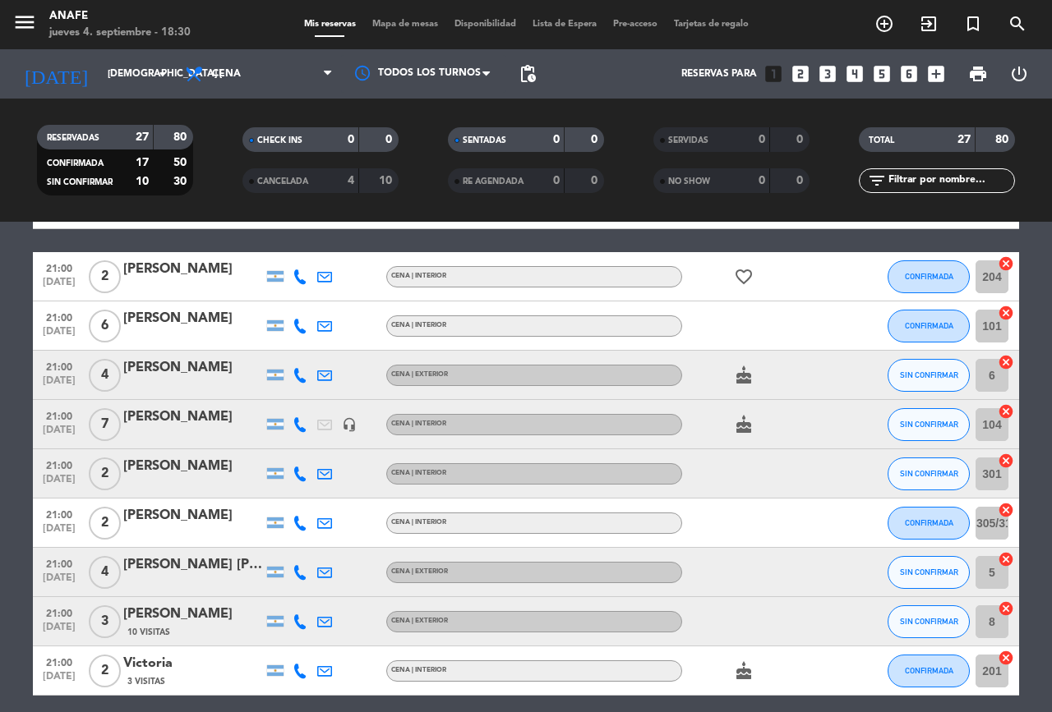
click at [935, 473] on span "SIN CONFIRMAR" at bounding box center [929, 473] width 58 height 9
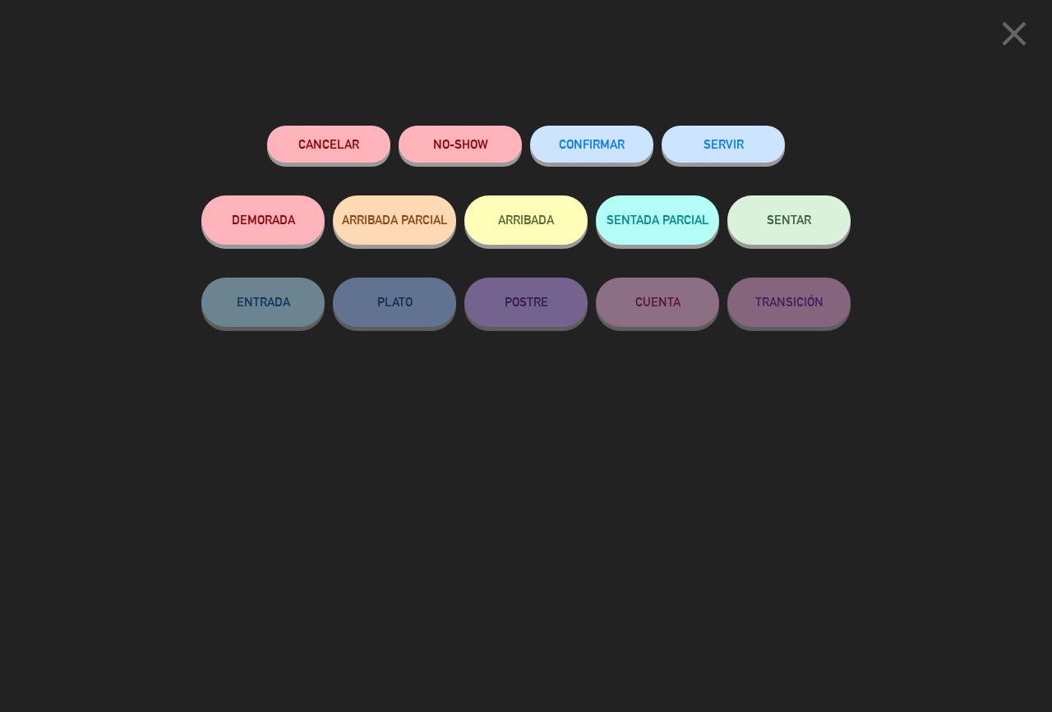
click at [596, 145] on span "CONFIRMAR" at bounding box center [592, 144] width 66 height 14
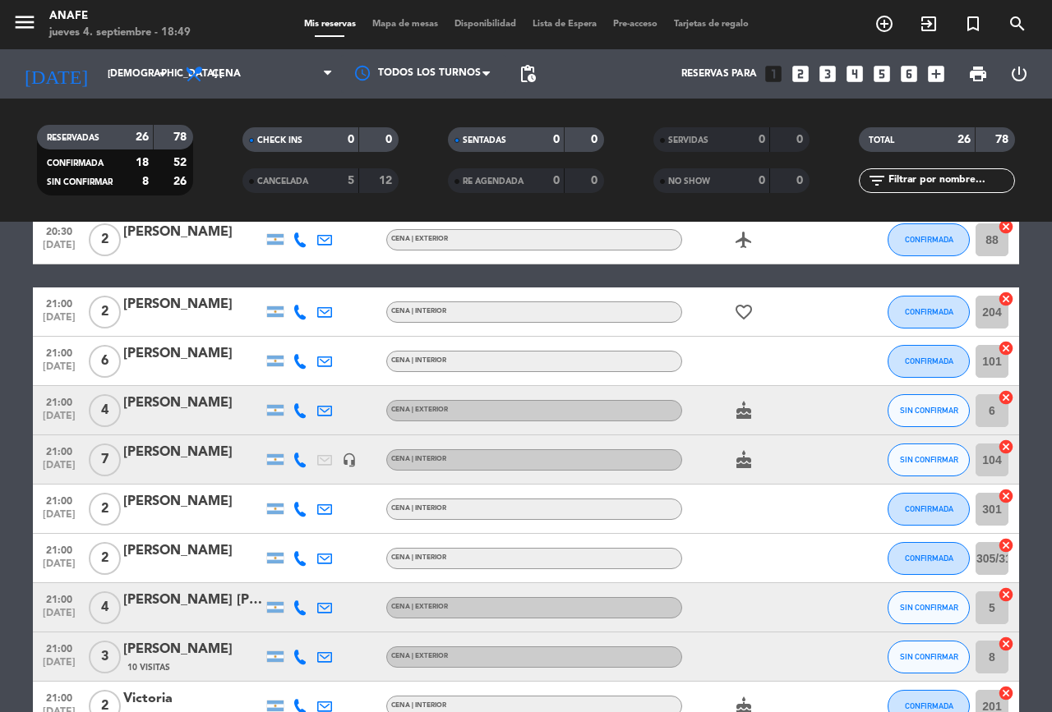
scroll to position [671, 0]
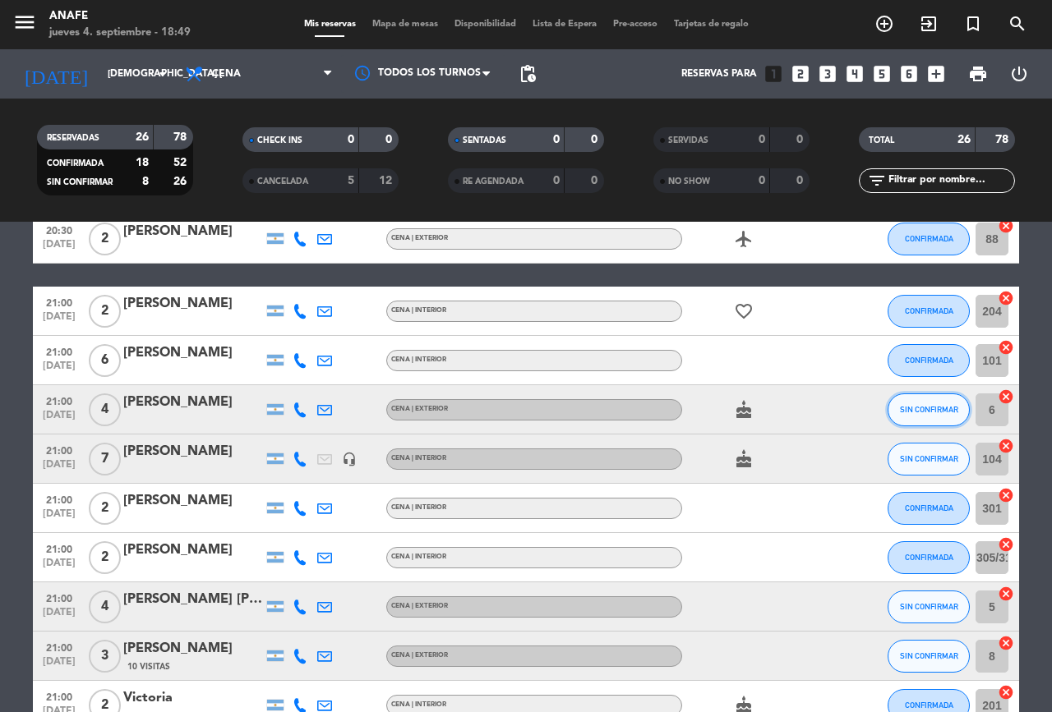
click at [915, 406] on span "SIN CONFIRMAR" at bounding box center [929, 409] width 58 height 9
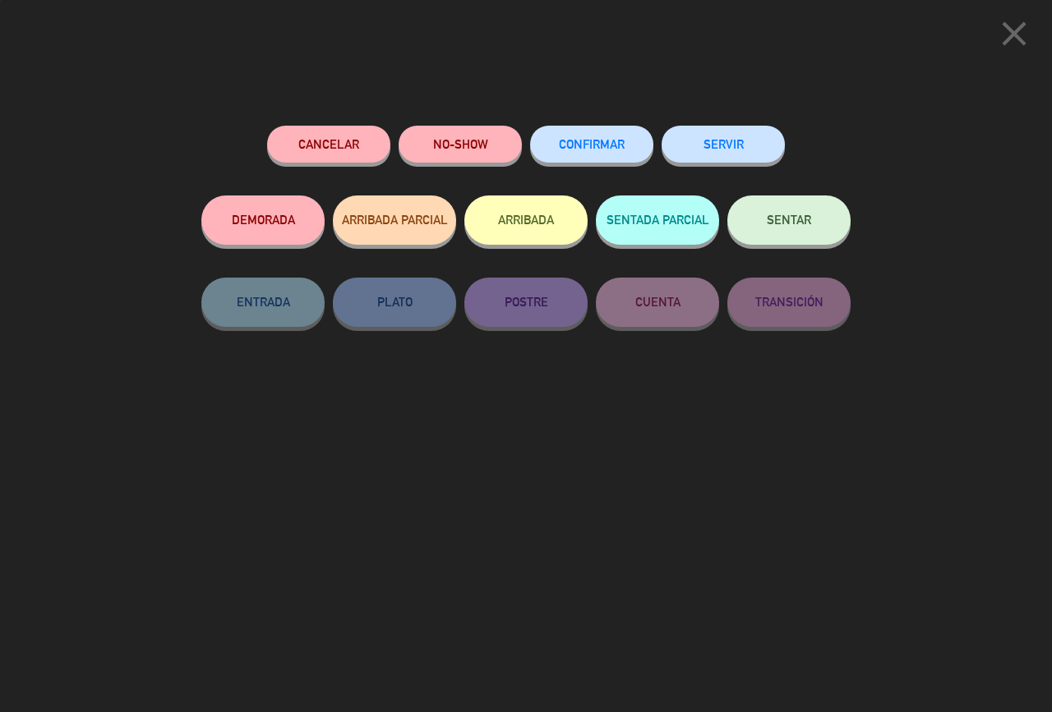
click at [334, 140] on button "Cancelar" at bounding box center [328, 144] width 123 height 37
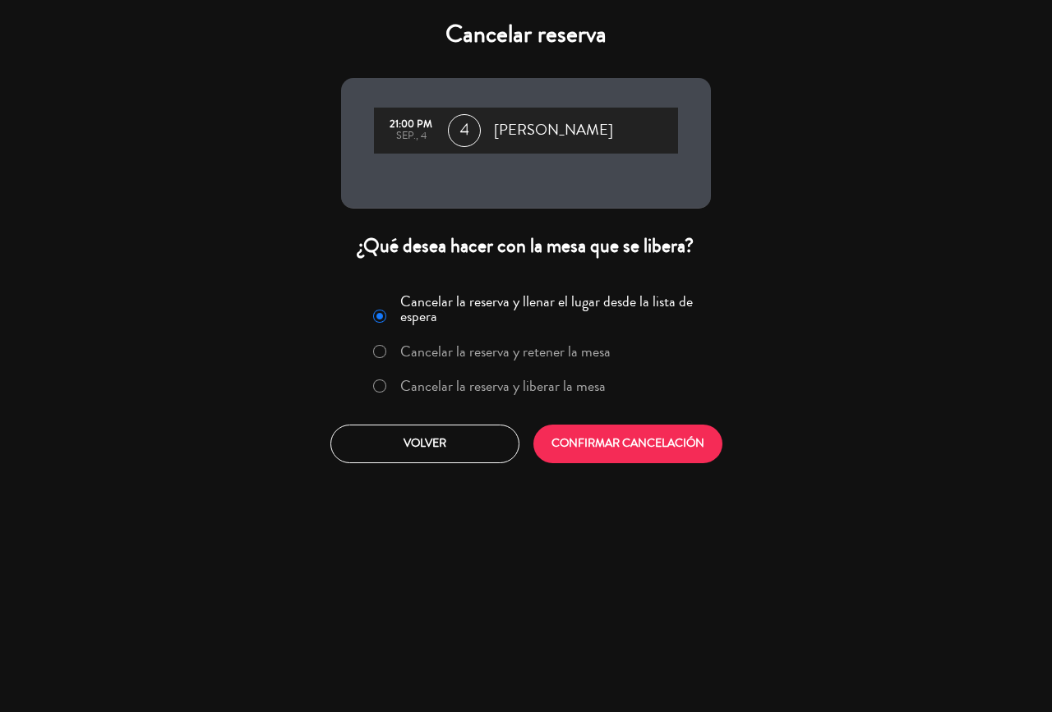
click at [662, 438] on button "CONFIRMAR CANCELACIÓN" at bounding box center [627, 444] width 189 height 39
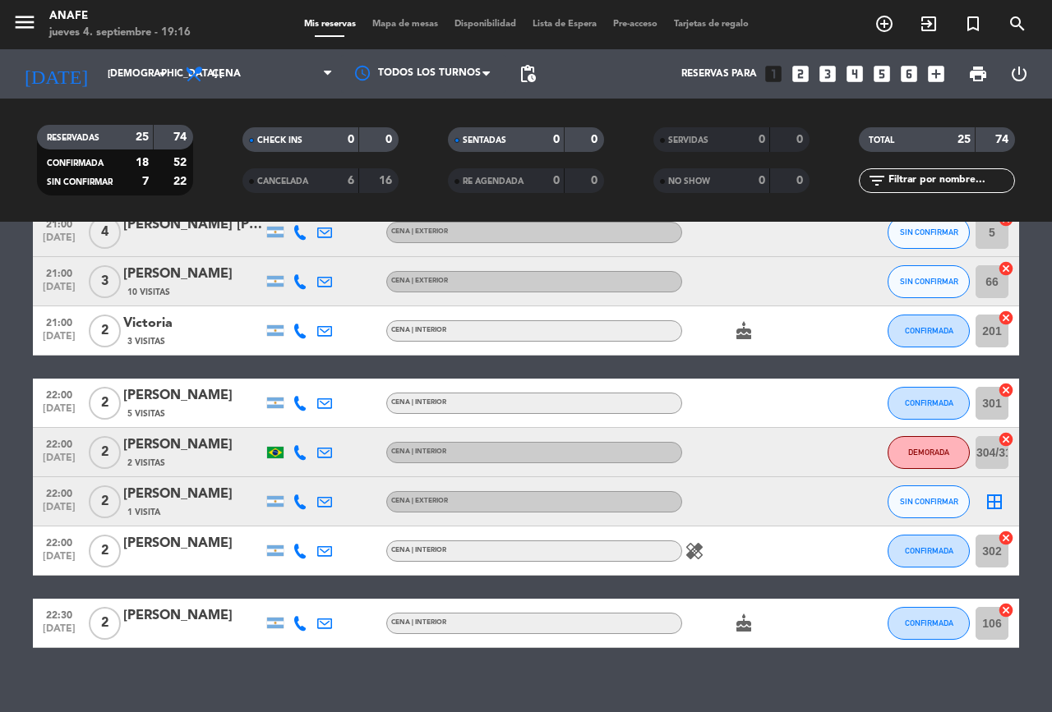
scroll to position [1015, 0]
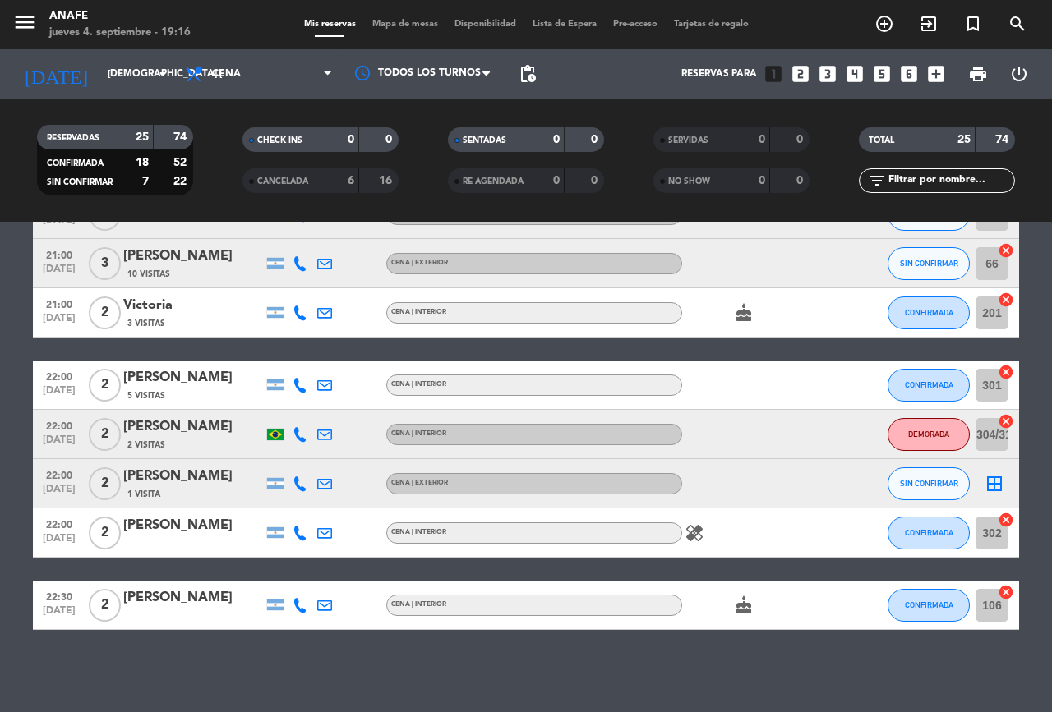
click at [923, 483] on span "SIN CONFIRMAR" at bounding box center [929, 483] width 58 height 9
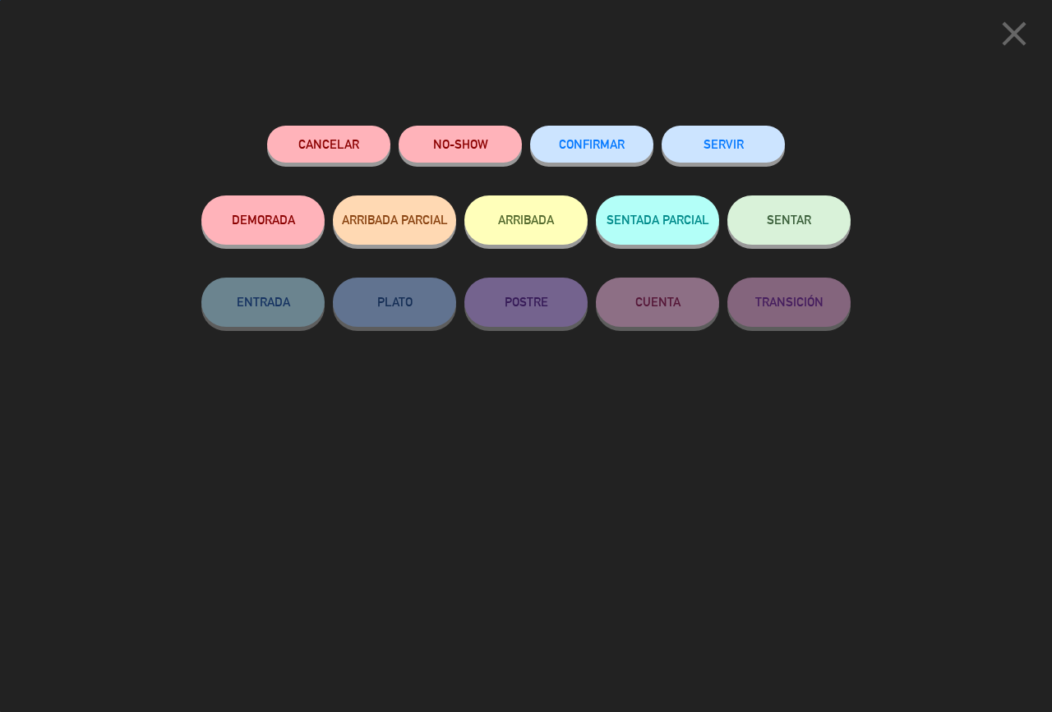
click at [601, 148] on span "CONFIRMAR" at bounding box center [592, 144] width 66 height 14
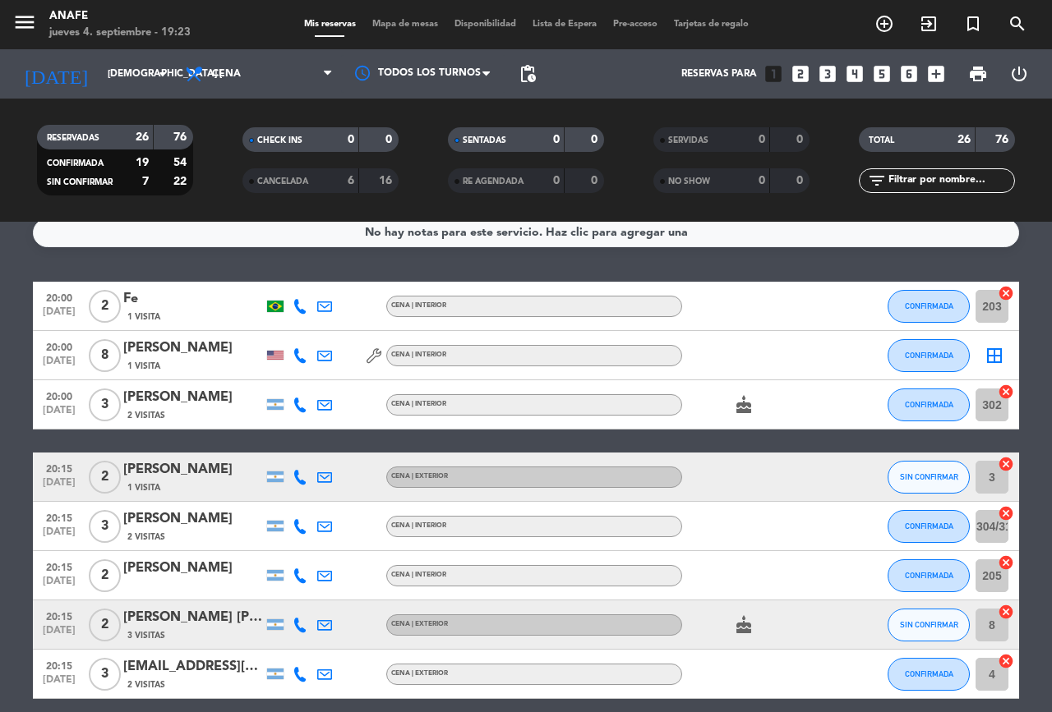
scroll to position [0, 0]
